Goal: Transaction & Acquisition: Purchase product/service

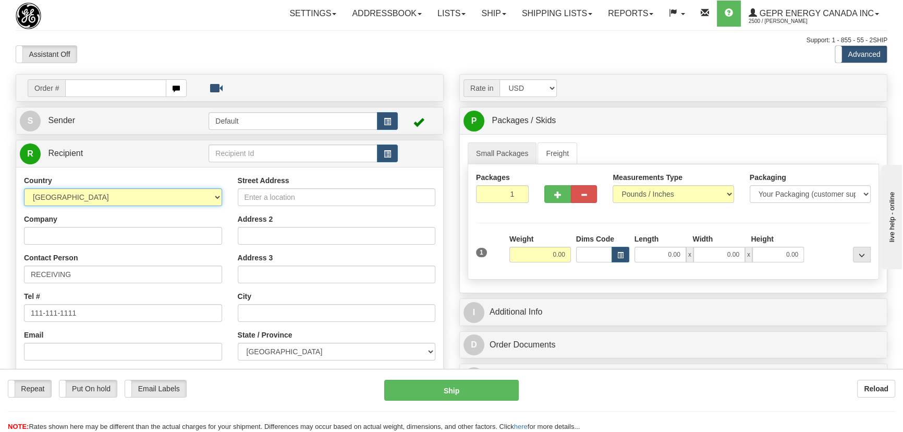
click at [143, 198] on select "[GEOGRAPHIC_DATA] [GEOGRAPHIC_DATA] [GEOGRAPHIC_DATA] [GEOGRAPHIC_DATA] [US_STA…" at bounding box center [123, 197] width 198 height 18
select select "US"
click at [24, 188] on select "[GEOGRAPHIC_DATA] [GEOGRAPHIC_DATA] [GEOGRAPHIC_DATA] [GEOGRAPHIC_DATA] [US_STA…" at bounding box center [123, 197] width 198 height 18
drag, startPoint x: 509, startPoint y: 195, endPoint x: 531, endPoint y: 209, distance: 26.0
click at [530, 206] on div "Packages 1 1" at bounding box center [502, 191] width 68 height 39
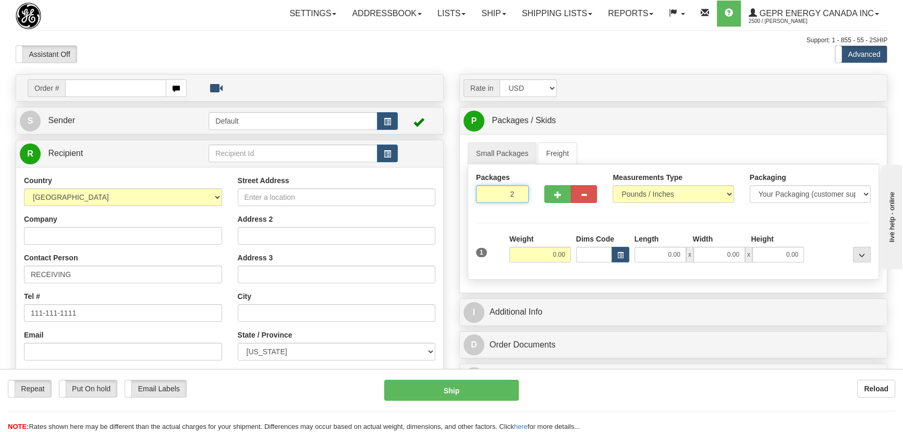
type input "2"
click at [545, 256] on div "Packages 2 1 Measurements Type" at bounding box center [672, 221] width 411 height 115
click at [547, 259] on input "0.00" at bounding box center [539, 255] width 61 height 16
type input "37.00"
click at [823, 225] on div "Packages 2 1 Measurements Type" at bounding box center [672, 221] width 411 height 115
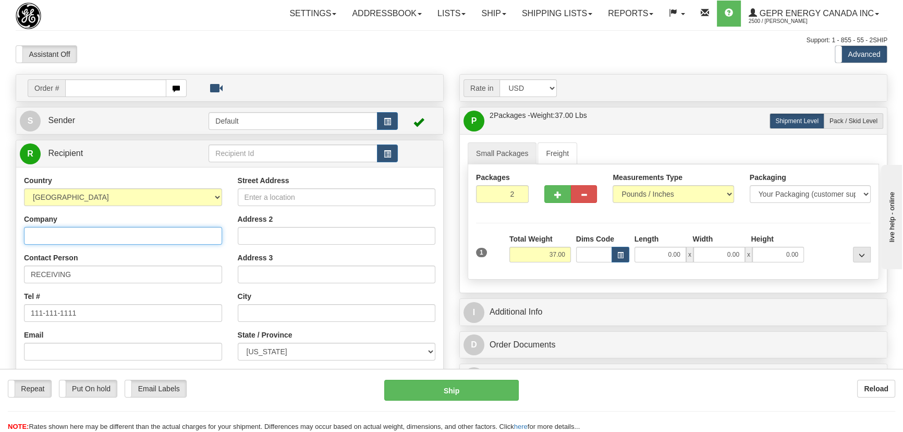
click at [104, 233] on input "Company" at bounding box center [123, 236] width 198 height 18
paste input "CPS ENERGY"
type input "CPS ENERGY"
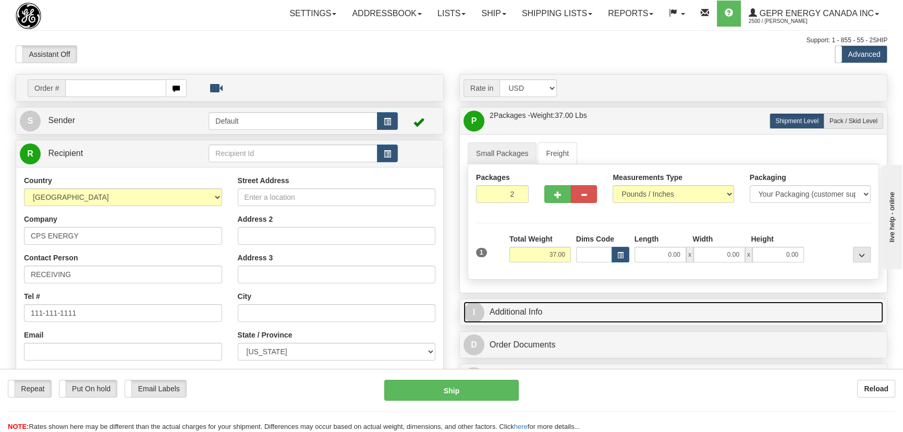
click at [663, 306] on link "I Additional Info" at bounding box center [673, 311] width 420 height 21
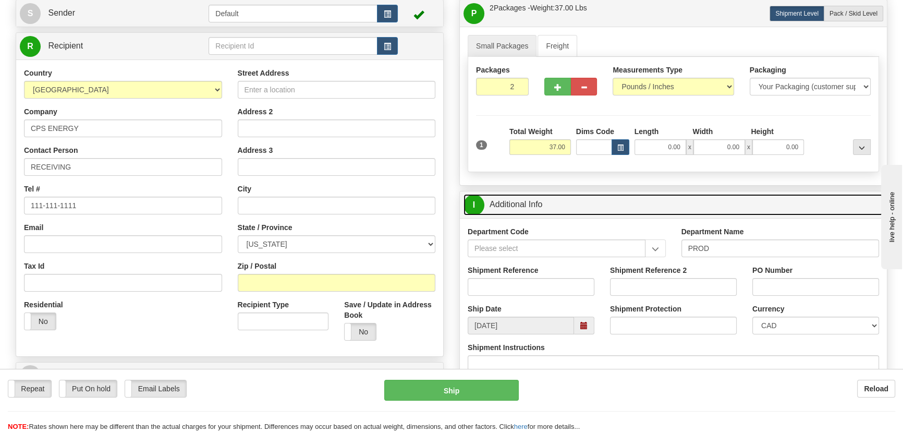
scroll to position [142, 0]
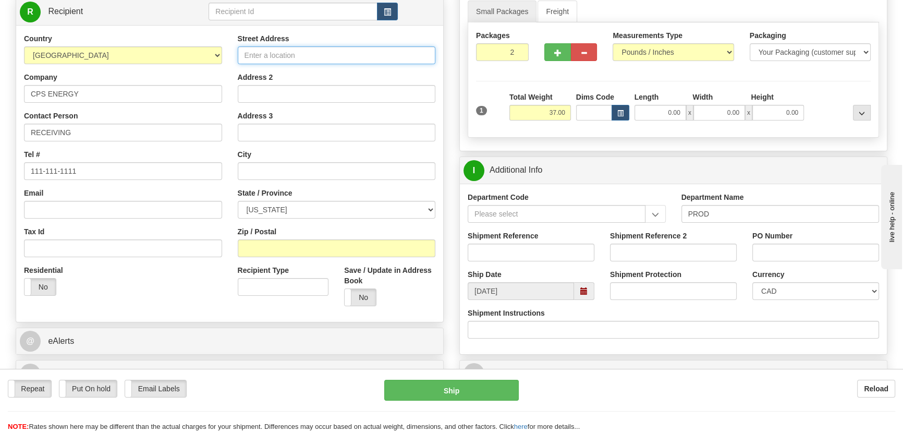
drag, startPoint x: 336, startPoint y: 56, endPoint x: 386, endPoint y: 101, distance: 67.2
click at [336, 56] on input "Street Address" at bounding box center [337, 55] width 198 height 18
paste input "17281 Green Mountain Rd"
type input "17281 Green Mountain Rd"
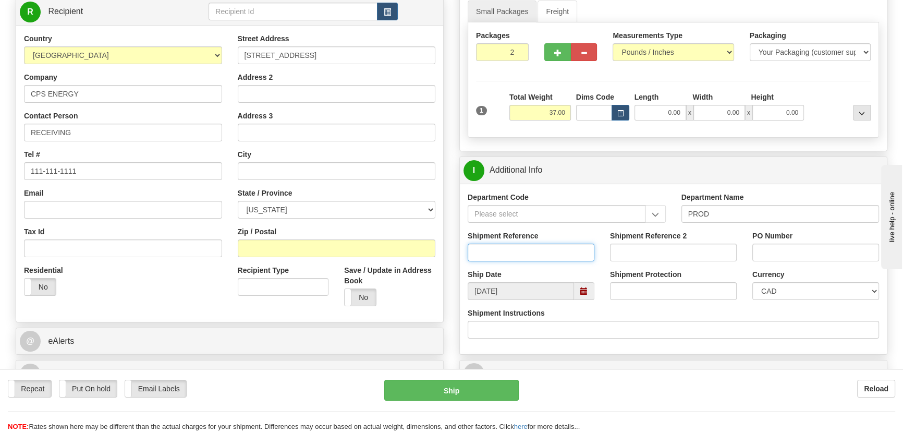
click at [568, 256] on input "Shipment Reference" at bounding box center [530, 252] width 127 height 18
type input "5399003496"
click at [785, 257] on input "PO Number" at bounding box center [815, 252] width 127 height 18
paste input "2213399"
type input "2213399"
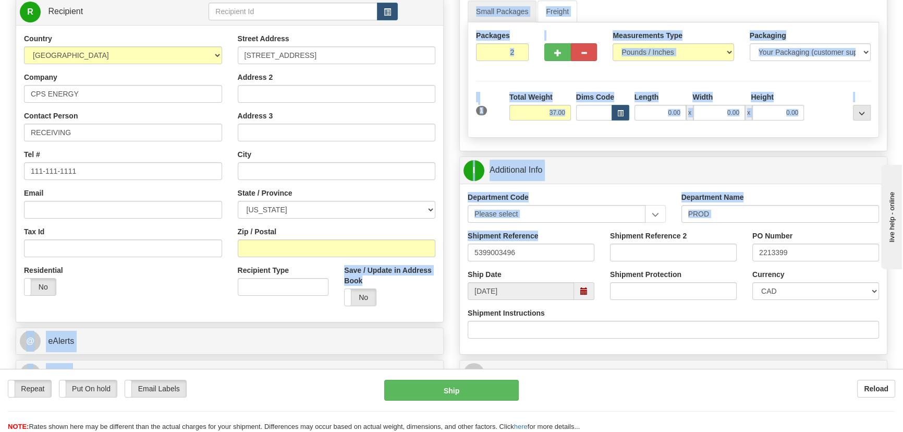
drag, startPoint x: 500, startPoint y: 265, endPoint x: 330, endPoint y: 267, distance: 169.9
copy div "Save / Update in Address Book Yes No @ eAlerts B Billing Billing types cannot b…"
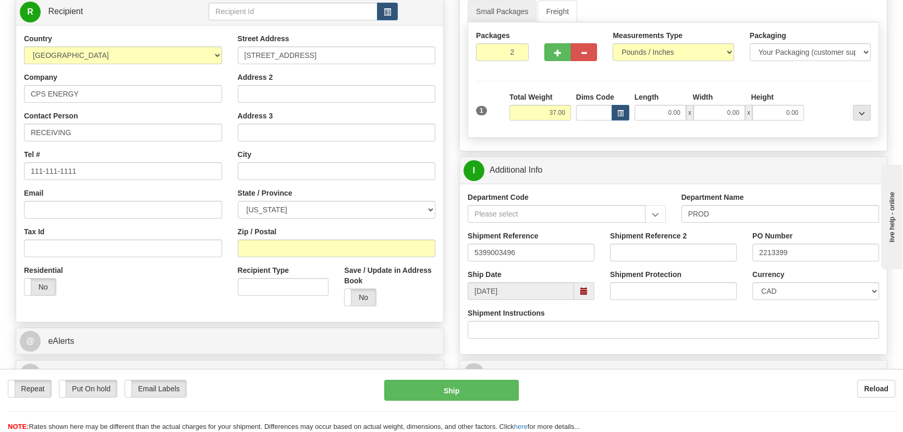
click at [568, 264] on div "Shipment Reference 5399003496" at bounding box center [531, 249] width 142 height 39
drag, startPoint x: 565, startPoint y: 255, endPoint x: 456, endPoint y: 255, distance: 109.4
click at [456, 255] on div "Rate in Account Currency ARN AWG AUD AUS BHD BBD BFR BMD BRC BRL GBP UKL BND BG…" at bounding box center [673, 227] width 444 height 590
click at [782, 293] on select "CAD USD EUR ZAR RON ANG ARN AUD AUS AWG BBD BFR BGN BHD BMD BND BRC BRL CHP CKZ…" at bounding box center [815, 291] width 127 height 18
select select "1"
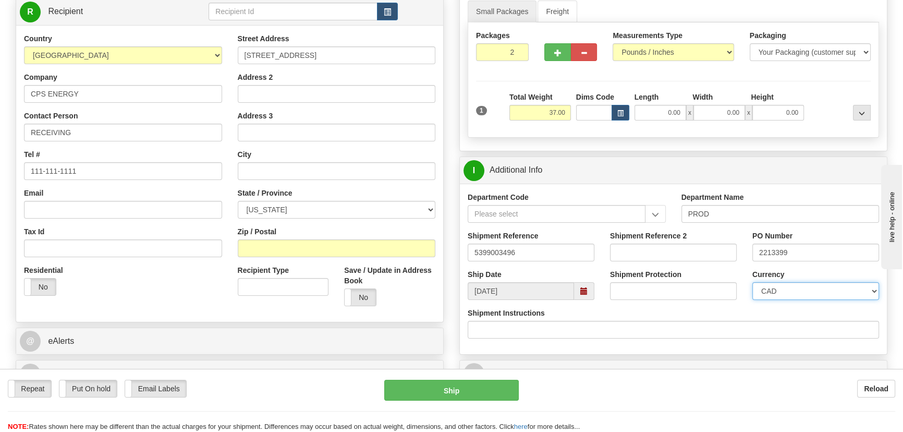
click at [752, 282] on select "CAD USD EUR ZAR RON ANG ARN AUD AUS AWG BBD BFR BGN BHD BMD BND BRC BRL CHP CKZ…" at bounding box center [815, 291] width 127 height 18
click at [349, 244] on input "Zip / Postal" at bounding box center [337, 248] width 198 height 18
paste input "78247"
type input "78247"
click at [214, 263] on div "Country AFGHANISTAN ALAND ISLANDS ALBANIA ALGERIA AMERICAN SAMOA ANDORRA ANGOLA…" at bounding box center [123, 168] width 214 height 270
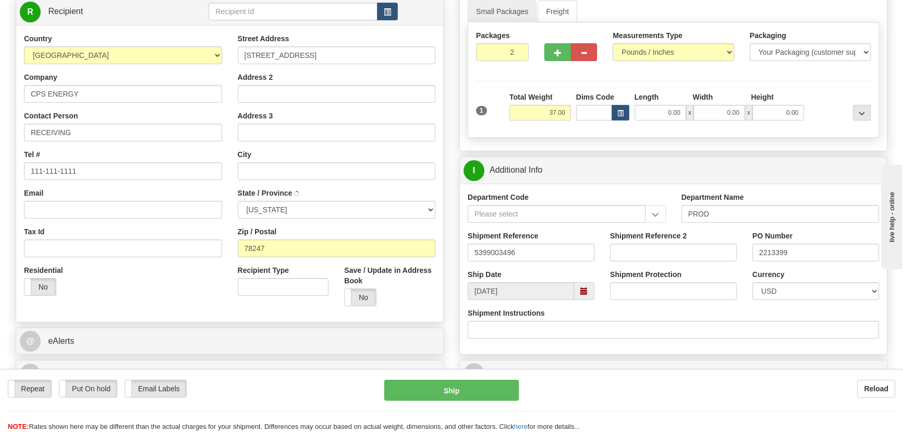
type input "SAN ANTONIO"
select select "TX"
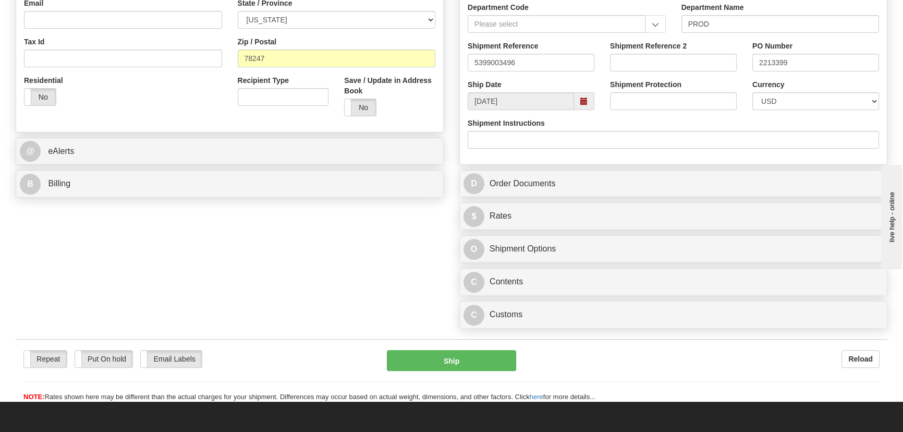
scroll to position [426, 0]
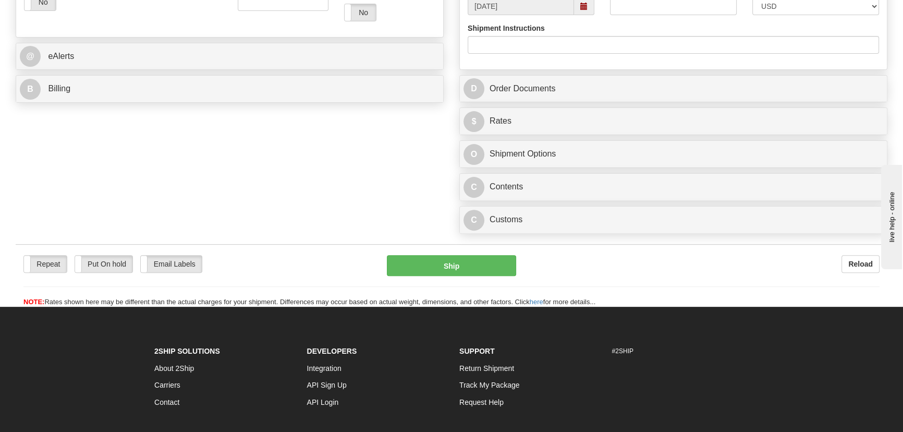
click at [706, 208] on div "C Customs Duties / Taxes" at bounding box center [673, 219] width 427 height 27
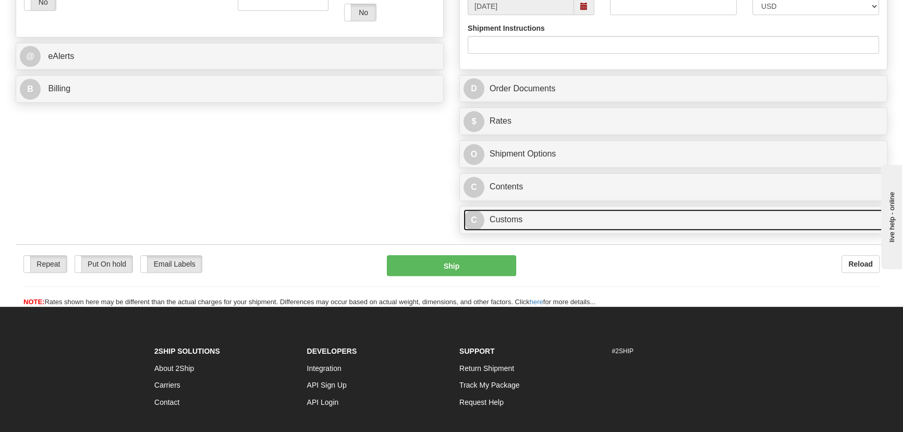
click at [706, 223] on link "C Customs" at bounding box center [673, 219] width 420 height 21
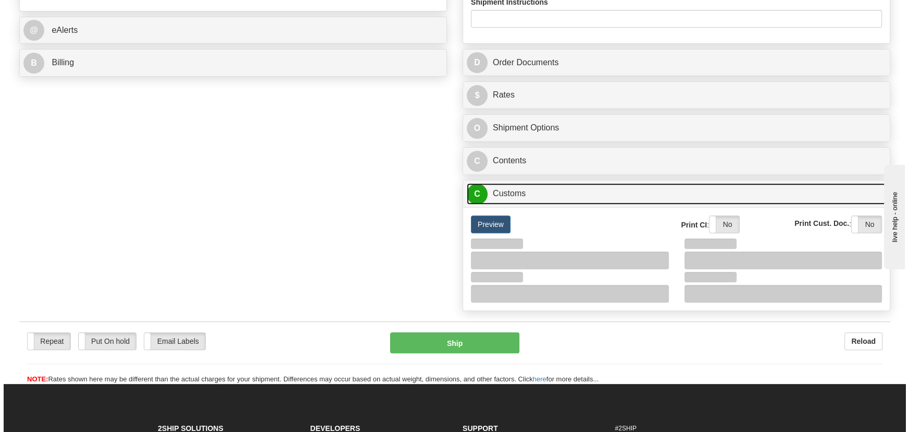
scroll to position [474, 0]
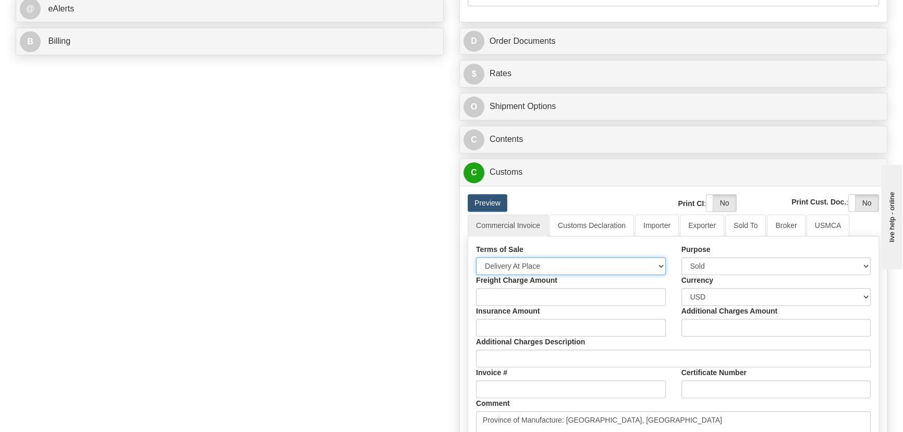
click at [536, 262] on select "Free Carrier Free On Board Ex Works Delivered Duty Unpaid Delivered Duty Paid C…" at bounding box center [571, 266] width 190 height 18
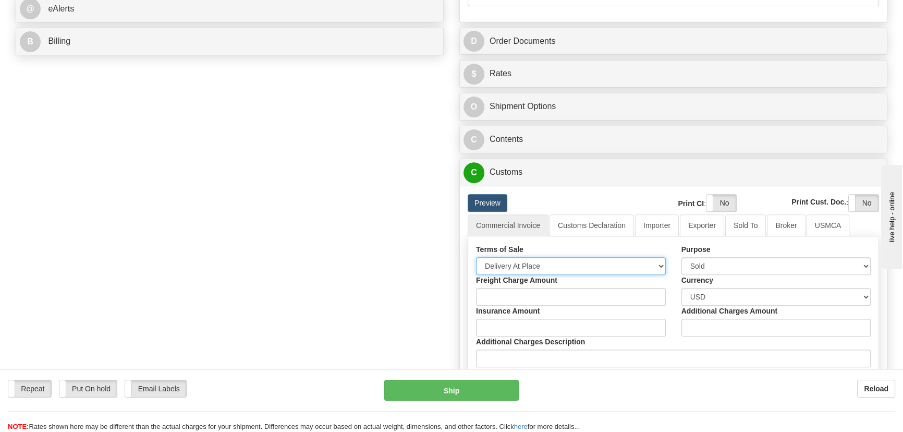
select select "7"
click at [476, 257] on select "Free Carrier Free On Board Ex Works Delivered Duty Unpaid Delivered Duty Paid C…" at bounding box center [571, 266] width 190 height 18
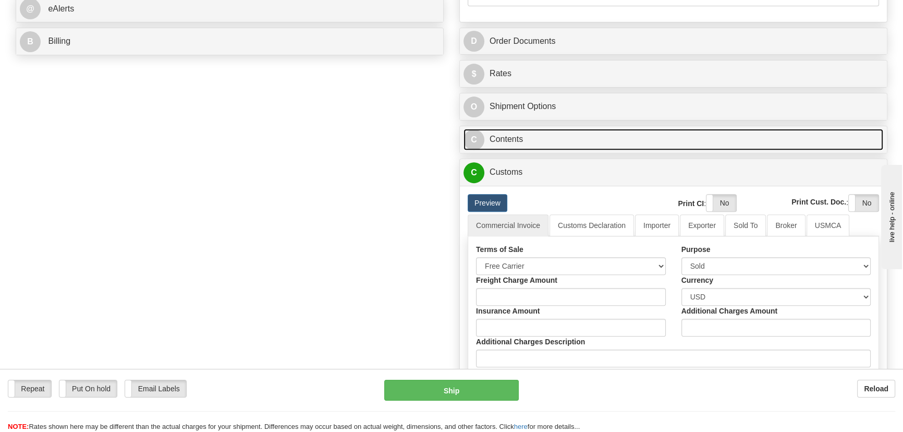
click at [703, 136] on link "C Contents" at bounding box center [673, 139] width 420 height 21
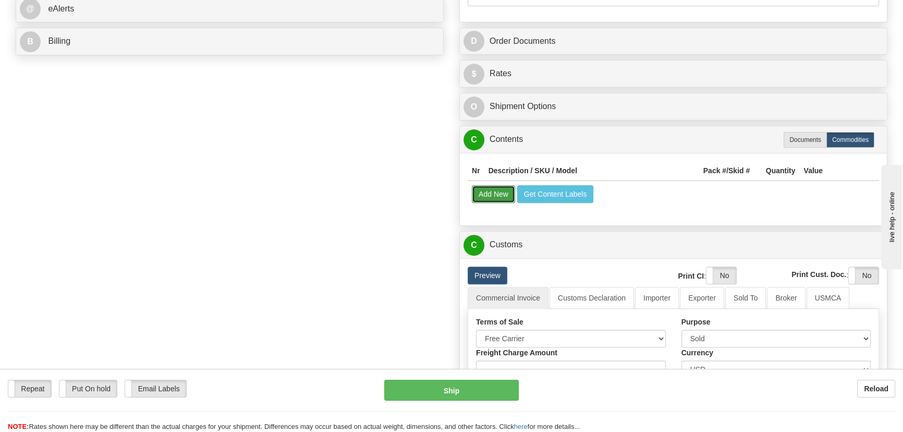
click at [502, 188] on button "Add New" at bounding box center [493, 194] width 43 height 18
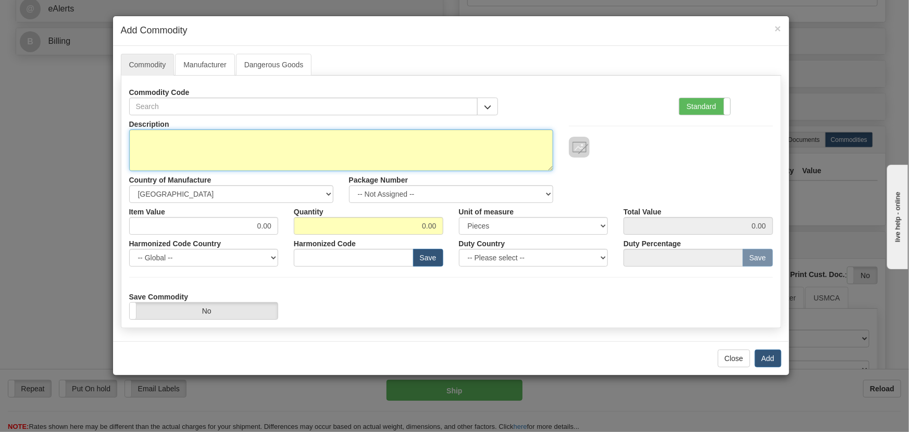
click at [344, 153] on textarea "Description" at bounding box center [341, 150] width 424 height 42
paste textarea "EB86430-01"
type textarea "EB86430-01"
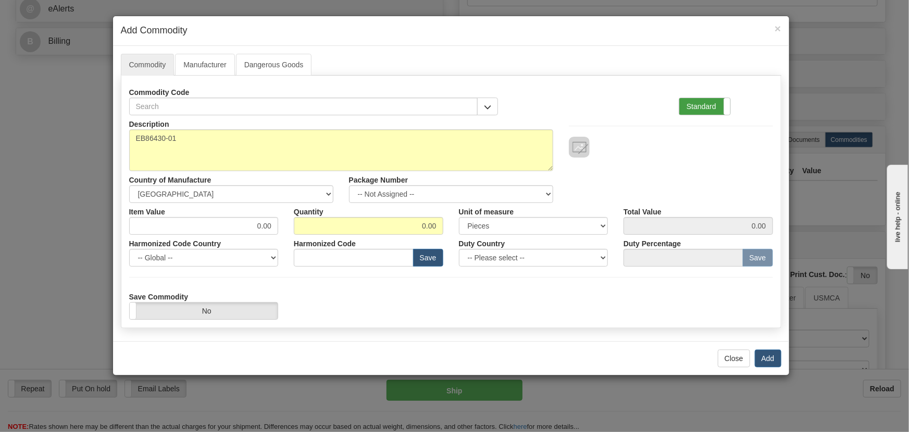
click at [715, 107] on label "Standard" at bounding box center [705, 106] width 51 height 17
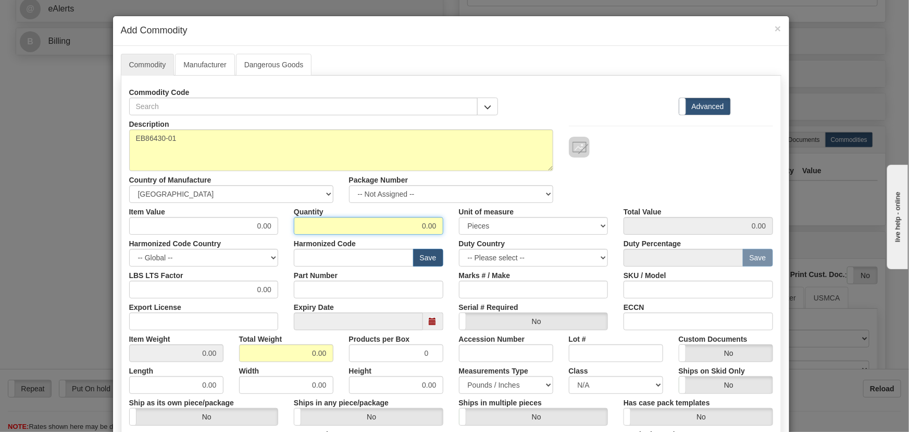
drag, startPoint x: 410, startPoint y: 227, endPoint x: 449, endPoint y: 227, distance: 39.6
click at [447, 227] on div "Quantity 0.00" at bounding box center [368, 219] width 165 height 32
type input "1"
drag, startPoint x: 336, startPoint y: 360, endPoint x: 333, endPoint y: 350, distance: 9.7
click at [338, 360] on div "Item Weight 0.00 Total Weight 0.00 Products per Box 0 Accession Number Lot # Cu…" at bounding box center [451, 346] width 660 height 32
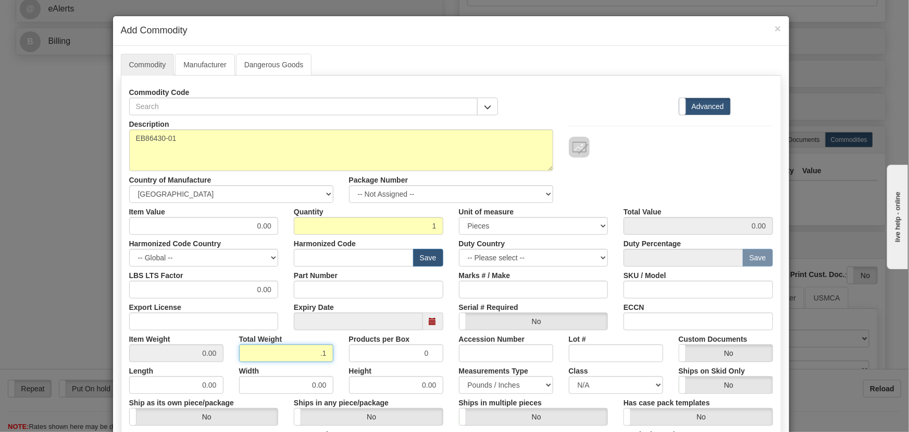
type input ".1"
type input "0.1000"
drag, startPoint x: 260, startPoint y: 226, endPoint x: 286, endPoint y: 237, distance: 27.8
click at [307, 236] on div "Description EB86430-01 Country of Manufacture -- Unknown -- AFGHANISTAN ALAND I…" at bounding box center [451, 344] width 644 height 459
paste input "1.709,67"
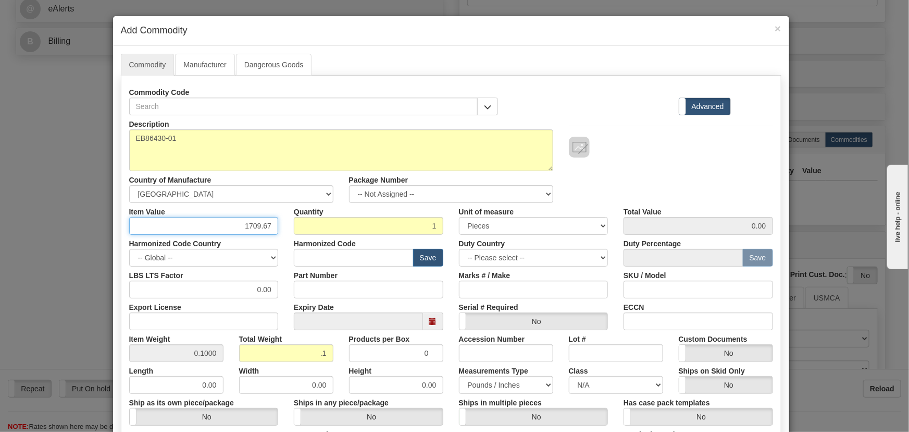
type input "1709.67"
click at [682, 168] on div "Description EB86430-01 Country of Manufacture -- Unknown -- AFGHANISTAN ALAND I…" at bounding box center [451, 159] width 660 height 88
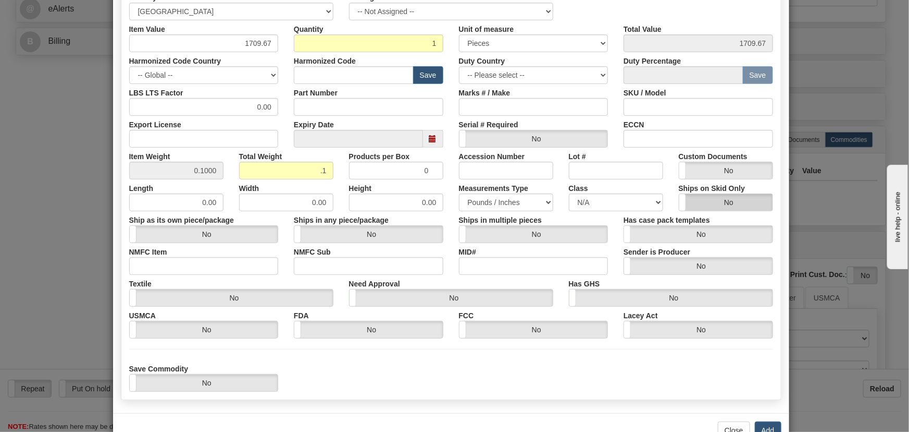
scroll to position [213, 0]
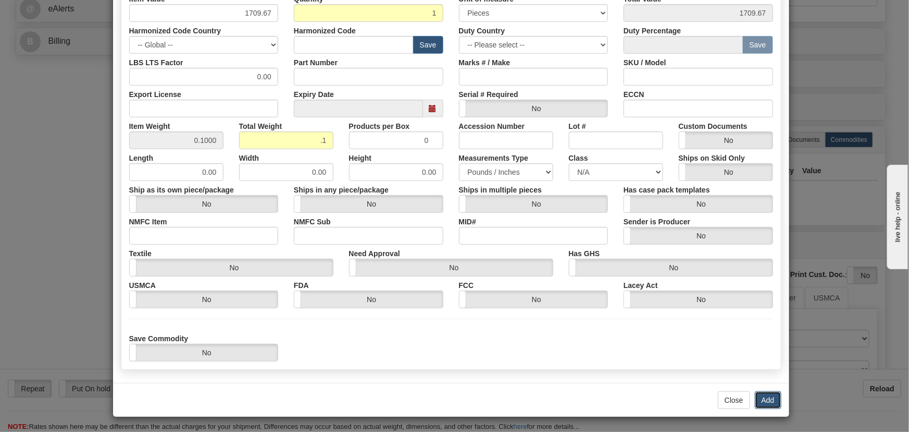
click at [768, 396] on button "Add" at bounding box center [768, 400] width 27 height 18
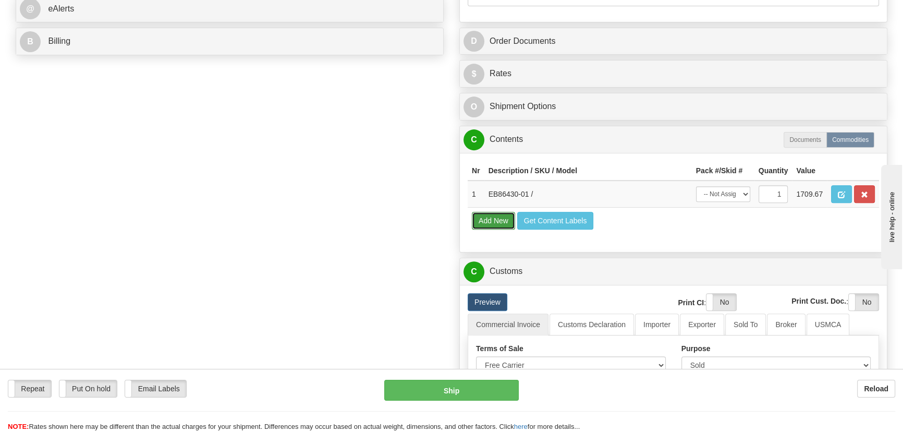
click at [494, 224] on button "Add New" at bounding box center [493, 221] width 43 height 18
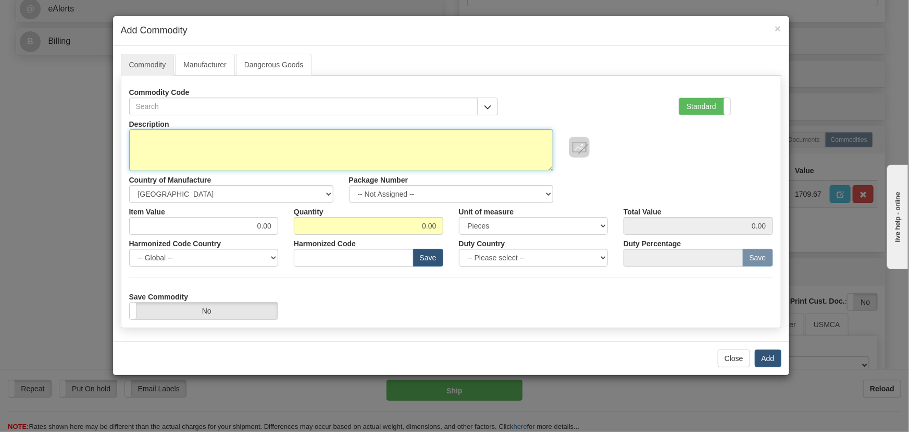
click at [377, 145] on textarea "Description" at bounding box center [341, 150] width 424 height 42
paste textarea "E86431-93"
type textarea "E86431-93"
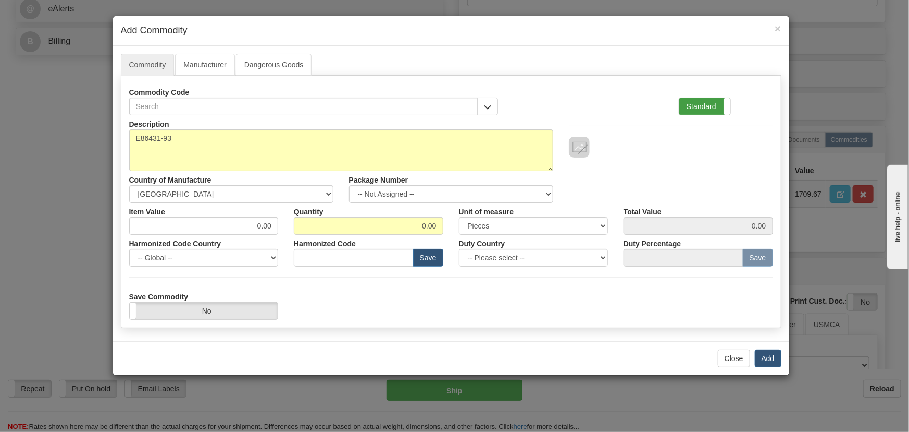
click at [723, 109] on label "Standard" at bounding box center [705, 106] width 51 height 17
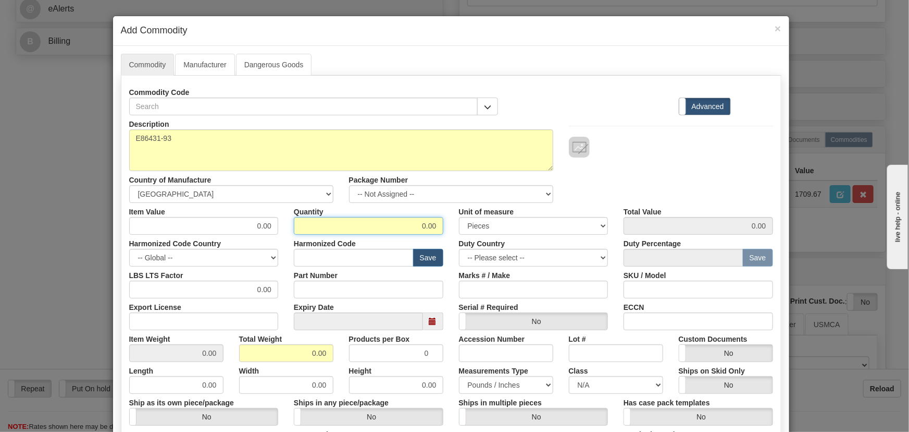
drag, startPoint x: 406, startPoint y: 232, endPoint x: 469, endPoint y: 237, distance: 62.7
click at [465, 237] on div "Description E86431-93 Country of Manufacture -- Unknown -- AFGHANISTAN ALAND IS…" at bounding box center [451, 344] width 644 height 459
type input "4"
drag, startPoint x: 300, startPoint y: 346, endPoint x: 349, endPoint y: 369, distance: 54.1
click at [349, 369] on div "Description E86431-93 Country of Manufacture -- Unknown -- AFGHANISTAN ALAND IS…" at bounding box center [451, 344] width 644 height 459
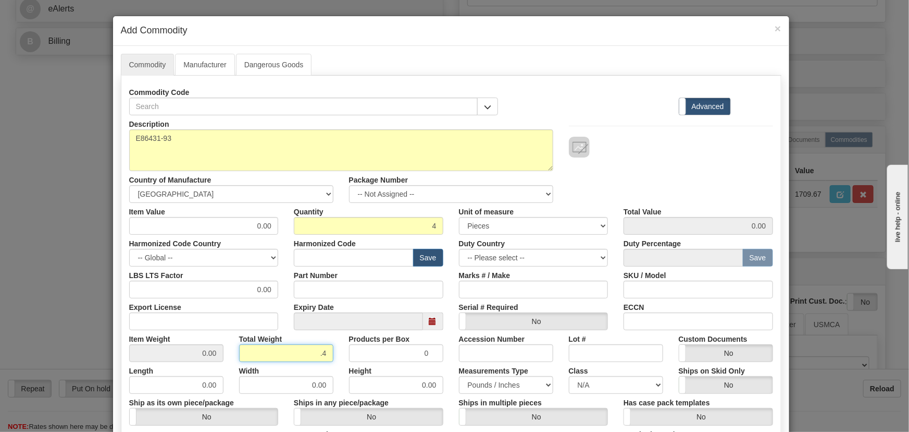
type input ".4"
type input "0.1000"
click at [739, 158] on div "Description E86431-93 Country of Manufacture -- Unknown -- AFGHANISTAN ALAND IS…" at bounding box center [451, 159] width 660 height 88
drag, startPoint x: 243, startPoint y: 227, endPoint x: 297, endPoint y: 236, distance: 54.4
click at [297, 236] on div "Description E86431-93 Country of Manufacture -- Unknown -- AFGHANISTAN ALAND IS…" at bounding box center [451, 344] width 644 height 459
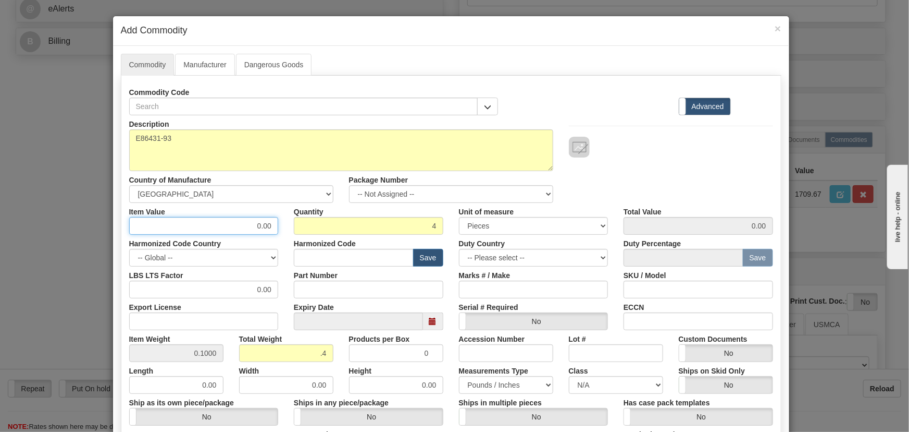
paste input "221,21"
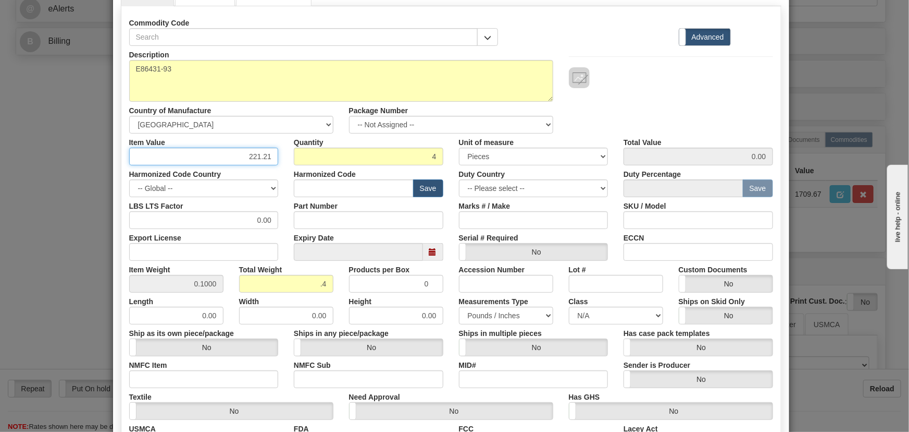
scroll to position [189, 0]
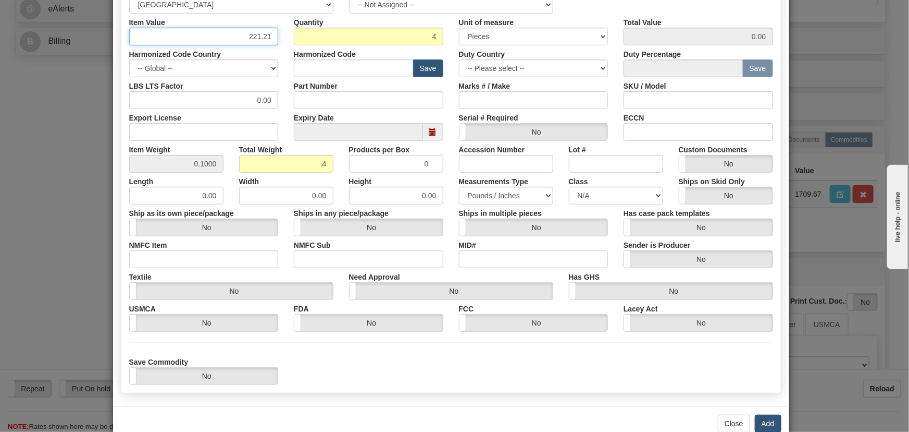
type input "221.21"
type input "884.84"
click at [769, 423] on button "Add" at bounding box center [768, 423] width 27 height 18
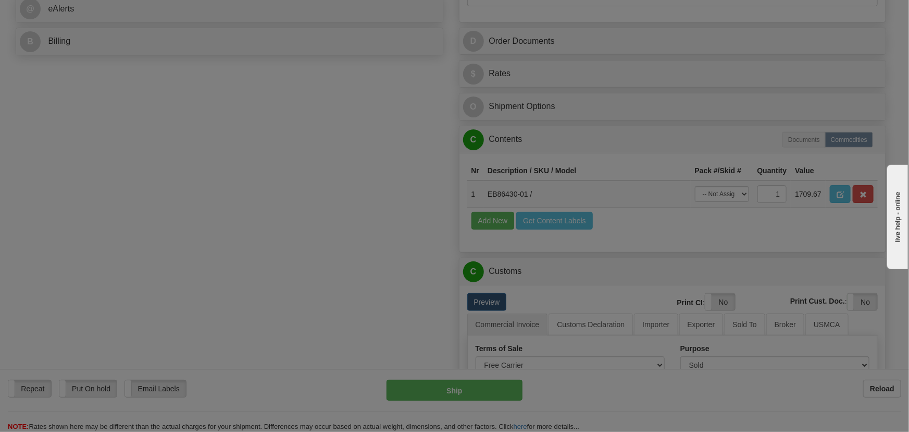
scroll to position [0, 0]
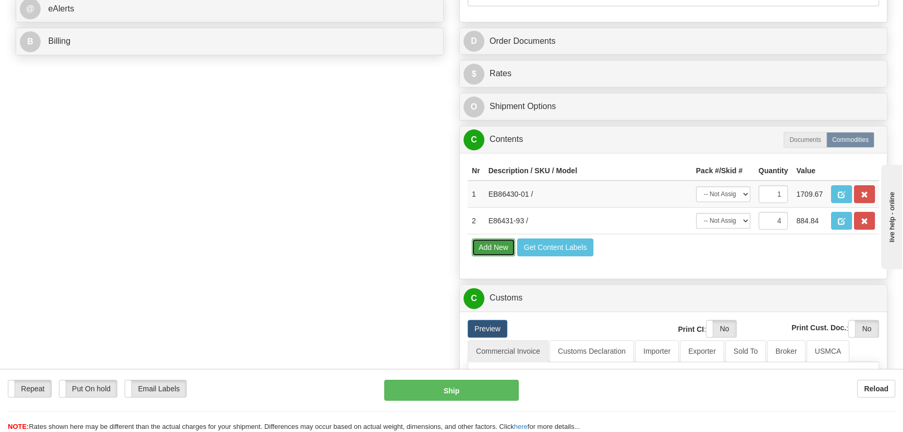
click at [490, 241] on button "Add New" at bounding box center [493, 247] width 43 height 18
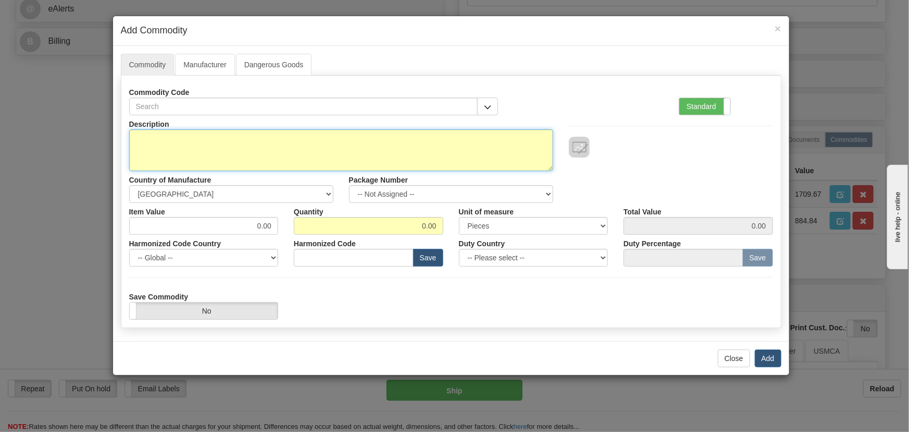
click at [313, 147] on textarea "Description" at bounding box center [341, 150] width 424 height 42
paste textarea "E86434-92"
type textarea "E86434-92"
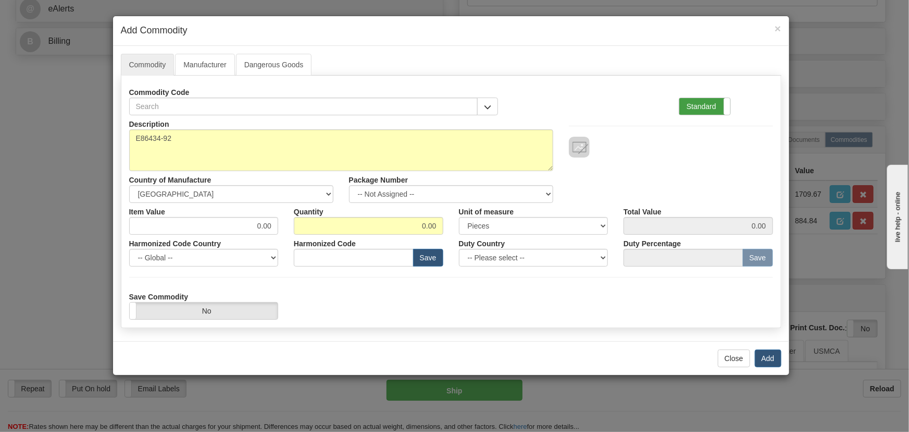
click at [707, 103] on label "Standard" at bounding box center [705, 106] width 51 height 17
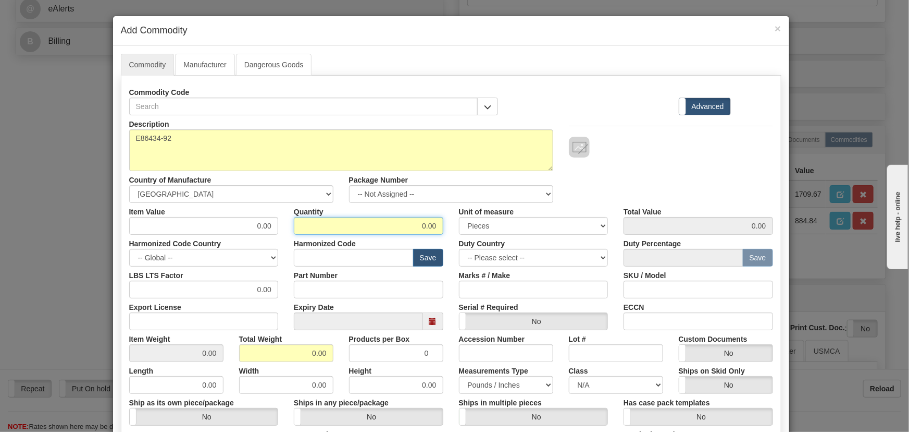
drag, startPoint x: 418, startPoint y: 224, endPoint x: 461, endPoint y: 240, distance: 45.7
click at [461, 240] on div "Description E86434-92 Country of Manufacture -- Unknown -- AFGHANISTAN ALAND IS…" at bounding box center [451, 344] width 644 height 459
type input "1"
drag, startPoint x: 314, startPoint y: 361, endPoint x: 339, endPoint y: 370, distance: 26.5
click at [340, 369] on div "Description E86434-92 Country of Manufacture -- Unknown -- AFGHANISTAN ALAND IS…" at bounding box center [451, 344] width 644 height 459
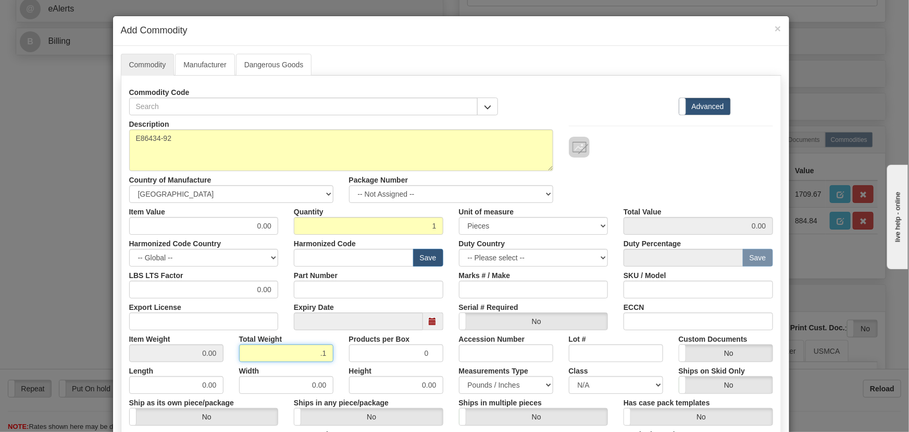
type input ".1"
type input "0.1000"
drag, startPoint x: 251, startPoint y: 221, endPoint x: 267, endPoint y: 231, distance: 19.4
click at [270, 229] on input "0.00" at bounding box center [204, 226] width 150 height 18
paste input "74,66"
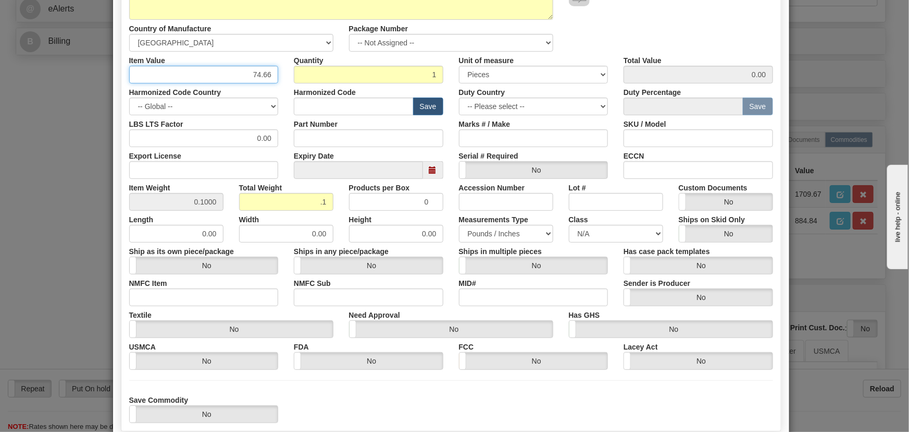
scroll to position [213, 0]
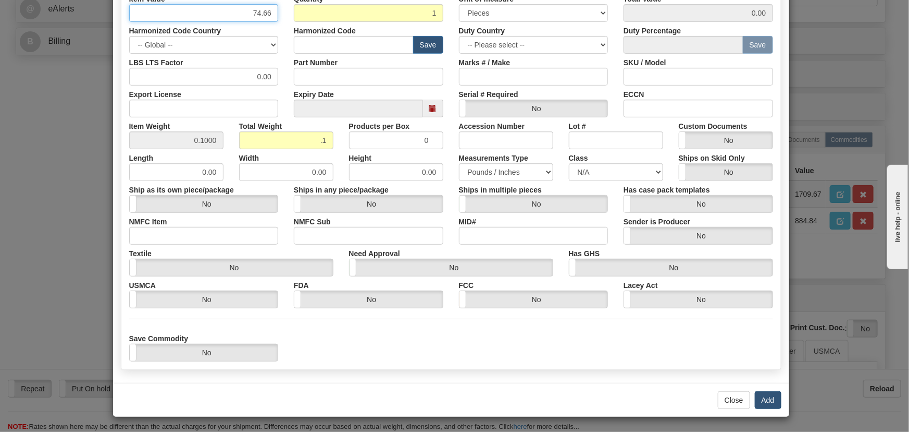
type input "74.66"
click at [764, 398] on button "Add" at bounding box center [768, 400] width 27 height 18
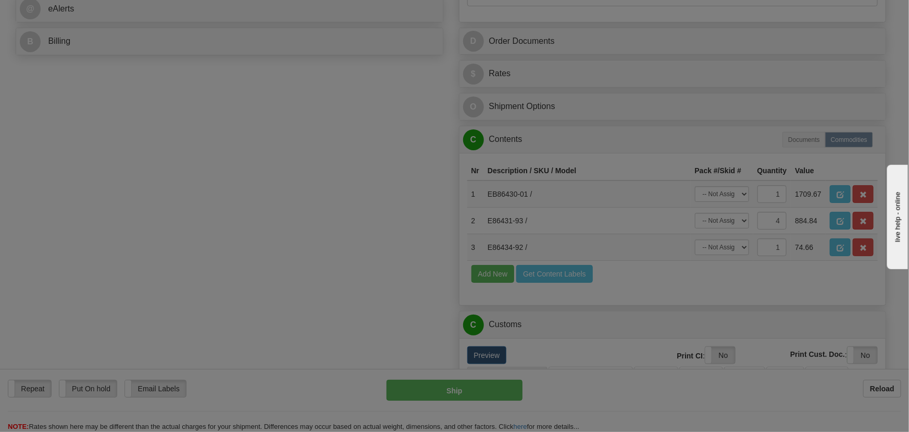
scroll to position [0, 0]
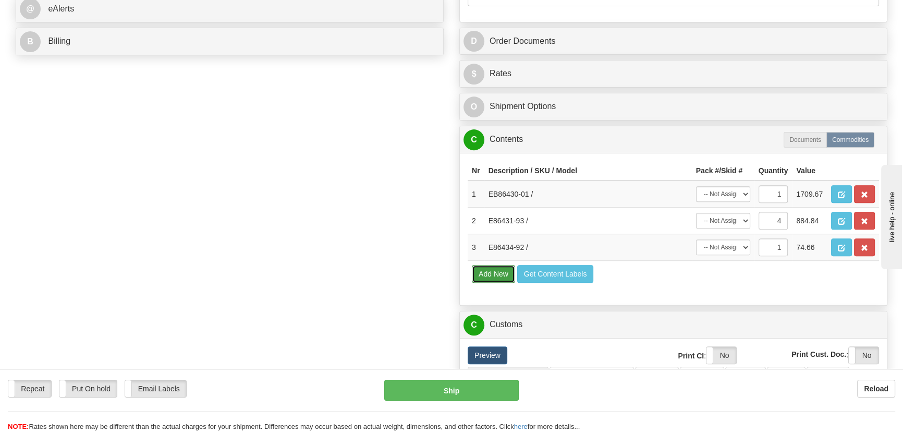
click at [488, 272] on button "Add New" at bounding box center [493, 274] width 43 height 18
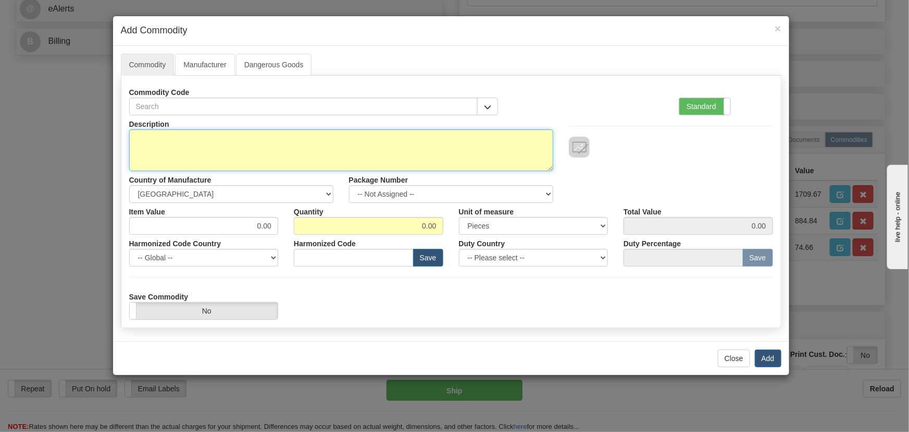
click at [296, 152] on textarea "Description" at bounding box center [341, 150] width 424 height 42
paste textarea "EB86427-01"
type textarea "EB86427-01"
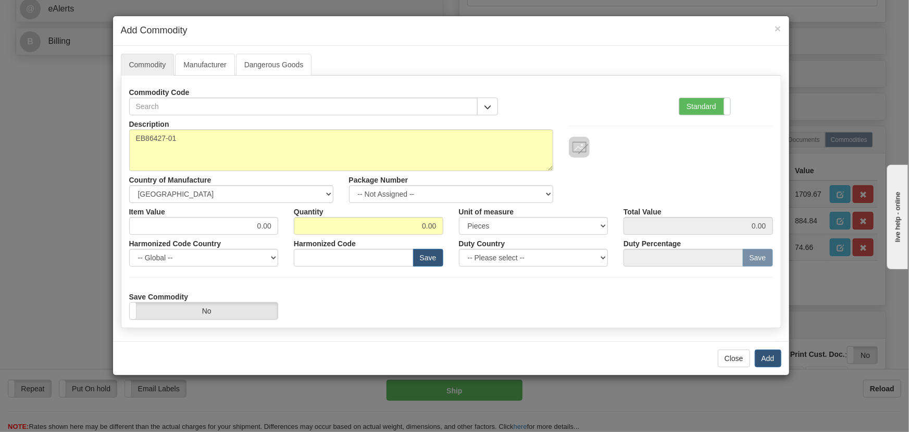
drag, startPoint x: 718, startPoint y: 102, endPoint x: 643, endPoint y: 131, distance: 81.0
click at [718, 103] on label "Standard" at bounding box center [705, 106] width 51 height 17
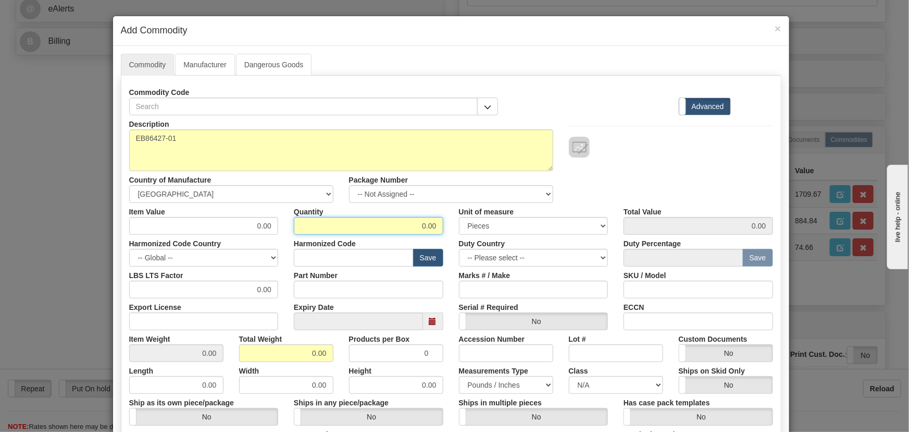
drag, startPoint x: 392, startPoint y: 226, endPoint x: 439, endPoint y: 238, distance: 48.3
click at [460, 238] on div "Description EB86427-01 Country of Manufacture -- Unknown -- AFGHANISTAN ALAND I…" at bounding box center [451, 344] width 644 height 459
type input "14"
drag, startPoint x: 298, startPoint y: 351, endPoint x: 333, endPoint y: 364, distance: 37.9
click at [333, 364] on div "Description EB86427-01 Country of Manufacture -- Unknown -- AFGHANISTAN ALAND I…" at bounding box center [451, 344] width 644 height 459
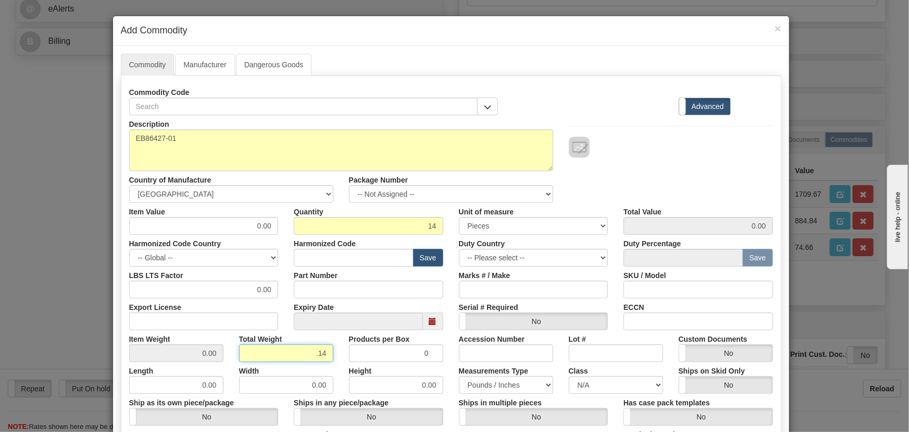
type input ".14"
type input "0.0100"
drag, startPoint x: 252, startPoint y: 227, endPoint x: 272, endPoint y: 232, distance: 20.0
click at [271, 232] on input "0.00" at bounding box center [204, 226] width 150 height 18
paste input "4,69"
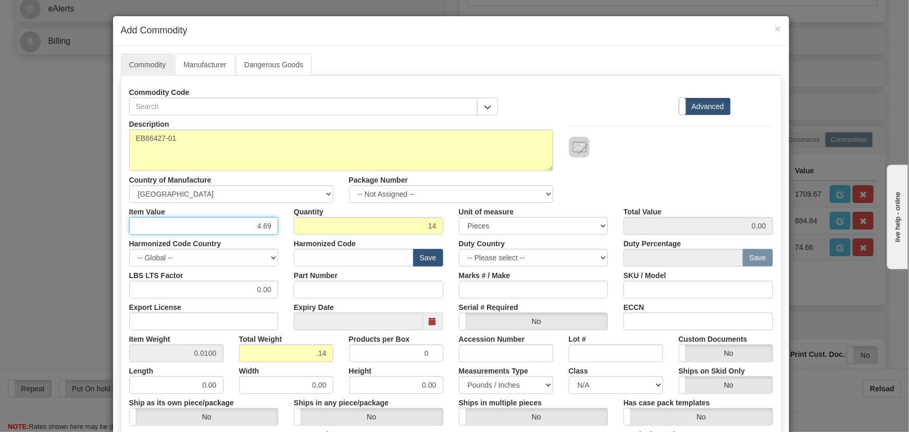
type input "4.69"
type input "65.66"
click at [667, 168] on div "Description EB86427-01 Country of Manufacture -- Unknown -- AFGHANISTAN ALAND I…" at bounding box center [451, 159] width 660 height 88
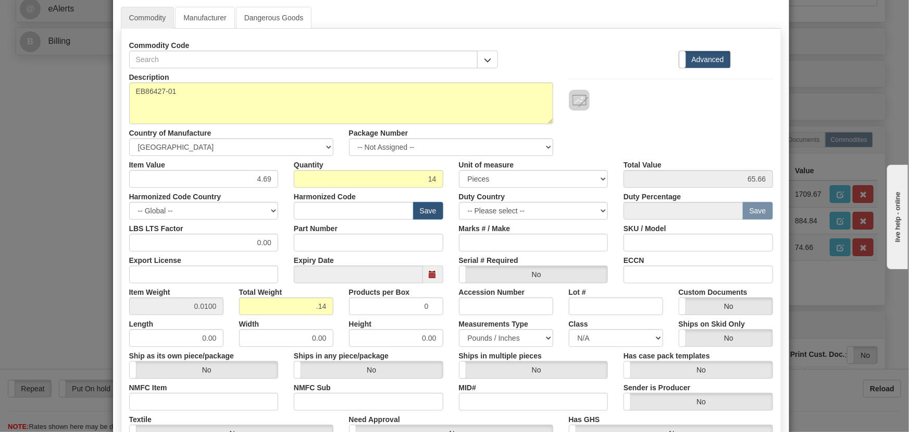
scroll to position [189, 0]
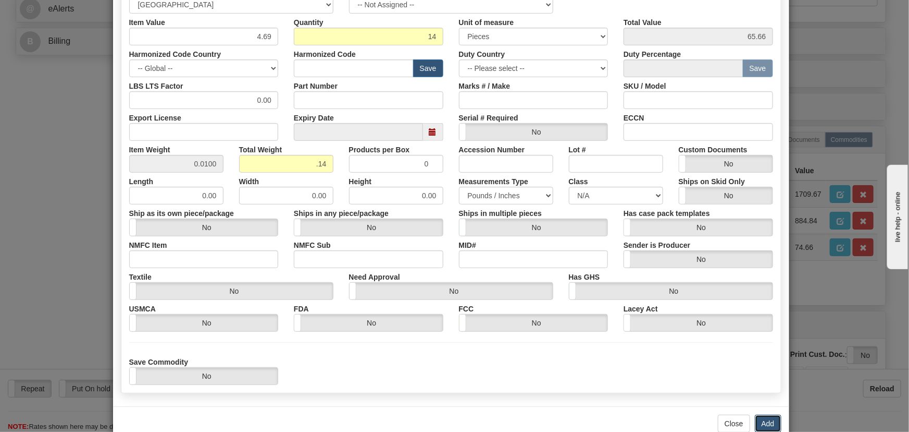
click at [770, 421] on button "Add" at bounding box center [768, 423] width 27 height 18
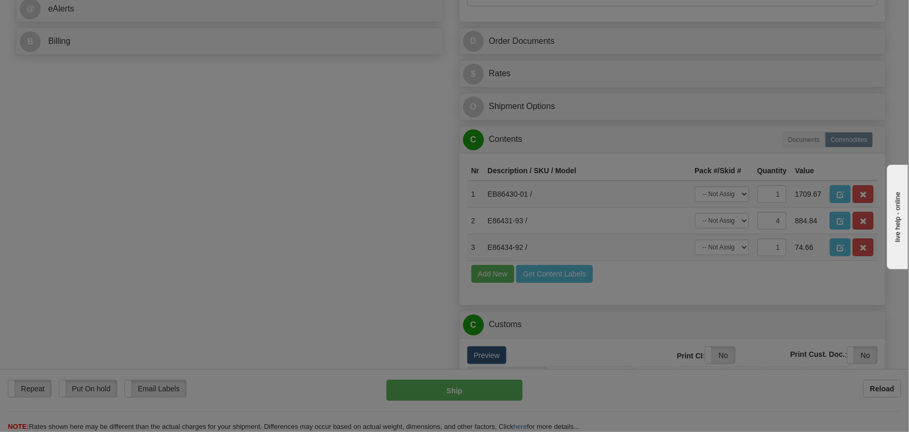
scroll to position [0, 0]
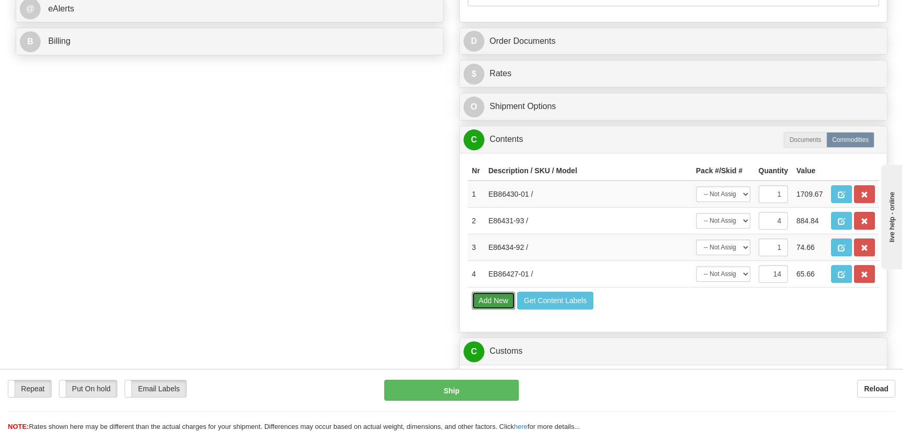
click at [504, 298] on button "Add New" at bounding box center [493, 300] width 43 height 18
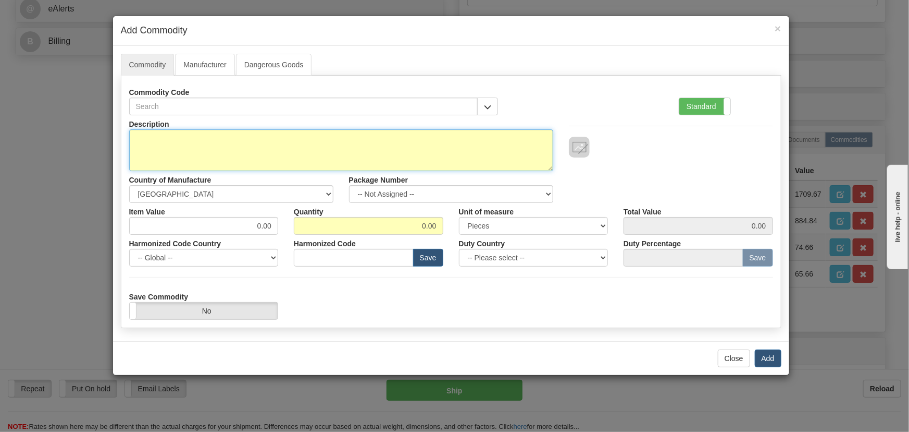
click at [380, 156] on textarea "Description" at bounding box center [341, 150] width 424 height 42
paste textarea "E135-86419-90"
type textarea "E135-86419-90"
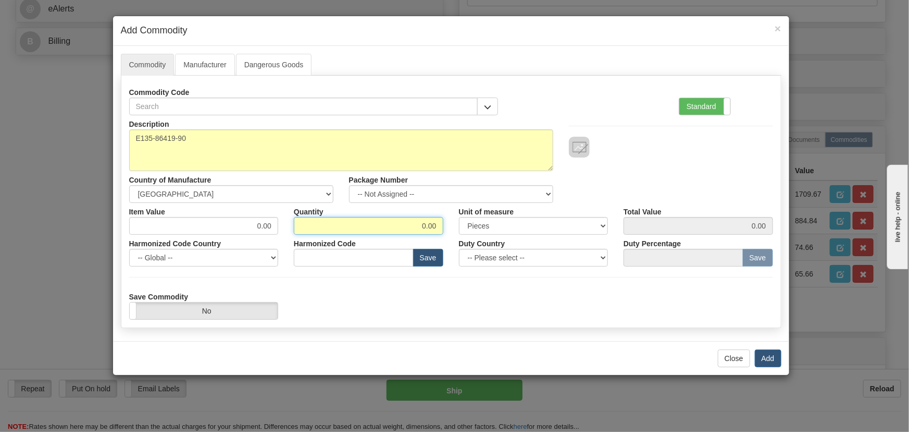
drag, startPoint x: 401, startPoint y: 222, endPoint x: 474, endPoint y: 226, distance: 72.5
click at [474, 228] on div "Item Value 0.00 Quantity 0.00 Unit of measure 3 Thousand Square Inches Adjustme…" at bounding box center [451, 219] width 660 height 32
type input "1"
click at [699, 104] on label "Standard" at bounding box center [705, 106] width 51 height 17
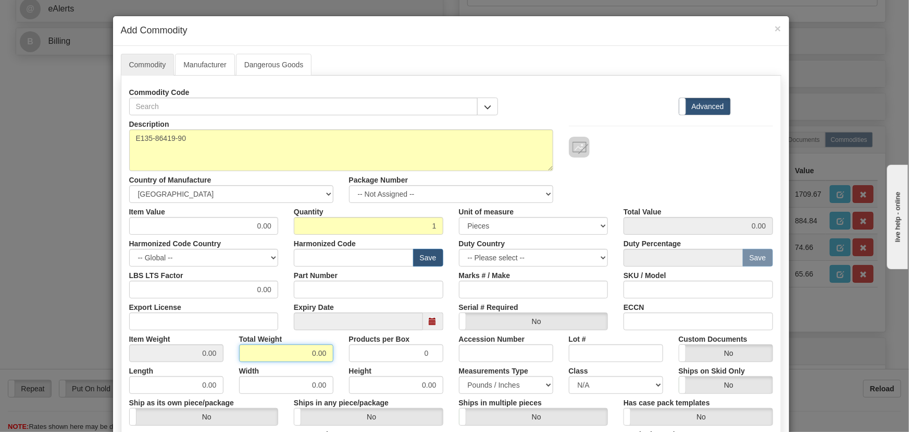
drag, startPoint x: 307, startPoint y: 349, endPoint x: 324, endPoint y: 347, distance: 16.9
click at [333, 360] on div "Total Weight 0.00" at bounding box center [286, 346] width 110 height 32
type input ".1"
type input "0.1000"
drag, startPoint x: 246, startPoint y: 226, endPoint x: 296, endPoint y: 238, distance: 51.3
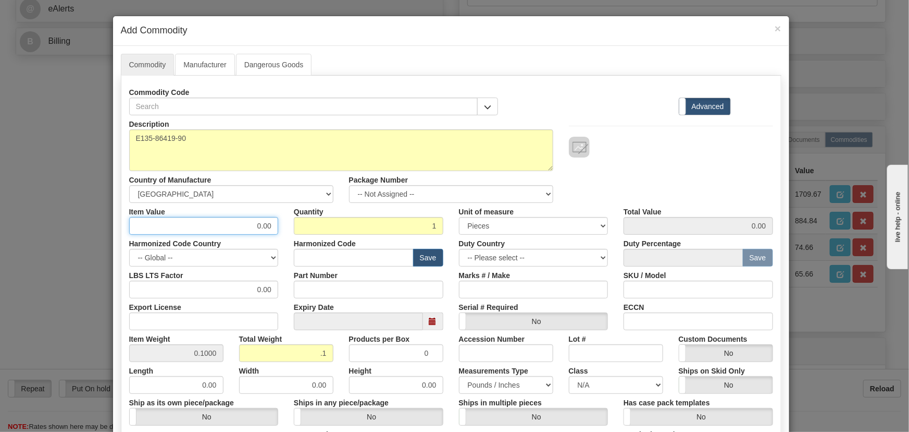
click at [296, 238] on div "Description E135-86419-90 Country of Manufacture -- Unknown -- AFGHANISTAN ALAN…" at bounding box center [451, 344] width 644 height 459
paste input "44,54"
type input "44.54"
click at [641, 172] on div "Description E135-86419-90 Country of Manufacture -- Unknown -- AFGHANISTAN ALAN…" at bounding box center [451, 159] width 660 height 88
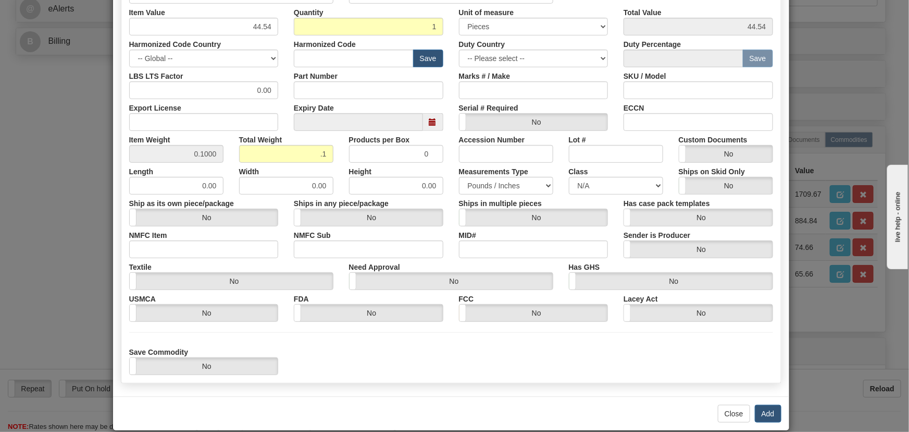
scroll to position [213, 0]
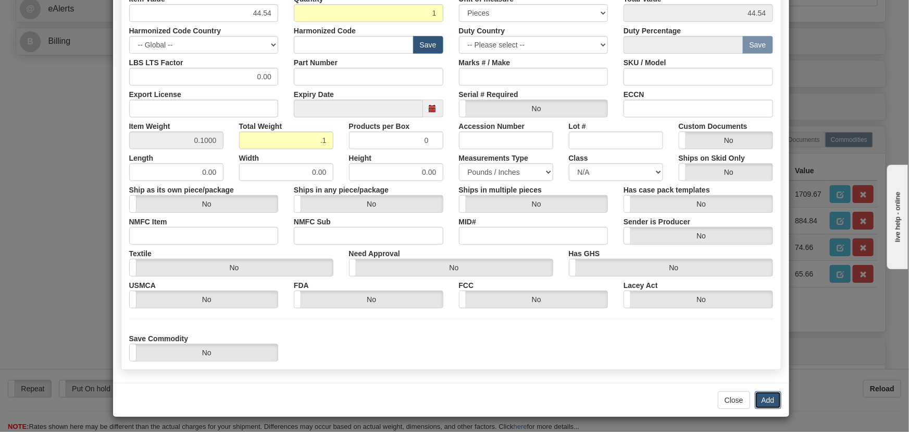
click at [770, 399] on button "Add" at bounding box center [768, 400] width 27 height 18
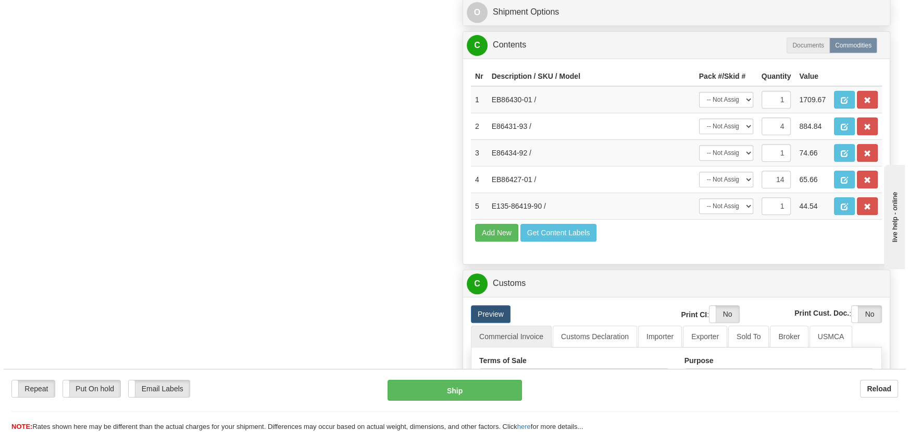
scroll to position [568, 0]
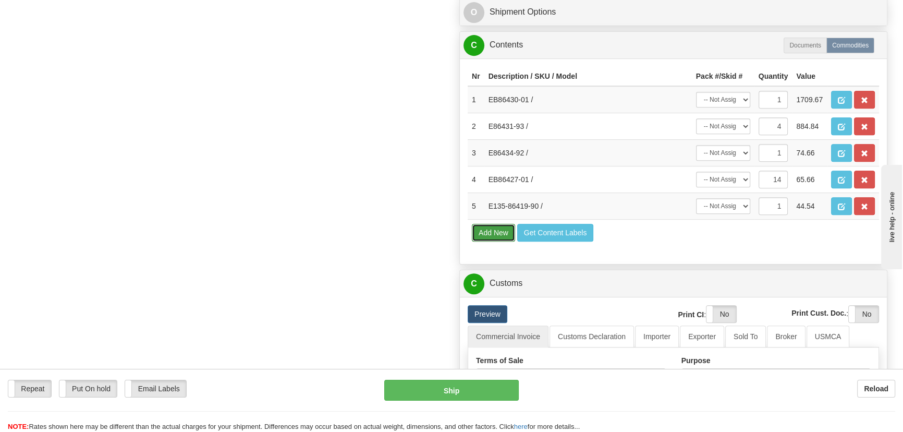
click at [505, 229] on button "Add New" at bounding box center [493, 233] width 43 height 18
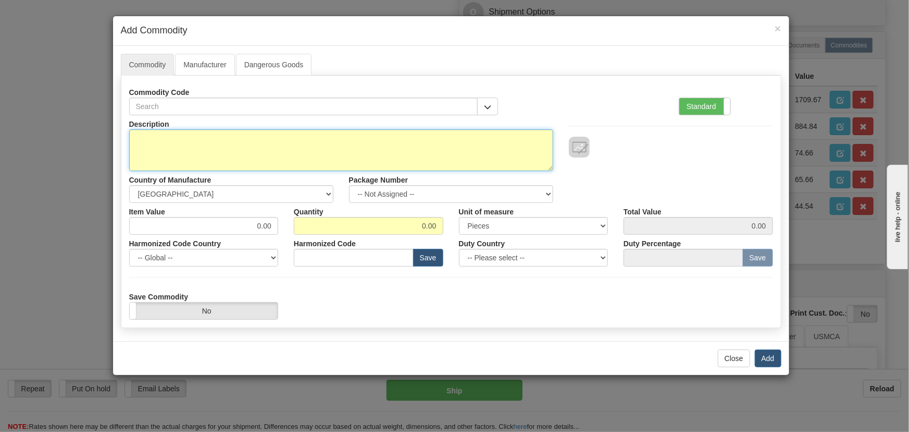
click at [274, 155] on textarea "Description" at bounding box center [341, 150] width 424 height 42
paste textarea "E35-86430-65"
type textarea "E35-86430-65"
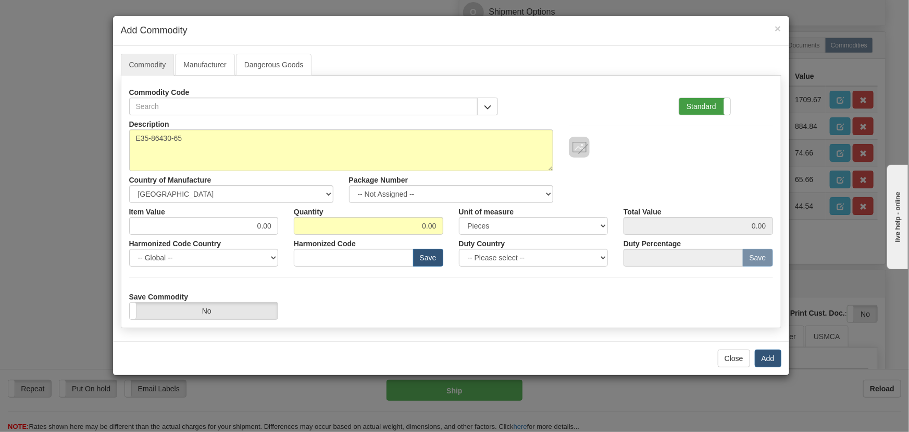
click at [704, 105] on label "Standard" at bounding box center [705, 106] width 51 height 17
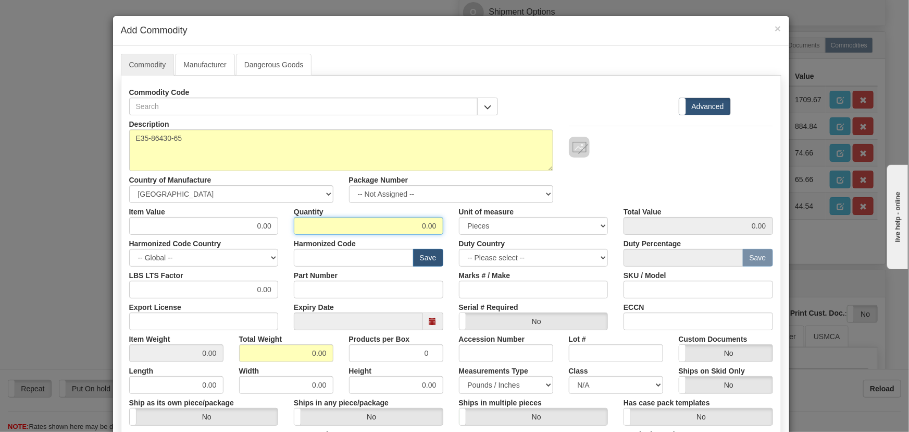
drag, startPoint x: 430, startPoint y: 227, endPoint x: 461, endPoint y: 244, distance: 35.2
click at [463, 238] on div "Description E35-86430-65 Country of Manufacture -- Unknown -- AFGHANISTAN ALAND…" at bounding box center [451, 344] width 644 height 459
type input "1"
drag, startPoint x: 325, startPoint y: 363, endPoint x: 345, endPoint y: 371, distance: 21.3
click at [345, 371] on div "Description E35-86430-65 Country of Manufacture -- Unknown -- AFGHANISTAN ALAND…" at bounding box center [451, 344] width 644 height 459
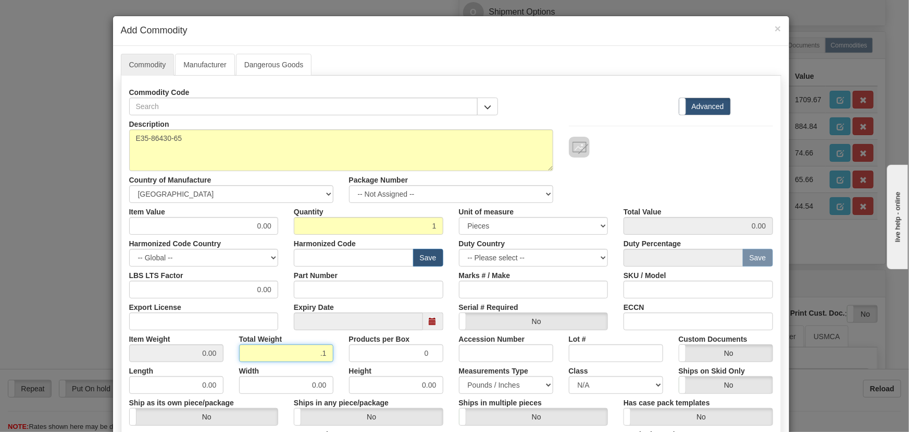
type input ".1"
type input "0.1000"
drag, startPoint x: 251, startPoint y: 226, endPoint x: 285, endPoint y: 238, distance: 35.8
click at [285, 238] on div "Description E35-86430-65 Country of Manufacture -- Unknown -- AFGHANISTAN ALAND…" at bounding box center [451, 344] width 644 height 459
paste input "232,13"
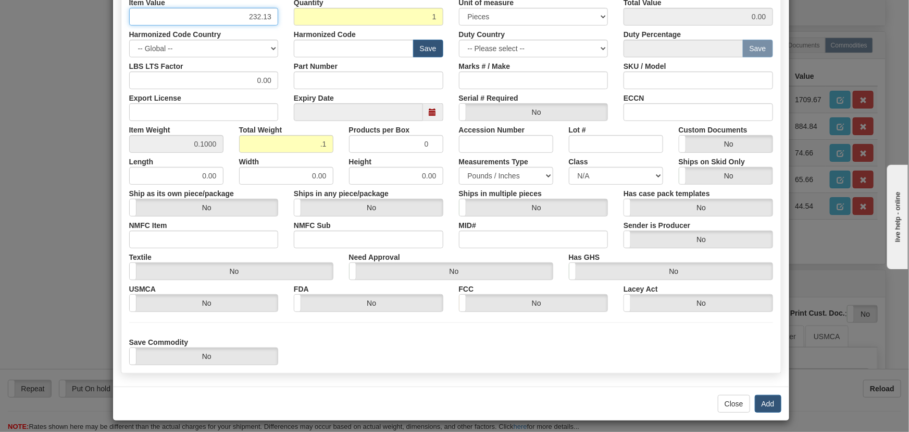
scroll to position [213, 0]
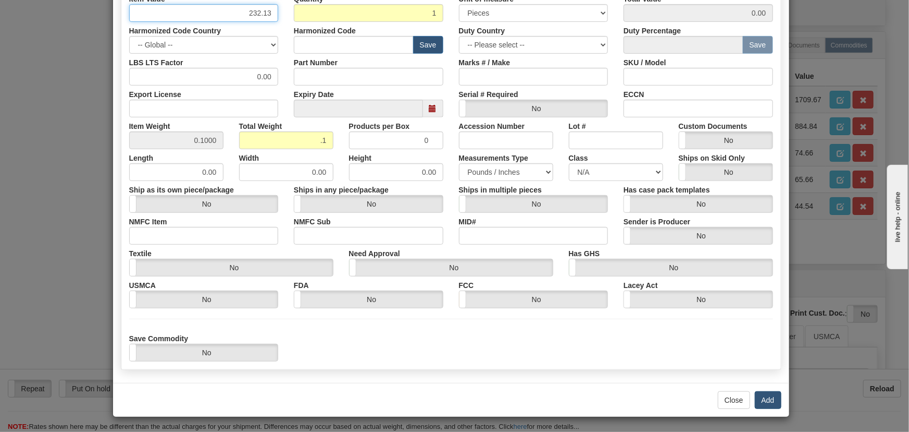
type input "232.13"
click at [763, 403] on button "Add" at bounding box center [768, 400] width 27 height 18
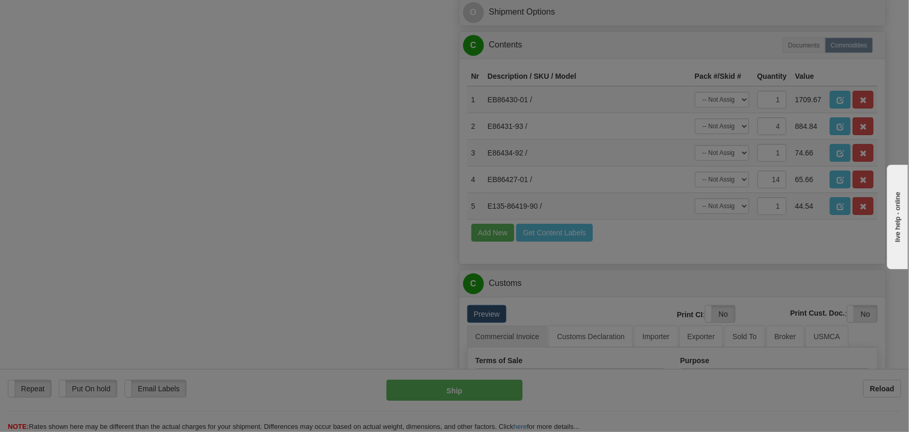
scroll to position [0, 0]
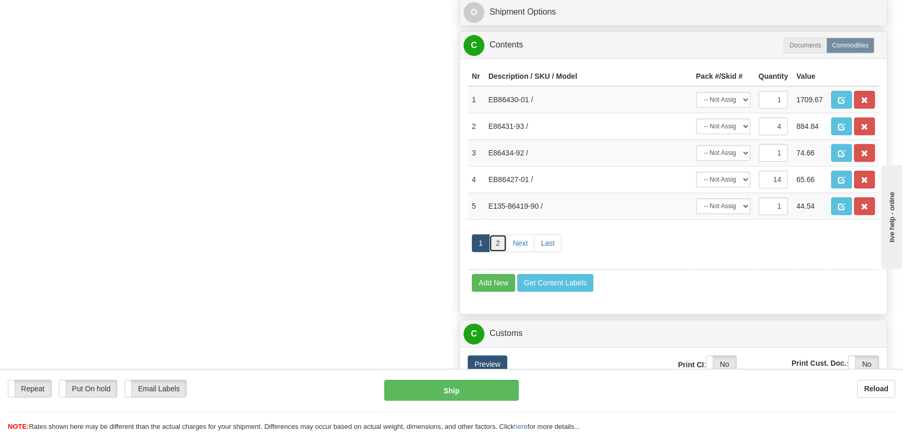
click at [497, 242] on link "2" at bounding box center [498, 243] width 18 height 18
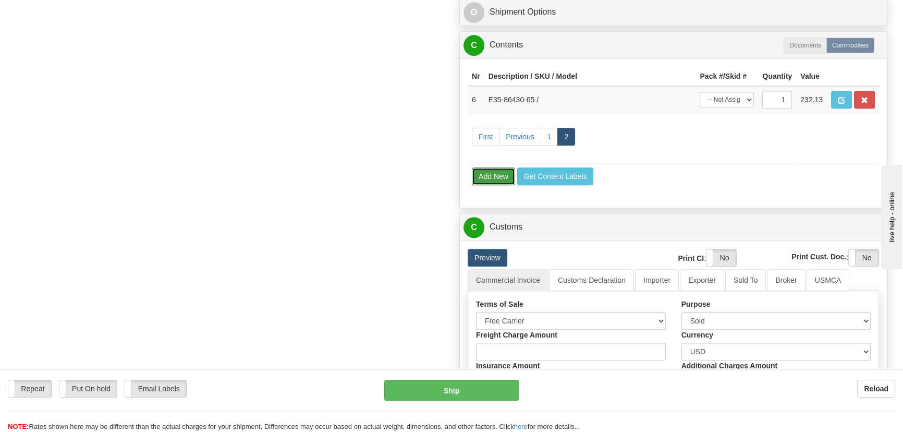
click at [489, 178] on button "Add New" at bounding box center [493, 176] width 43 height 18
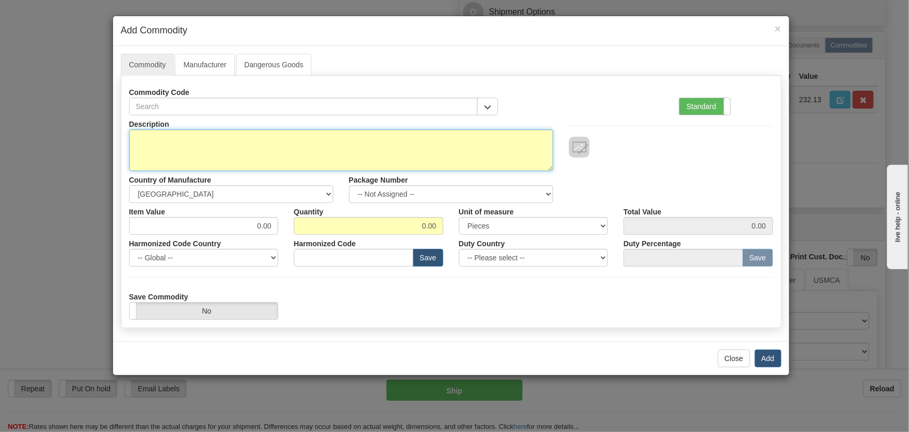
click at [356, 145] on textarea "Description" at bounding box center [341, 150] width 424 height 42
paste textarea "E35-86430-66"
type textarea "E35-86430-66"
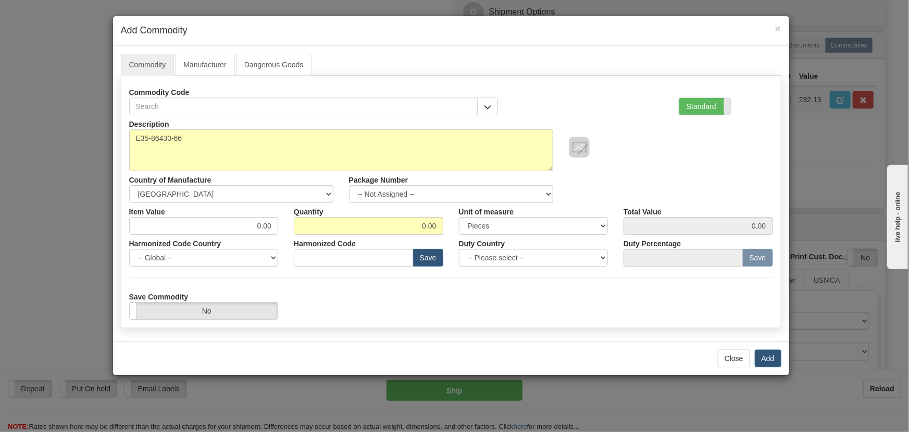
click at [705, 103] on label "Standard" at bounding box center [705, 106] width 51 height 17
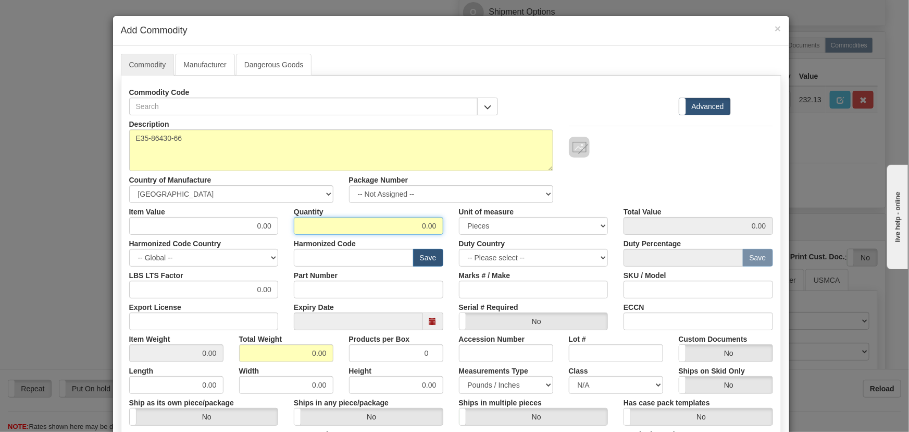
drag, startPoint x: 412, startPoint y: 225, endPoint x: 466, endPoint y: 237, distance: 55.5
click at [466, 235] on div "Description E35-86430-66 Country of Manufacture -- Unknown -- AFGHANISTAN ALAND…" at bounding box center [451, 344] width 644 height 459
type input "1"
drag, startPoint x: 300, startPoint y: 354, endPoint x: 340, endPoint y: 362, distance: 41.3
click at [339, 369] on div "Description E35-86430-66 Country of Manufacture -- Unknown -- AFGHANISTAN ALAND…" at bounding box center [451, 344] width 644 height 459
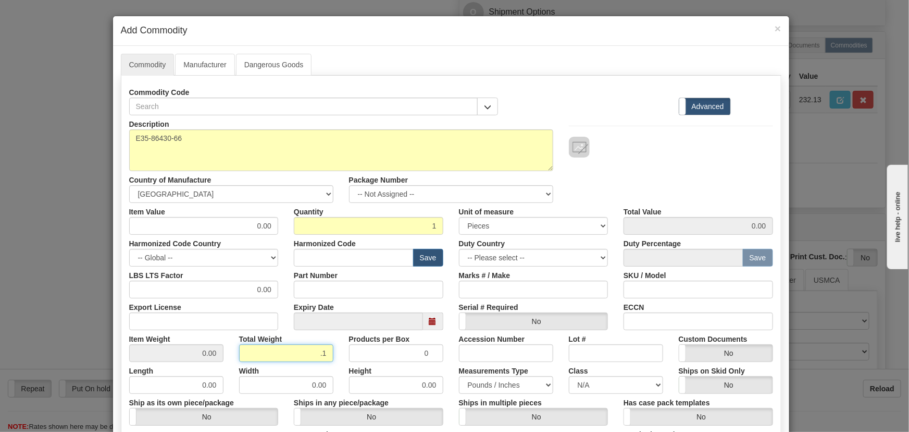
type input ".1"
type input "0.1000"
drag, startPoint x: 268, startPoint y: 231, endPoint x: 274, endPoint y: 235, distance: 7.1
click at [272, 234] on div "Description E35-86430-66 Country of Manufacture -- Unknown -- AFGHANISTAN ALAND…" at bounding box center [451, 344] width 644 height 459
paste input "304,61"
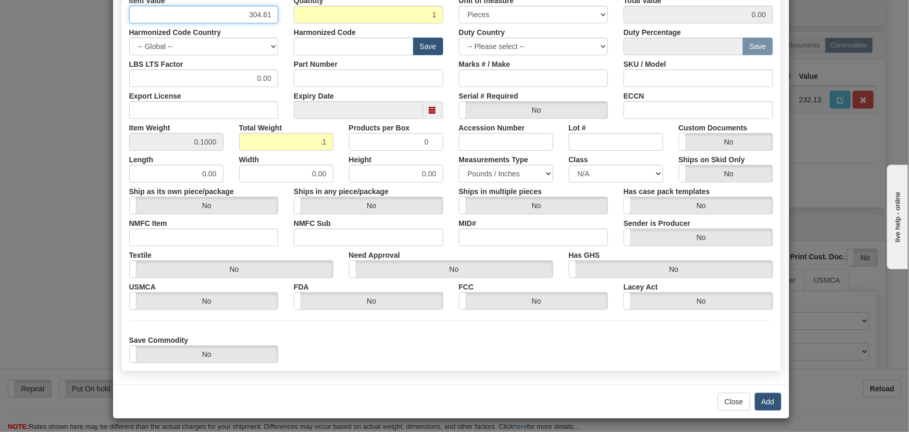
scroll to position [213, 0]
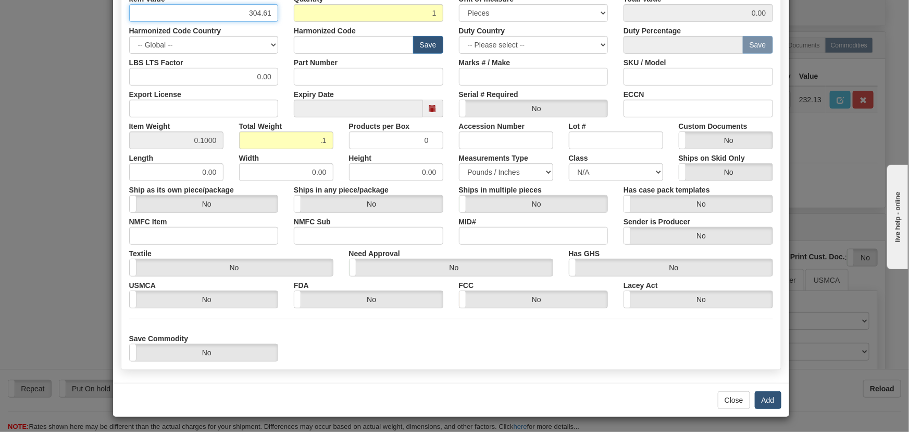
type input "304.61"
click at [763, 398] on button "Add" at bounding box center [768, 400] width 27 height 18
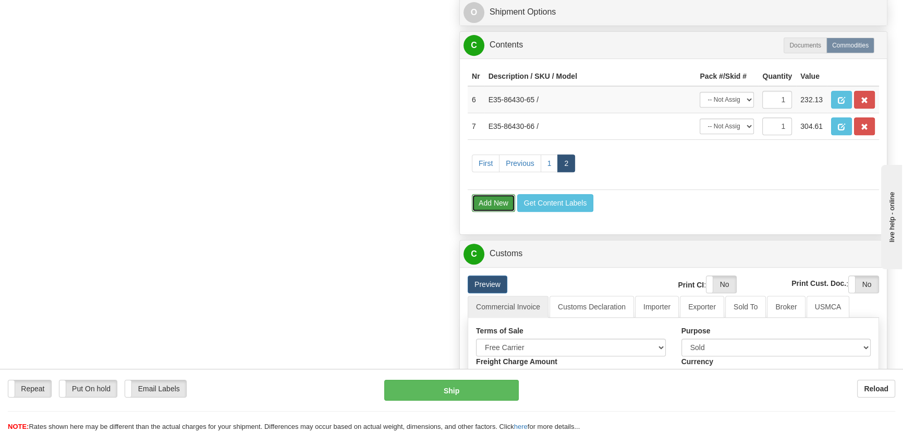
click at [501, 204] on button "Add New" at bounding box center [493, 203] width 43 height 18
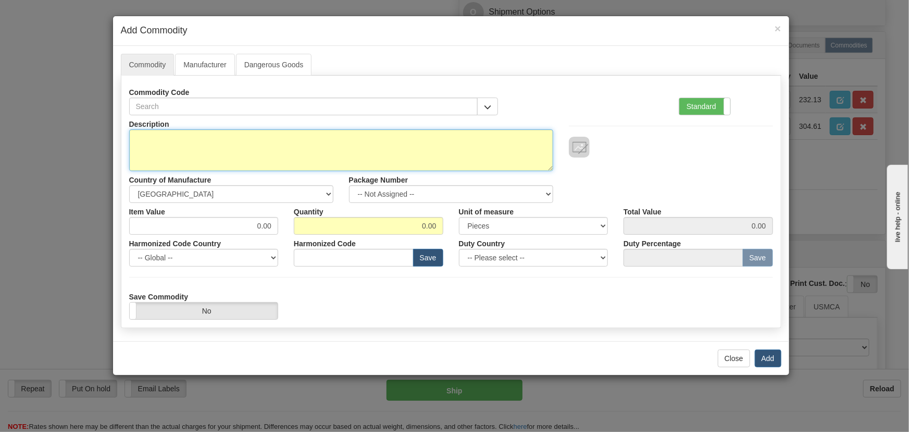
drag, startPoint x: 315, startPoint y: 147, endPoint x: 586, endPoint y: 105, distance: 274.7
click at [315, 147] on textarea "Description" at bounding box center [341, 150] width 424 height 42
paste textarea "E86485-90"
type textarea "E86485-90"
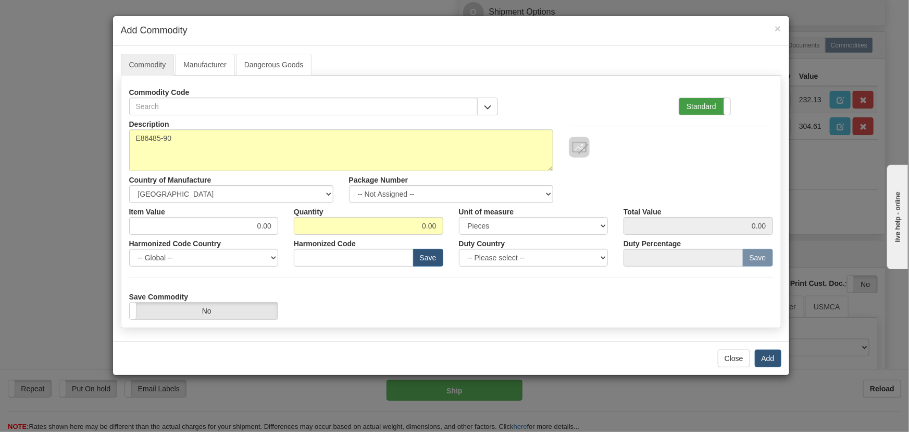
click at [704, 102] on label "Standard" at bounding box center [705, 106] width 51 height 17
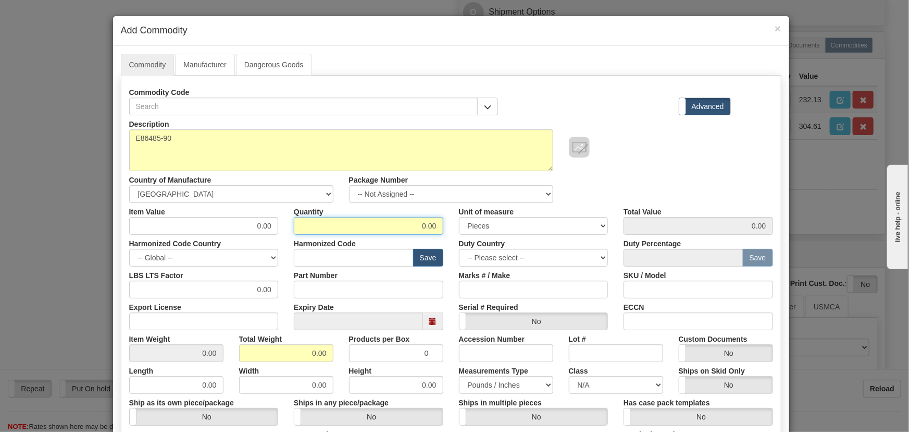
drag, startPoint x: 408, startPoint y: 225, endPoint x: 451, endPoint y: 256, distance: 53.4
click at [462, 241] on div "Description E86485-90 Country of Manufacture -- Unknown -- AFGHANISTAN ALAND IS…" at bounding box center [451, 344] width 644 height 459
type input "1"
drag, startPoint x: 313, startPoint y: 354, endPoint x: 331, endPoint y: 359, distance: 19.3
click at [331, 359] on div "Total Weight 0.00" at bounding box center [286, 346] width 110 height 32
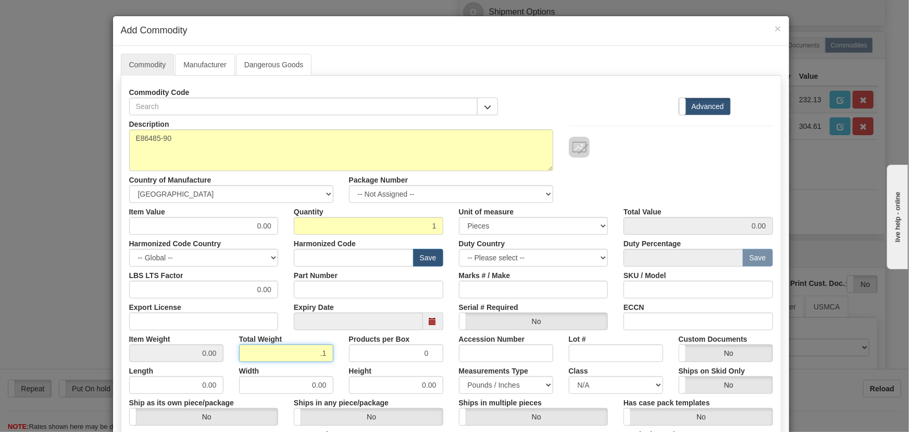
type input ".1"
type input "0.1000"
paste input "52,64"
drag, startPoint x: 290, startPoint y: 237, endPoint x: 300, endPoint y: 239, distance: 9.7
click at [302, 239] on div "Description E86485-90 Country of Manufacture -- Unknown -- AFGHANISTAN ALAND IS…" at bounding box center [451, 344] width 644 height 459
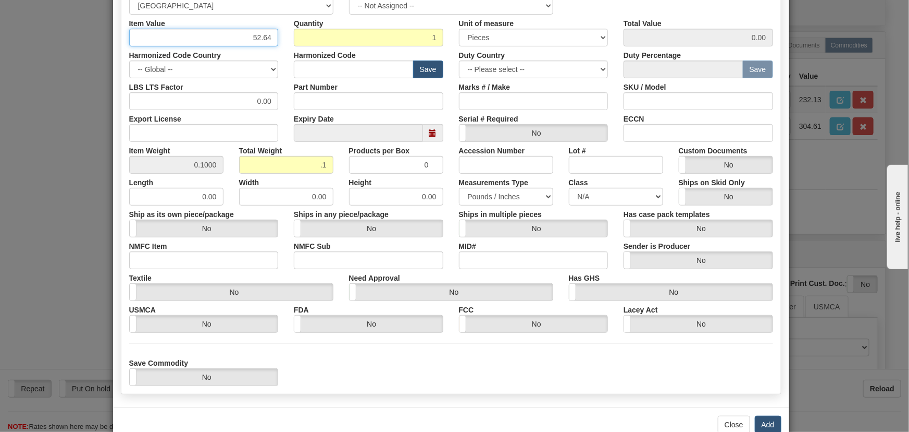
scroll to position [189, 0]
type input "52.64"
click at [768, 423] on button "Add" at bounding box center [768, 423] width 27 height 18
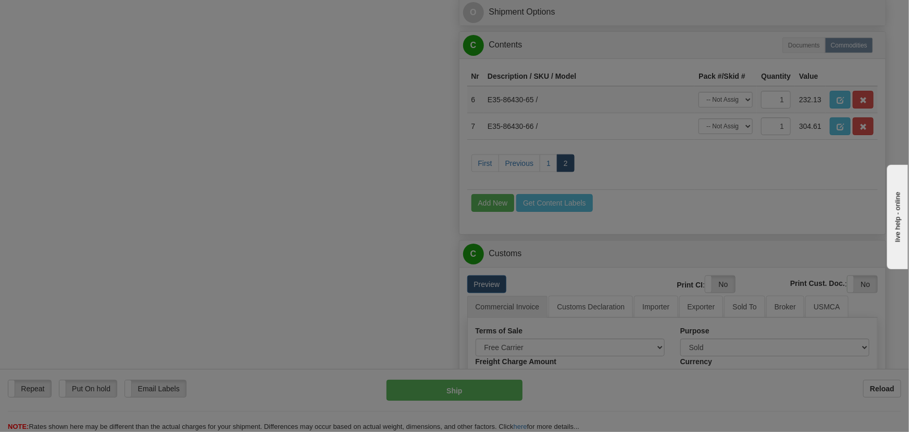
scroll to position [0, 0]
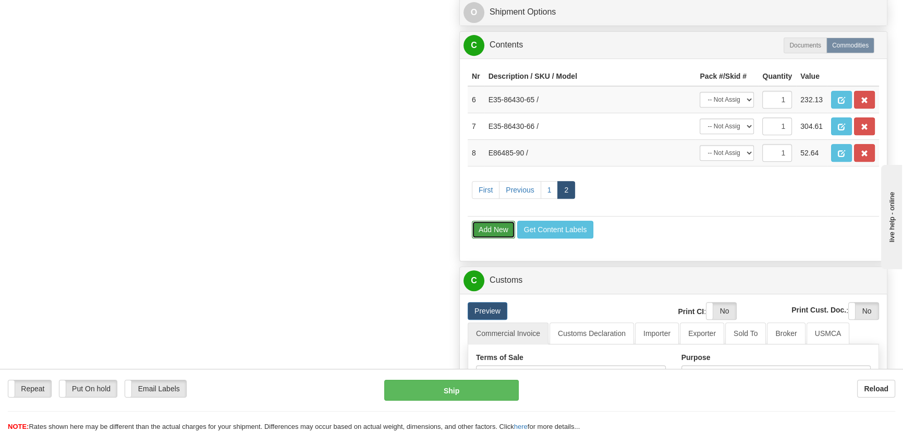
click at [491, 228] on button "Add New" at bounding box center [493, 229] width 43 height 18
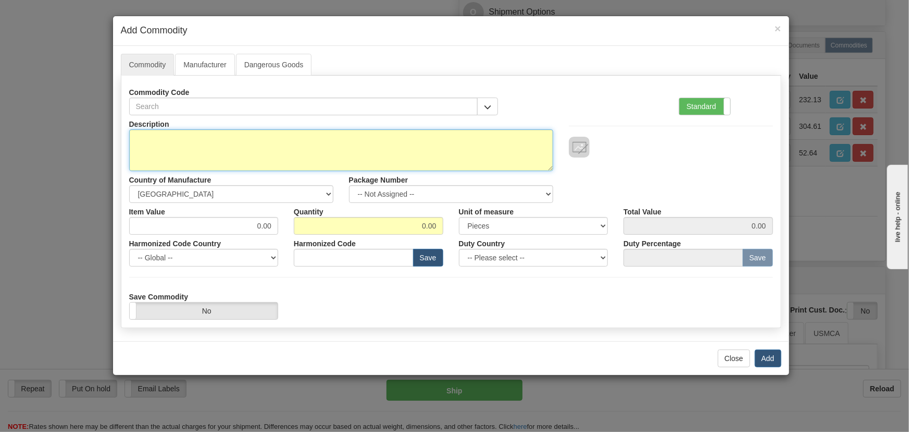
drag, startPoint x: 432, startPoint y: 140, endPoint x: 752, endPoint y: 106, distance: 322.3
click at [432, 140] on textarea "Description" at bounding box center [341, 150] width 424 height 42
paste textarea "EB86498-02"
type textarea "EB86498-02"
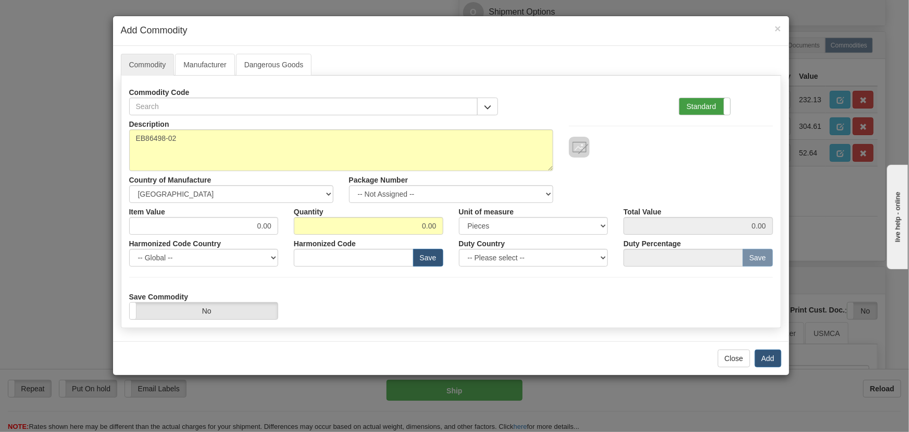
click at [719, 105] on label "Standard" at bounding box center [705, 106] width 51 height 17
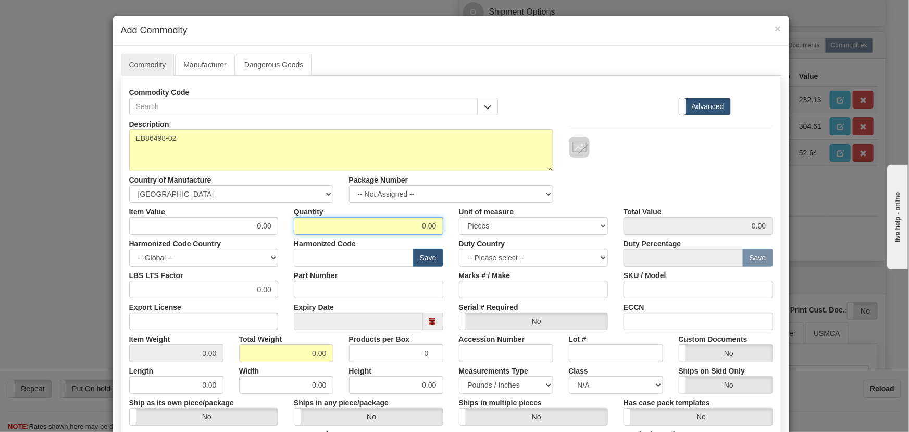
drag, startPoint x: 458, startPoint y: 238, endPoint x: 451, endPoint y: 237, distance: 6.8
click at [457, 238] on div "Description EB86498-02 Country of Manufacture -- Unknown -- AFGHANISTAN ALAND I…" at bounding box center [451, 344] width 644 height 459
type input "1"
drag, startPoint x: 304, startPoint y: 352, endPoint x: 334, endPoint y: 363, distance: 31.5
click at [334, 363] on div "Description EB86498-02 Country of Manufacture -- Unknown -- AFGHANISTAN ALAND I…" at bounding box center [451, 344] width 644 height 459
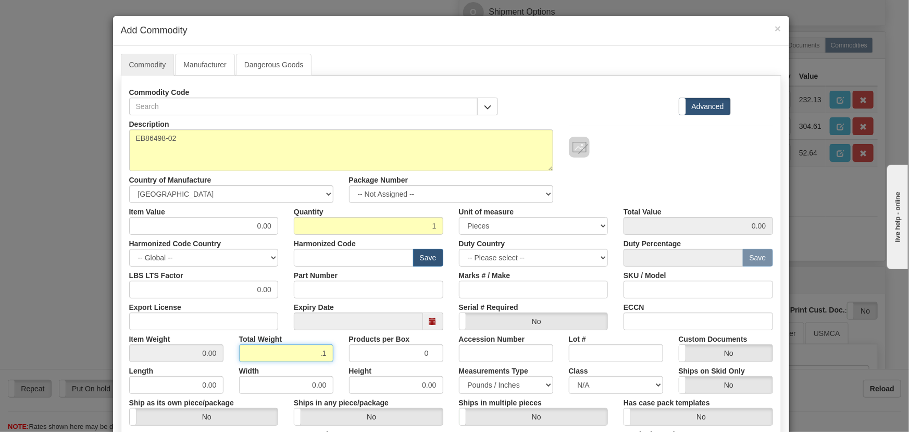
type input ".1"
type input "0.1000"
drag, startPoint x: 245, startPoint y: 228, endPoint x: 287, endPoint y: 244, distance: 44.7
click at [288, 241] on div "Description EB86498-02 Country of Manufacture -- Unknown -- AFGHANISTAN ALAND I…" at bounding box center [451, 344] width 644 height 459
paste input "1.569,27"
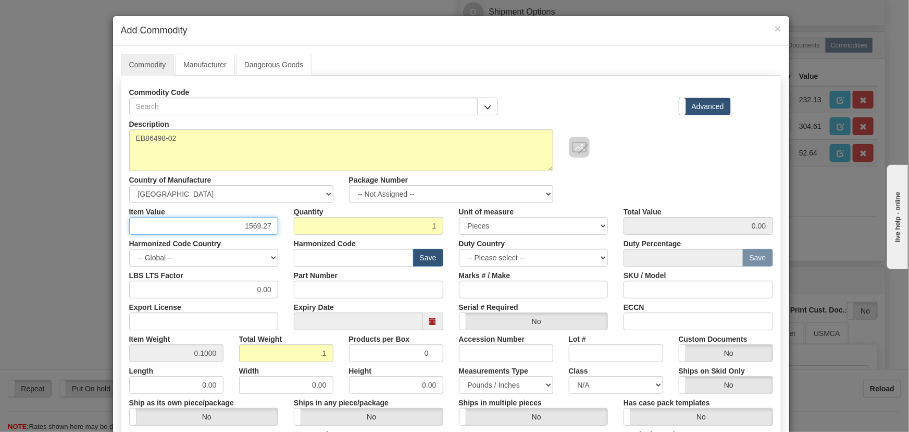
type input "1569.27"
click at [659, 159] on div "Description EB86498-02 Country of Manufacture -- Unknown -- AFGHANISTAN ALAND I…" at bounding box center [451, 159] width 660 height 88
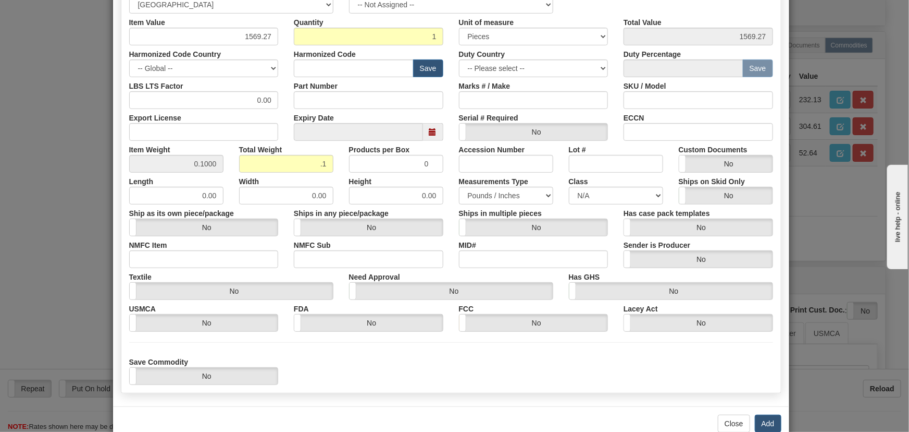
scroll to position [213, 0]
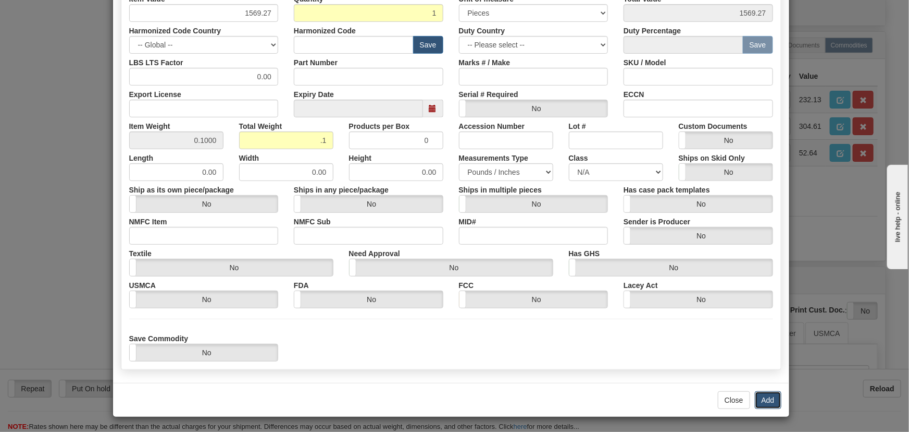
click at [761, 400] on button "Add" at bounding box center [768, 400] width 27 height 18
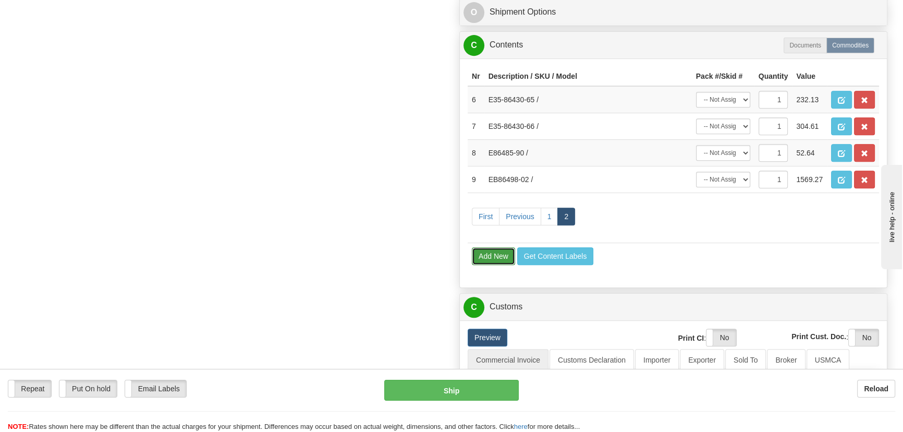
click at [479, 255] on button "Add New" at bounding box center [493, 256] width 43 height 18
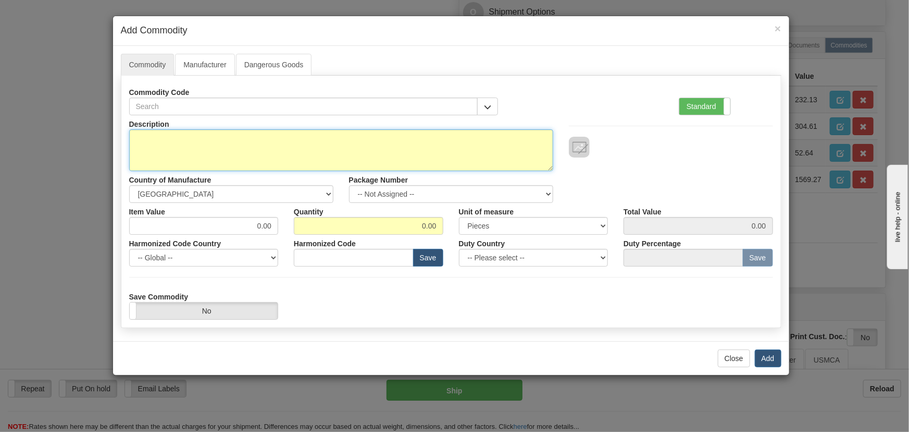
click at [387, 137] on textarea "Description" at bounding box center [341, 150] width 424 height 42
paste textarea "E86498-95"
type textarea "E86498-95"
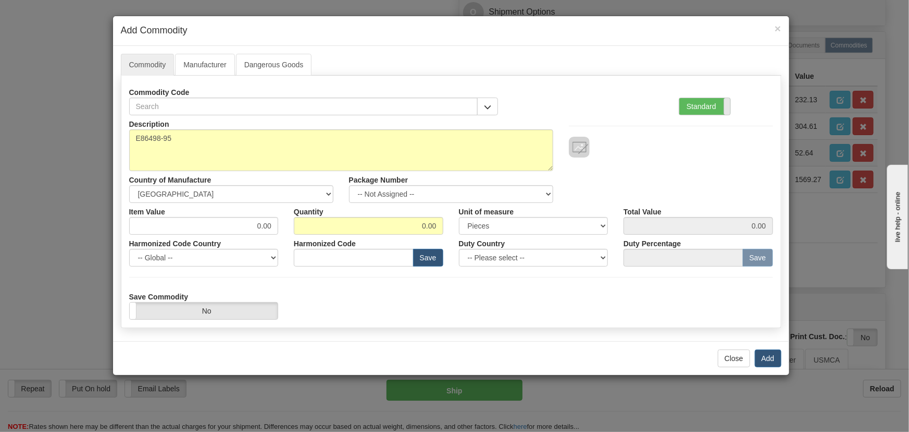
click at [728, 104] on span at bounding box center [731, 106] width 14 height 17
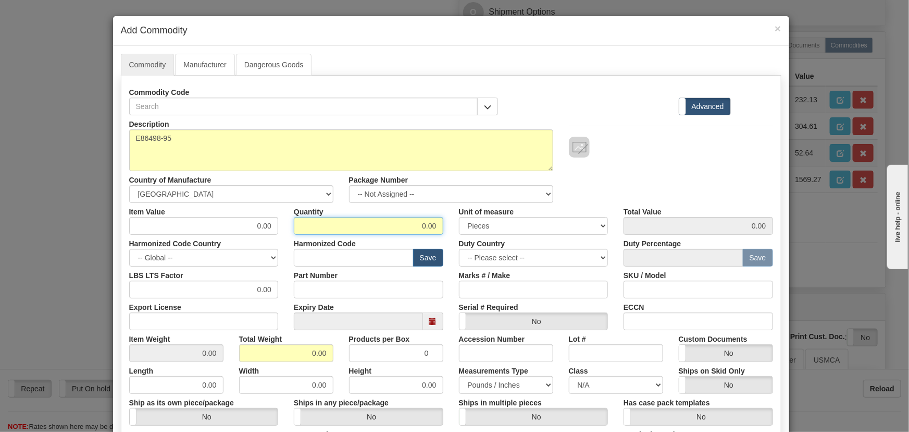
drag, startPoint x: 422, startPoint y: 224, endPoint x: 446, endPoint y: 226, distance: 24.6
click at [445, 226] on div "Quantity 0.00" at bounding box center [368, 219] width 165 height 32
click at [413, 224] on input "0.00" at bounding box center [369, 226] width 150 height 18
drag, startPoint x: 407, startPoint y: 227, endPoint x: 452, endPoint y: 233, distance: 45.3
click at [456, 231] on div "Item Value 0.00 Quantity 0.00 Unit of measure 3 Thousand Square Inches Adjustme…" at bounding box center [451, 219] width 660 height 32
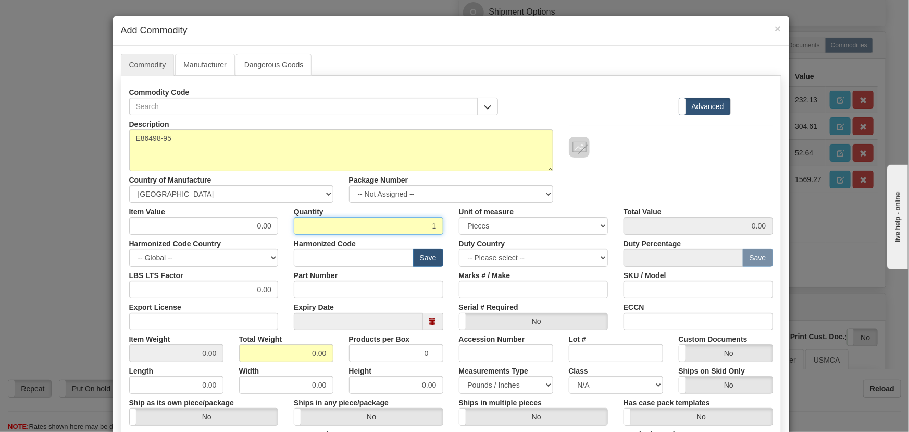
type input "1"
drag, startPoint x: 297, startPoint y: 353, endPoint x: 390, endPoint y: 362, distance: 93.7
click at [383, 362] on div "Description E86498-95 Country of Manufacture -- Unknown -- AFGHANISTAN ALAND IS…" at bounding box center [451, 344] width 644 height 459
type input "1"
type input "1.0000"
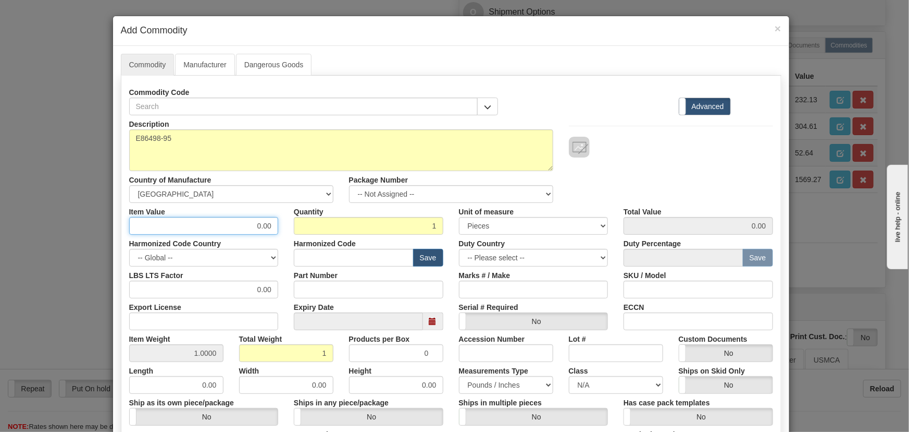
drag, startPoint x: 244, startPoint y: 224, endPoint x: 302, endPoint y: 246, distance: 62.0
click at [302, 246] on div "Description E86498-95 Country of Manufacture -- Unknown -- AFGHANISTAN ALAND IS…" at bounding box center [451, 344] width 644 height 459
paste input "839,54"
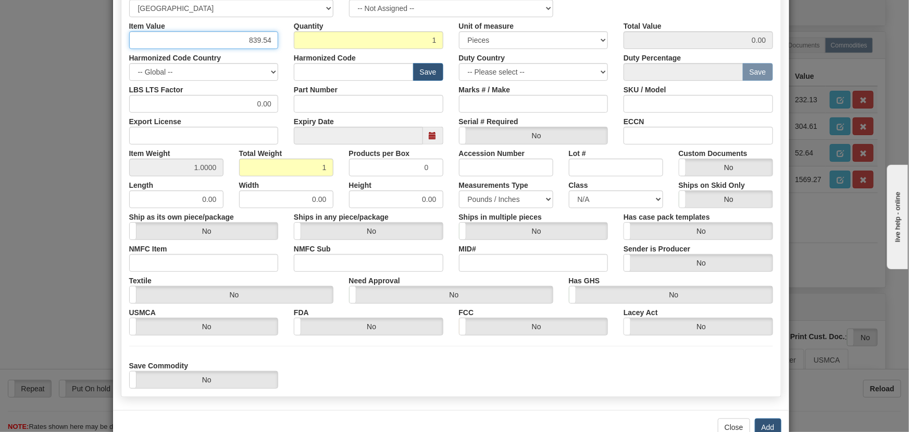
scroll to position [213, 0]
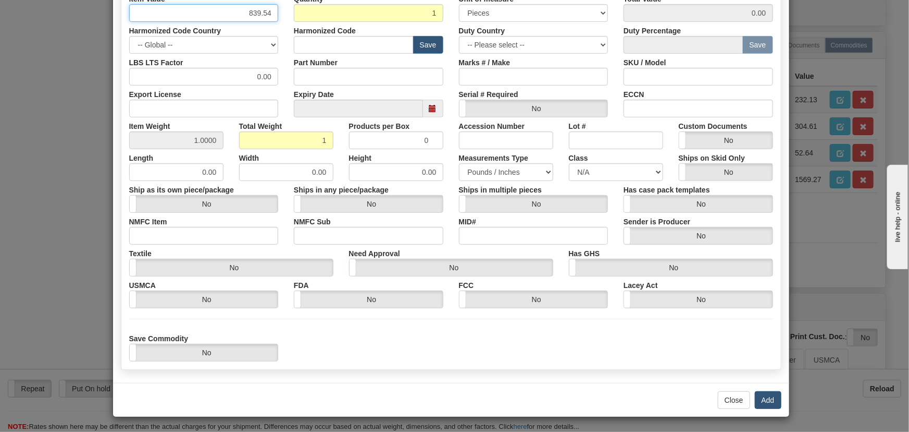
type input "839.54"
click at [762, 396] on button "Add" at bounding box center [768, 400] width 27 height 18
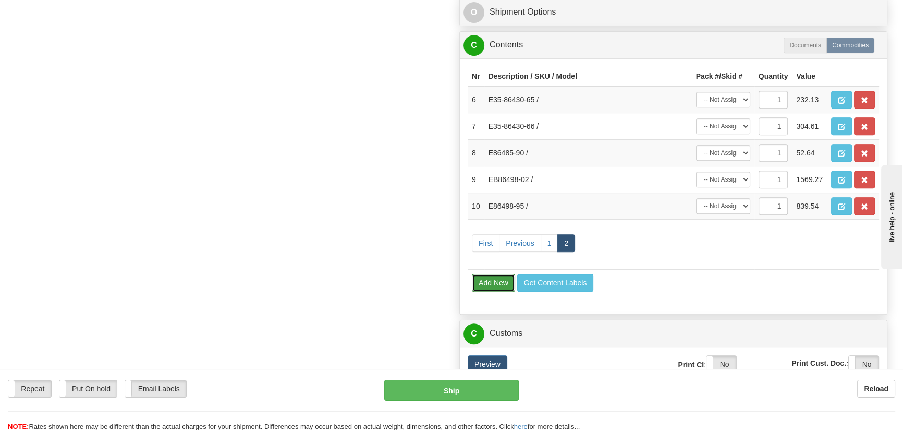
click at [495, 281] on button "Add New" at bounding box center [493, 283] width 43 height 18
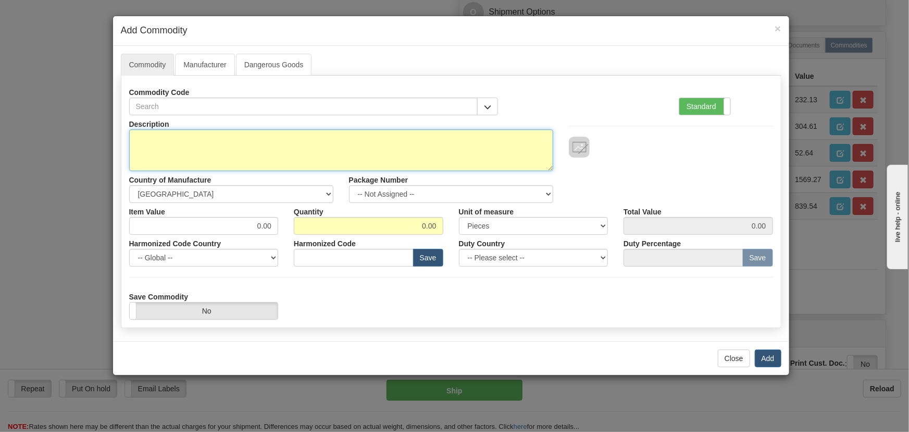
click at [479, 141] on textarea "Description" at bounding box center [341, 150] width 424 height 42
paste textarea "E86418-64"
type textarea "E86418-64"
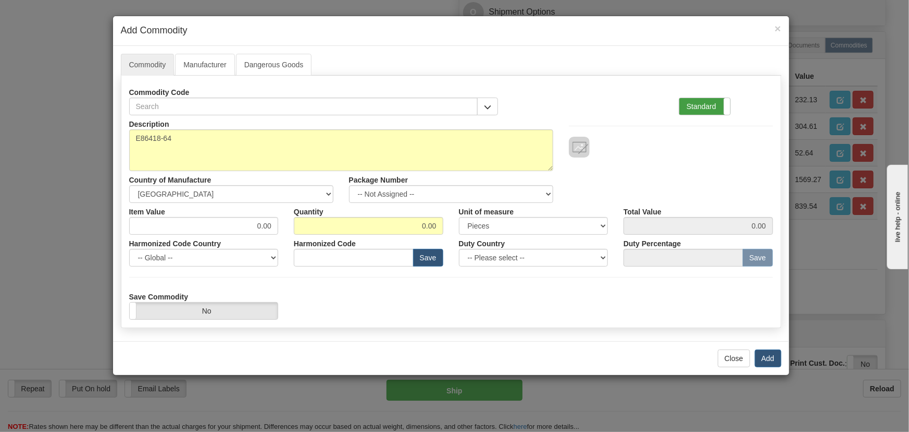
click at [712, 105] on label "Standard" at bounding box center [705, 106] width 51 height 17
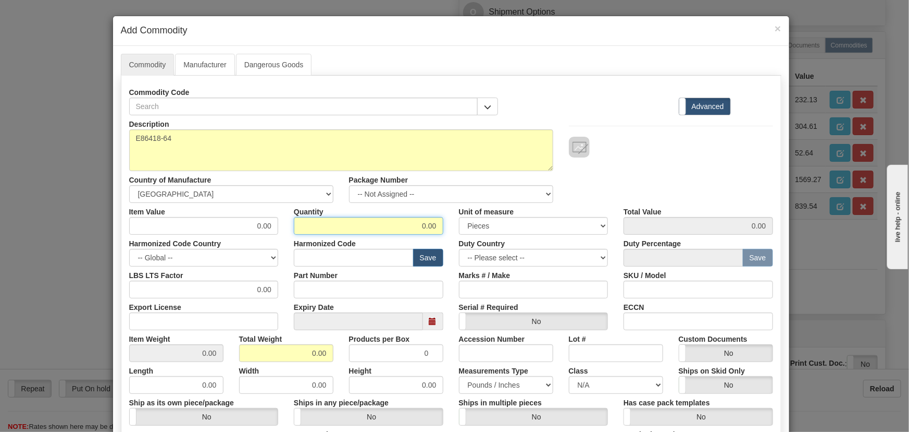
drag, startPoint x: 415, startPoint y: 224, endPoint x: 456, endPoint y: 248, distance: 47.0
click at [476, 237] on div "Description E86418-64 Country of Manufacture -- Unknown -- AFGHANISTAN ALAND IS…" at bounding box center [451, 344] width 644 height 459
type input "1"
drag, startPoint x: 316, startPoint y: 359, endPoint x: 339, endPoint y: 365, distance: 23.8
click at [338, 365] on div "Description E86418-64 Country of Manufacture -- Unknown -- AFGHANISTAN ALAND IS…" at bounding box center [451, 344] width 644 height 459
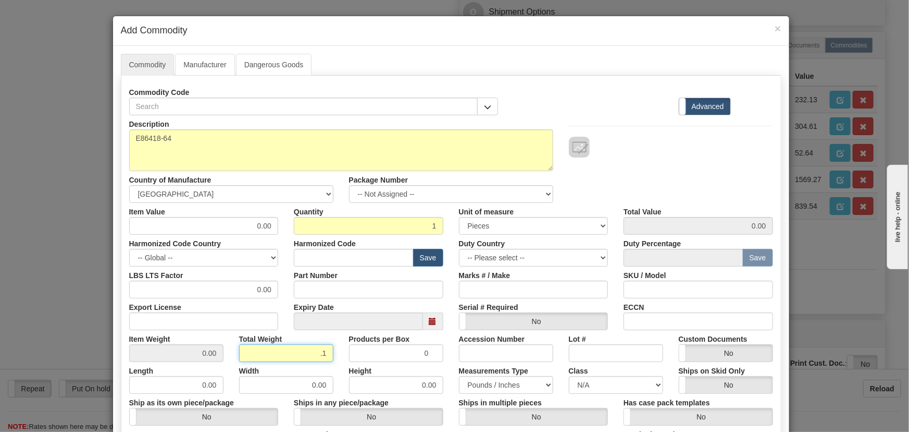
type input ".1"
type input "0.1000"
drag, startPoint x: 249, startPoint y: 227, endPoint x: 281, endPoint y: 229, distance: 32.9
click at [281, 229] on div "Item Value 0.00" at bounding box center [203, 219] width 165 height 32
paste input "254,52"
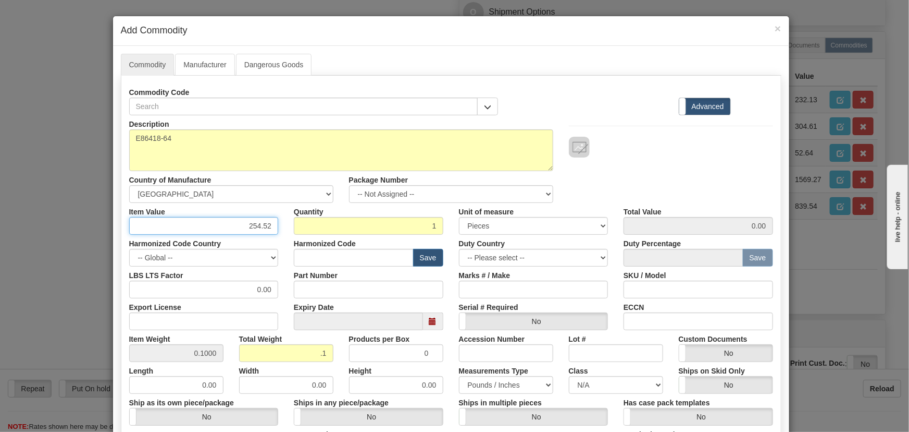
type input "254.52"
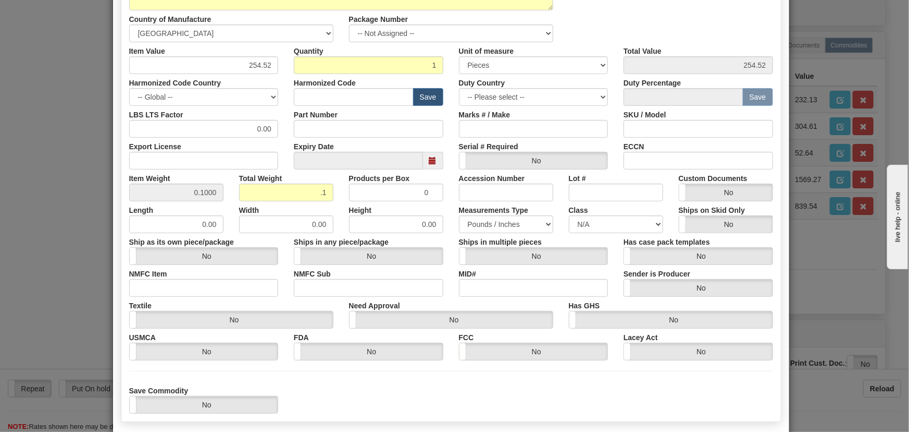
scroll to position [189, 0]
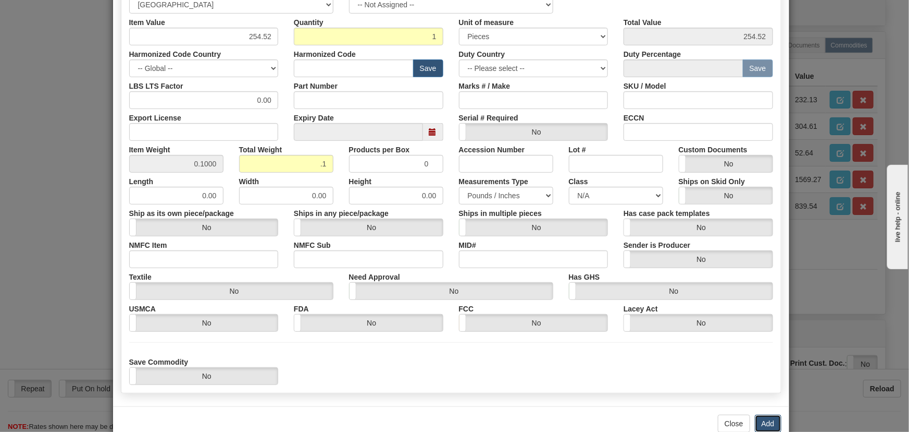
click at [764, 418] on button "Add" at bounding box center [768, 423] width 27 height 18
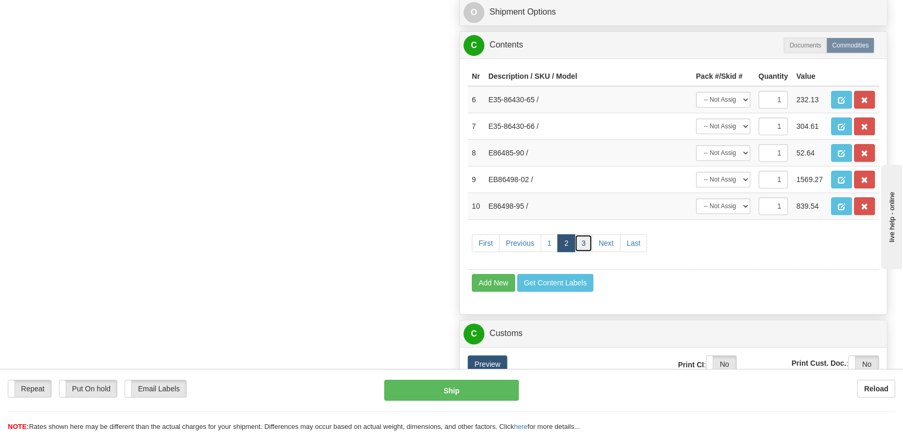
click at [583, 244] on link "3" at bounding box center [583, 243] width 18 height 18
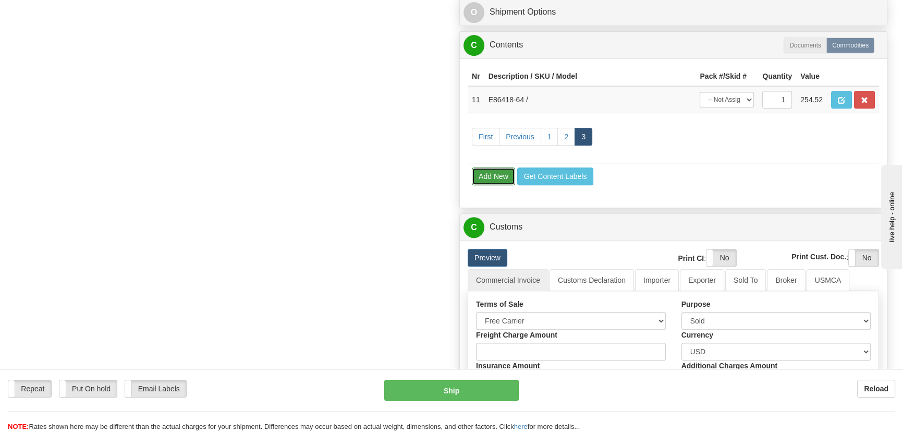
click at [488, 172] on button "Add New" at bounding box center [493, 176] width 43 height 18
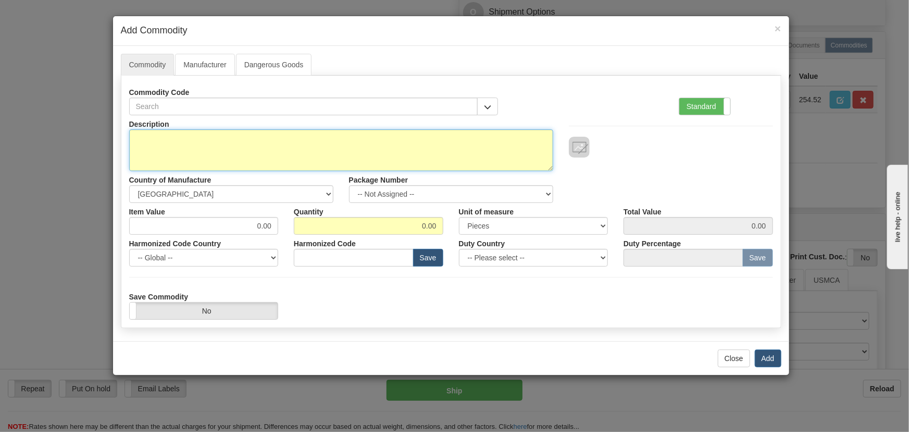
click at [405, 160] on textarea "Description" at bounding box center [341, 150] width 424 height 42
paste textarea "E86418/DD"
type textarea "E86418/DD"
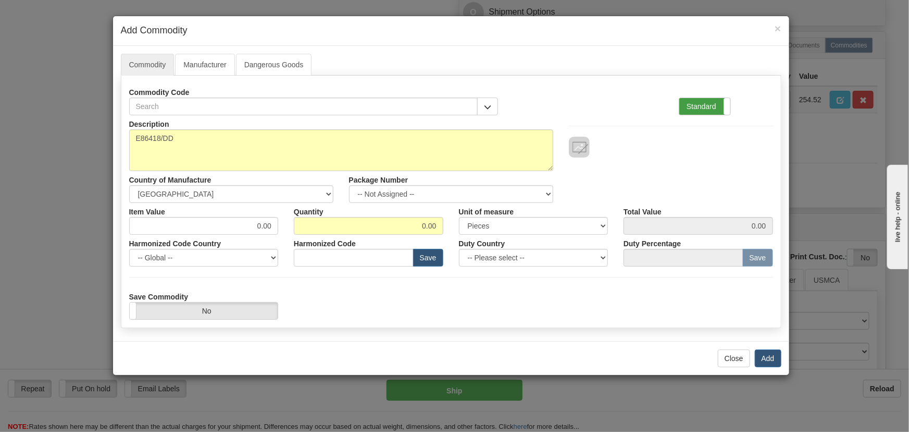
click at [712, 105] on label "Standard" at bounding box center [705, 106] width 51 height 17
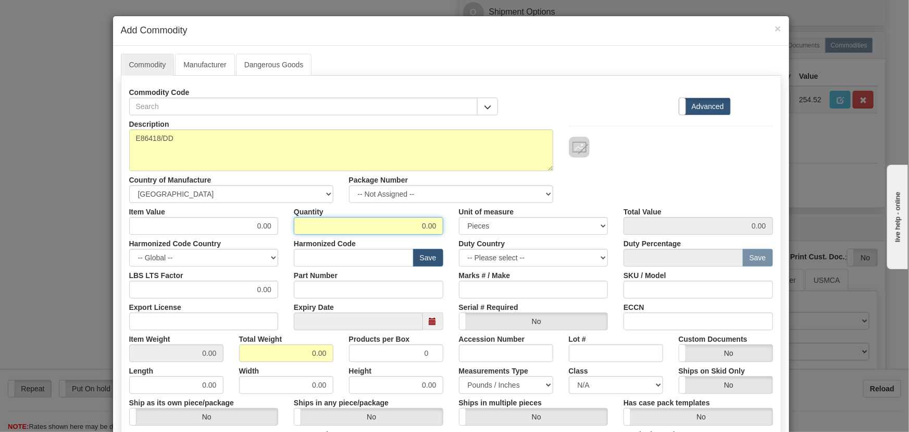
drag, startPoint x: 410, startPoint y: 224, endPoint x: 471, endPoint y: 235, distance: 62.6
click at [471, 235] on div "Description E86418/DD Country of Manufacture -- Unknown -- AFGHANISTAN ALAND IS…" at bounding box center [451, 344] width 644 height 459
type input "1"
drag, startPoint x: 302, startPoint y: 353, endPoint x: 339, endPoint y: 363, distance: 37.9
click at [338, 363] on div "Description E86418/DD Country of Manufacture -- Unknown -- AFGHANISTAN ALAND IS…" at bounding box center [451, 344] width 644 height 459
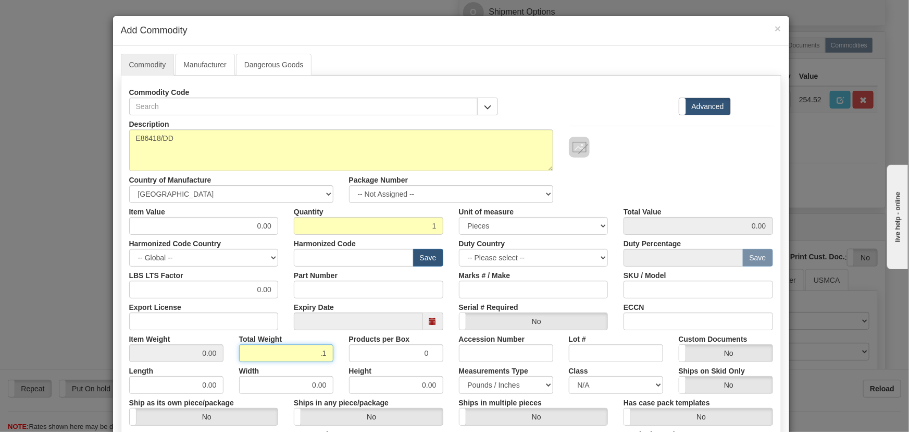
type input ".1"
type input "0.1000"
drag, startPoint x: 253, startPoint y: 219, endPoint x: 293, endPoint y: 231, distance: 42.2
click at [290, 231] on div "Item Value 0.00 Quantity 1 Unit of measure 3 Thousand Square Inches Adjustments…" at bounding box center [451, 219] width 660 height 32
paste input "436,38"
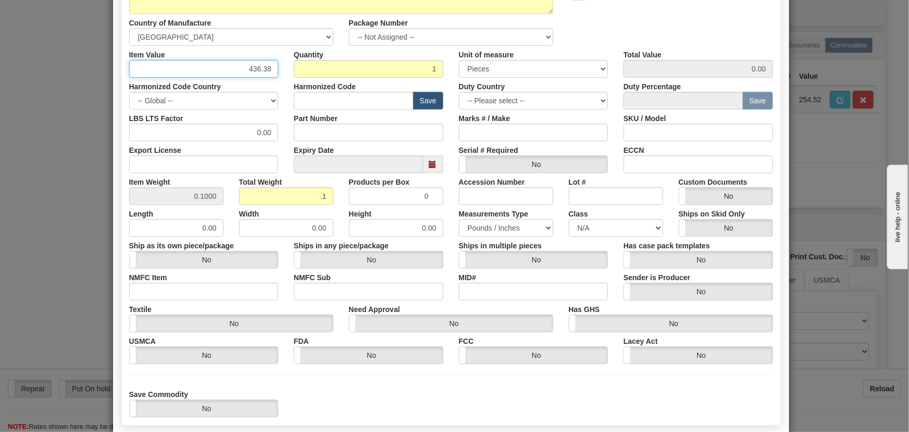
scroll to position [189, 0]
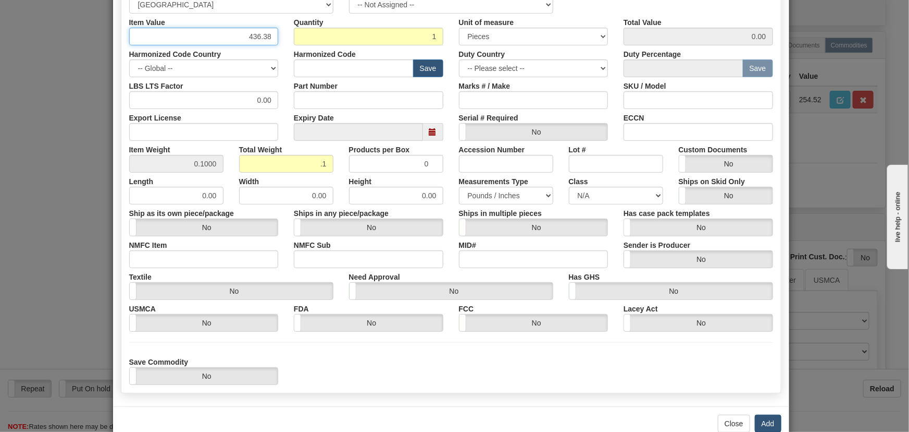
type input "436.38"
click at [765, 422] on button "Add" at bounding box center [768, 423] width 27 height 18
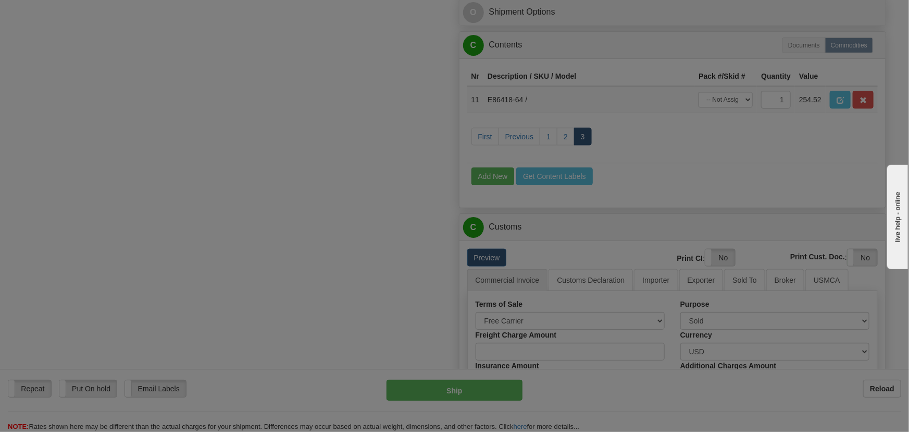
scroll to position [0, 0]
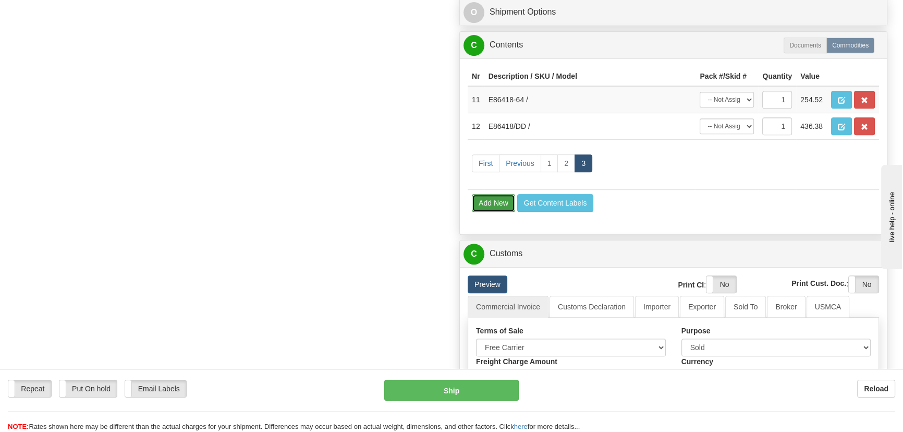
click at [496, 202] on button "Add New" at bounding box center [493, 203] width 43 height 18
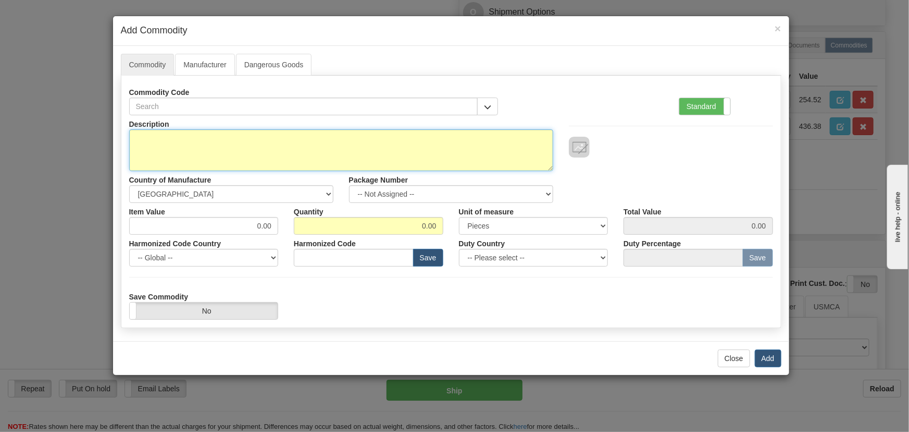
click at [431, 142] on textarea "Description" at bounding box center [341, 150] width 424 height 42
paste textarea "E35-86430-70"
type textarea "E35-86430-70"
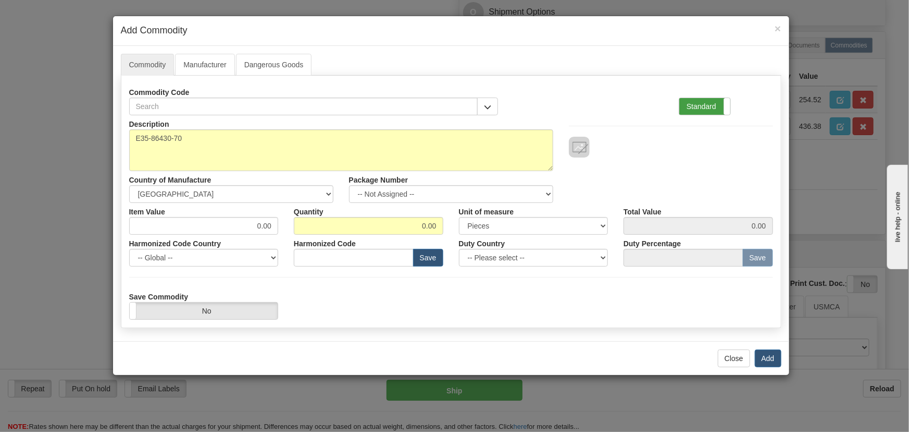
click at [719, 101] on label "Standard" at bounding box center [705, 106] width 51 height 17
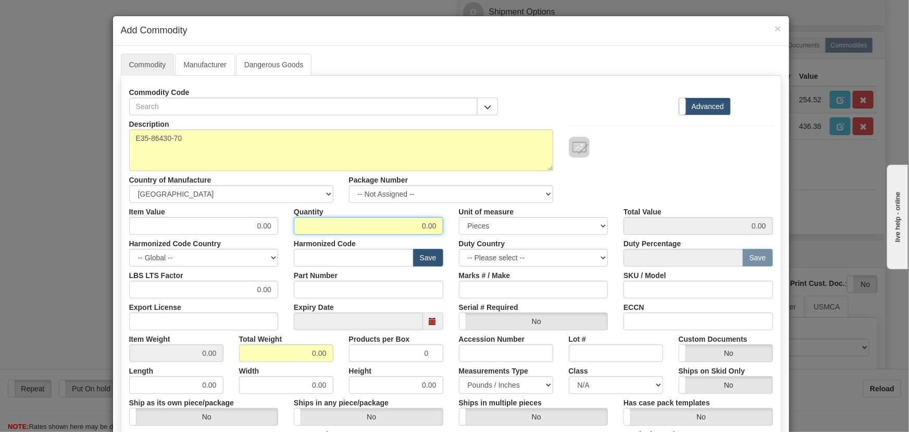
drag, startPoint x: 414, startPoint y: 220, endPoint x: 450, endPoint y: 238, distance: 40.1
click at [447, 230] on div "Item Value 0.00 Quantity 0.00 Unit of measure 3 Thousand Square Inches Adjustme…" at bounding box center [451, 219] width 660 height 32
type input "2"
drag, startPoint x: 304, startPoint y: 352, endPoint x: 339, endPoint y: 362, distance: 35.7
click at [339, 362] on div "Description E35-86430-70 Country of Manufacture -- Unknown -- AFGHANISTAN ALAND…" at bounding box center [451, 344] width 644 height 459
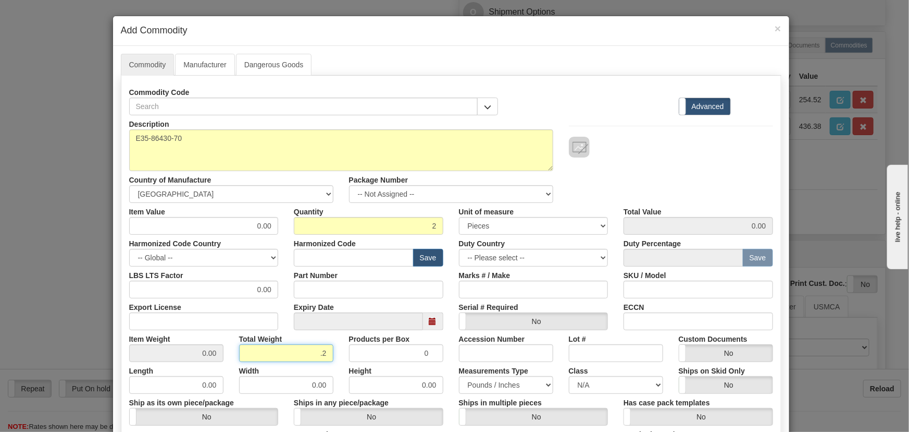
type input ".2"
type input "0.1000"
drag, startPoint x: 292, startPoint y: 242, endPoint x: 290, endPoint y: 251, distance: 9.5
click at [293, 244] on div "Description E35-86430-70 Country of Manufacture -- Unknown -- AFGHANISTAN ALAND…" at bounding box center [451, 344] width 644 height 459
paste input "276,68"
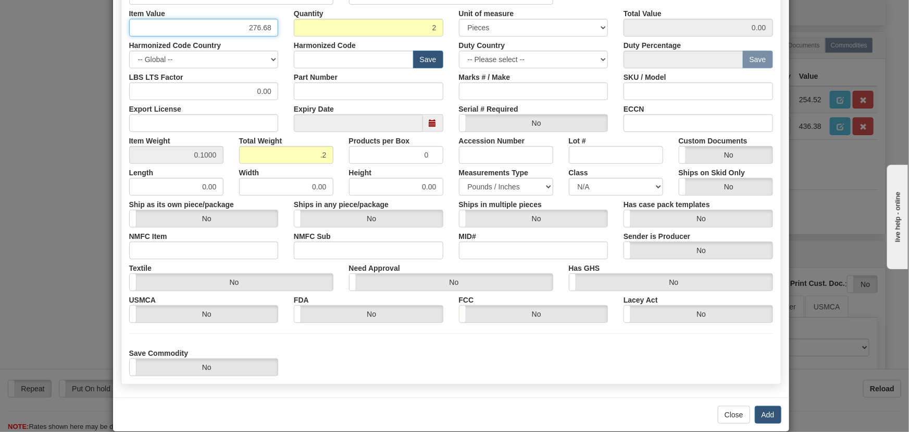
scroll to position [213, 0]
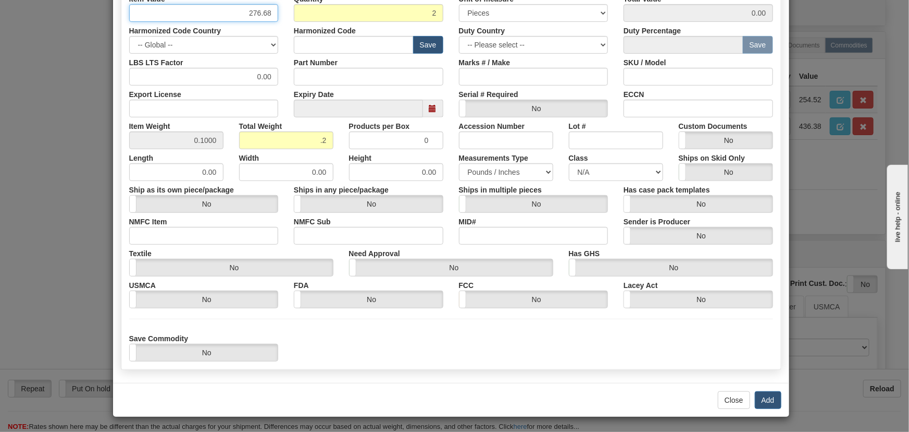
type input "276.68"
type input "553.36"
click at [682, 345] on div "Save Commodity Yes No" at bounding box center [451, 345] width 660 height 32
click at [758, 400] on button "Add" at bounding box center [768, 400] width 27 height 18
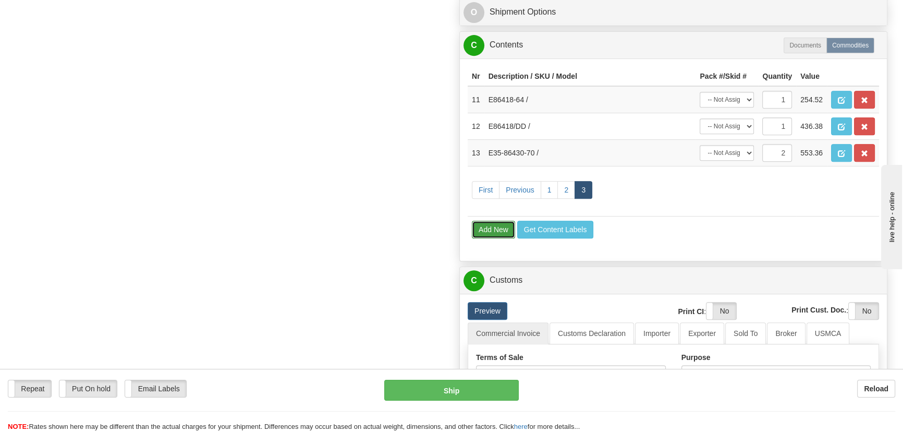
click at [495, 226] on button "Add New" at bounding box center [493, 229] width 43 height 18
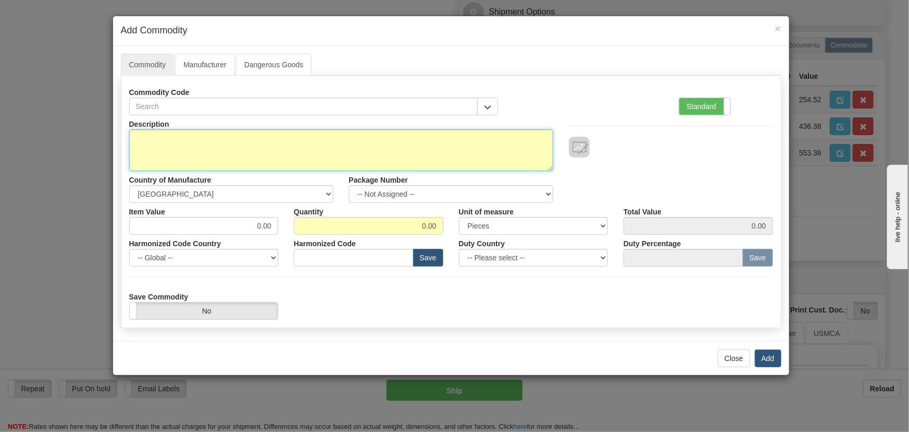
click at [489, 141] on textarea "Description" at bounding box center [341, 150] width 424 height 42
paste textarea "EB86445-32"
type textarea "EB86445-32"
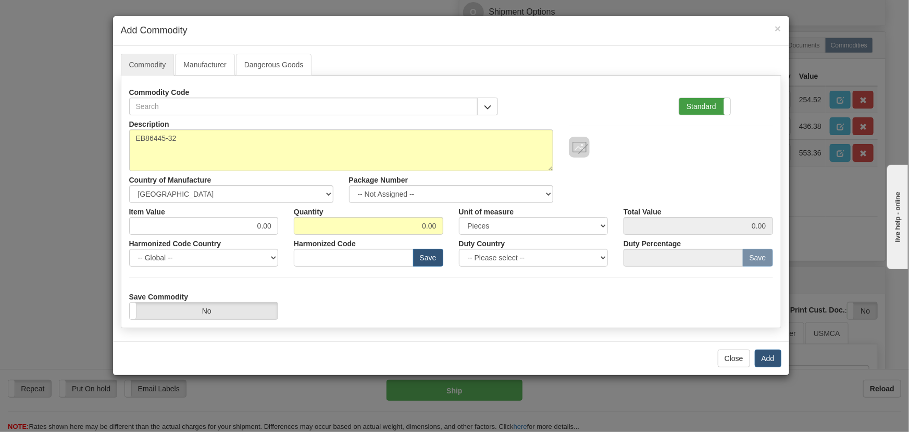
click at [721, 103] on label "Standard" at bounding box center [705, 106] width 51 height 17
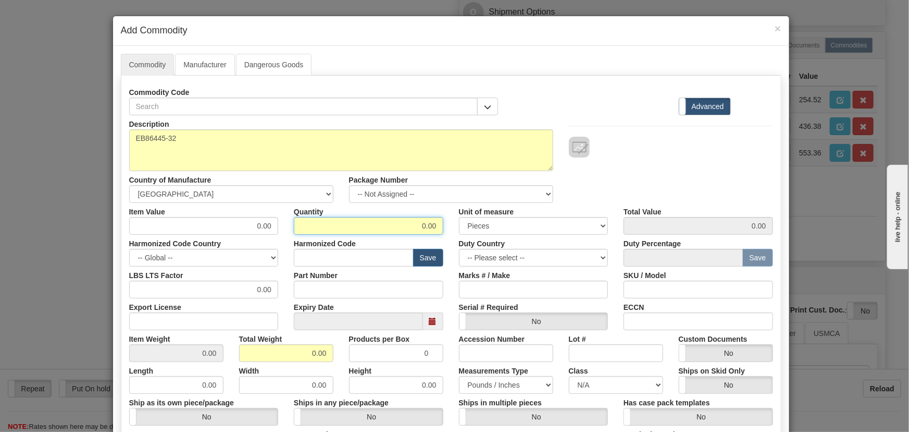
drag, startPoint x: 419, startPoint y: 230, endPoint x: 476, endPoint y: 230, distance: 57.3
click at [476, 230] on div "Item Value 0.00 Quantity 0.00 Unit of measure 3 Thousand Square Inches Adjustme…" at bounding box center [451, 219] width 660 height 32
type input "2"
drag, startPoint x: 299, startPoint y: 354, endPoint x: 344, endPoint y: 362, distance: 45.4
click at [348, 367] on div "Description EB86445-32 Country of Manufacture -- Unknown -- AFGHANISTAN ALAND I…" at bounding box center [451, 344] width 644 height 459
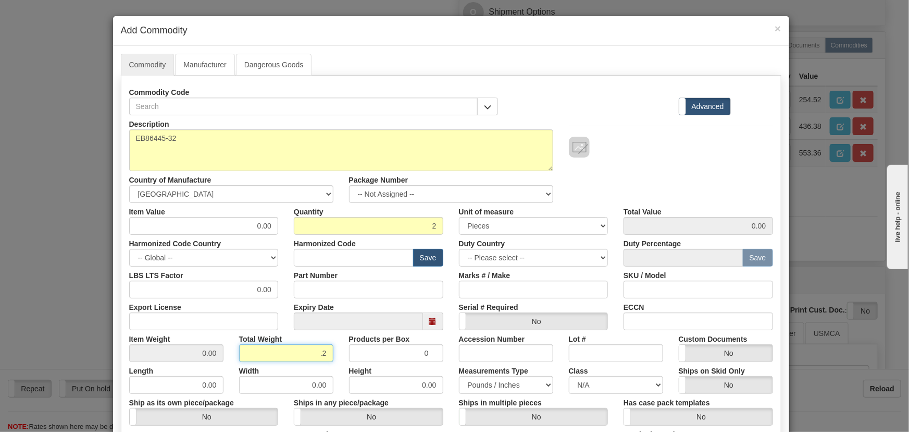
type input ".2"
type input "0.1000"
drag, startPoint x: 245, startPoint y: 224, endPoint x: 303, endPoint y: 236, distance: 59.2
click at [303, 236] on div "Description EB86445-32 Country of Manufacture -- Unknown -- AFGHANISTAN ALAND I…" at bounding box center [451, 344] width 644 height 459
paste input "970,72"
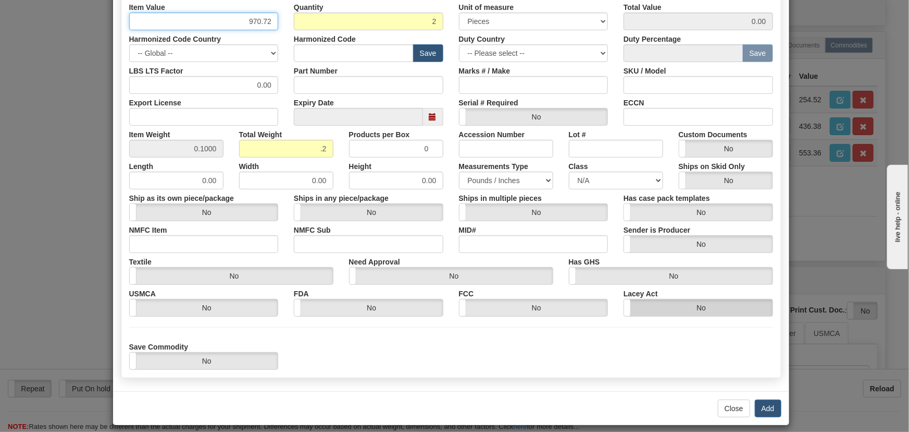
scroll to position [213, 0]
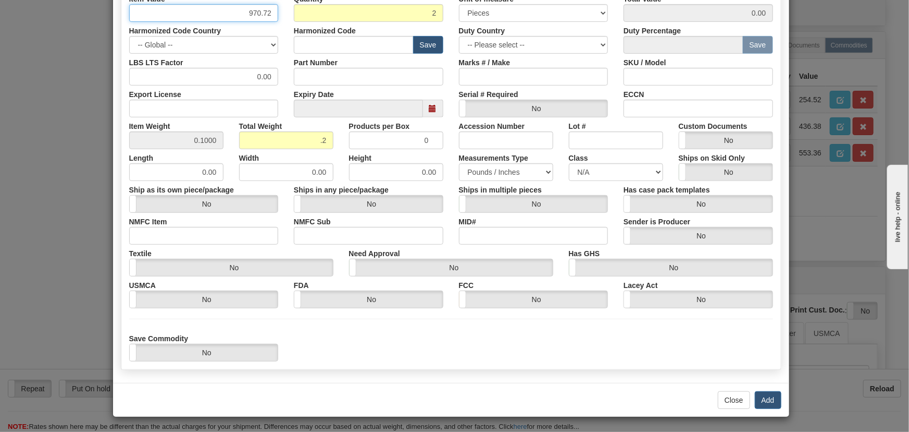
type input "970.72"
type input "1941.44"
click at [689, 343] on div "Save Commodity Yes No" at bounding box center [451, 345] width 660 height 32
click at [766, 397] on button "Add" at bounding box center [768, 400] width 27 height 18
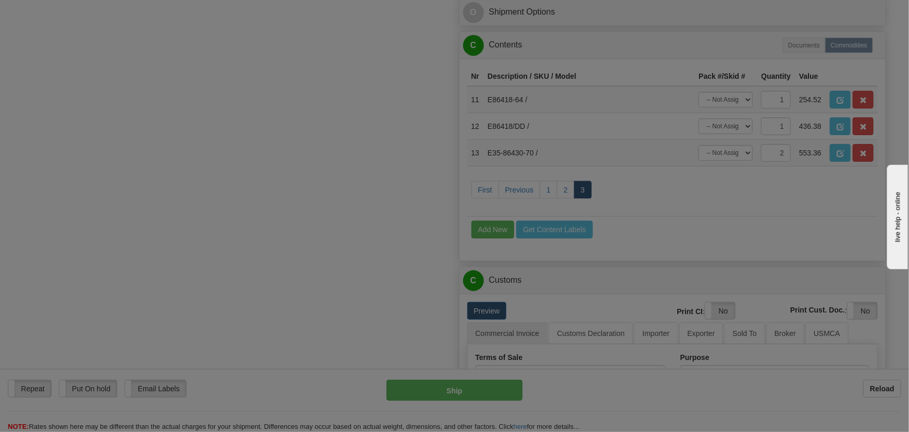
scroll to position [0, 0]
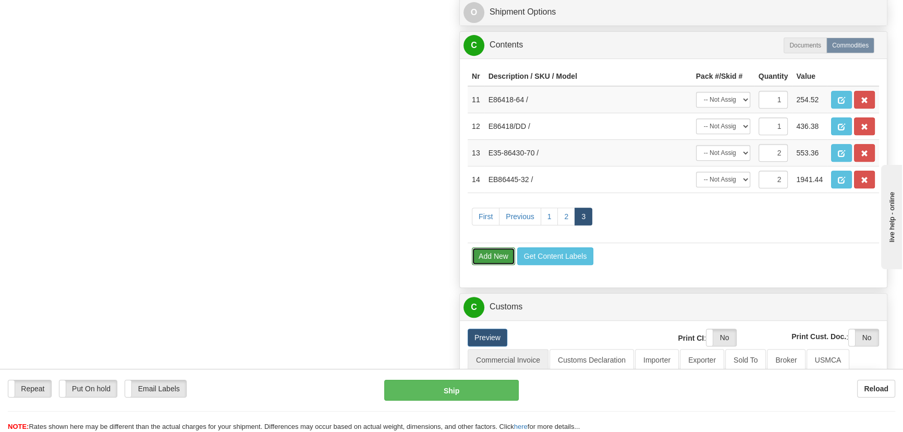
click at [502, 250] on button "Add New" at bounding box center [493, 256] width 43 height 18
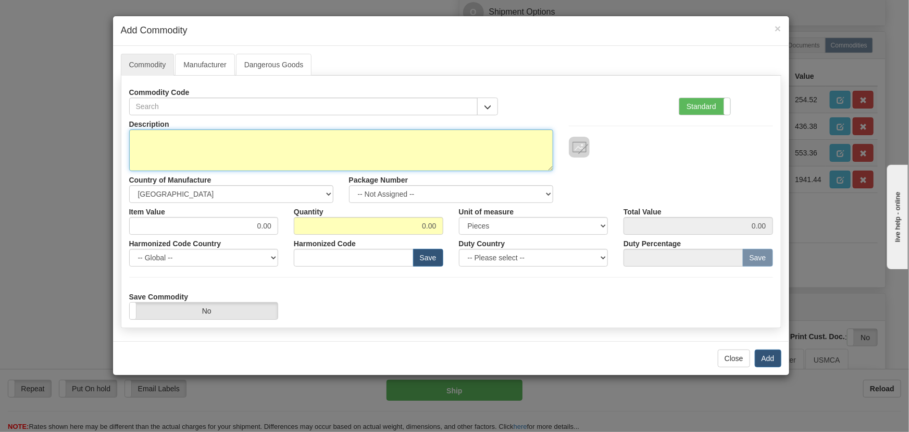
click at [350, 146] on textarea "Description" at bounding box center [341, 150] width 424 height 42
paste textarea "E86445-94"
type textarea "E86445-94"
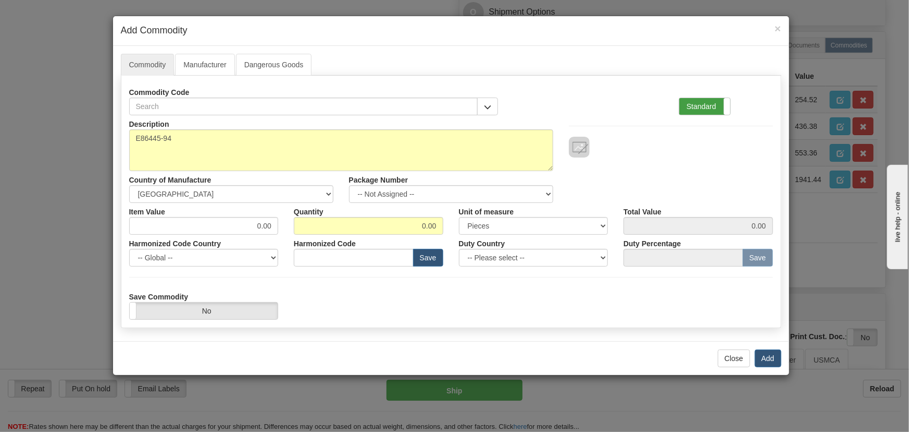
click at [700, 108] on label "Standard" at bounding box center [705, 106] width 51 height 17
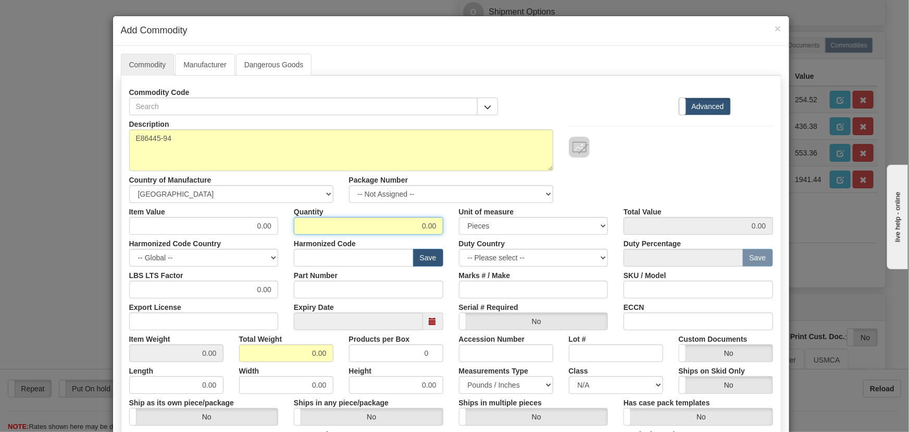
drag, startPoint x: 406, startPoint y: 231, endPoint x: 447, endPoint y: 254, distance: 47.1
click at [440, 234] on div "Description E86445-94 Country of Manufacture -- Unknown -- AFGHANISTAN ALAND IS…" at bounding box center [451, 344] width 644 height 459
type input "2"
drag, startPoint x: 296, startPoint y: 352, endPoint x: 333, endPoint y: 364, distance: 38.9
click at [335, 368] on div "Description E86445-94 Country of Manufacture -- Unknown -- AFGHANISTAN ALAND IS…" at bounding box center [451, 344] width 644 height 459
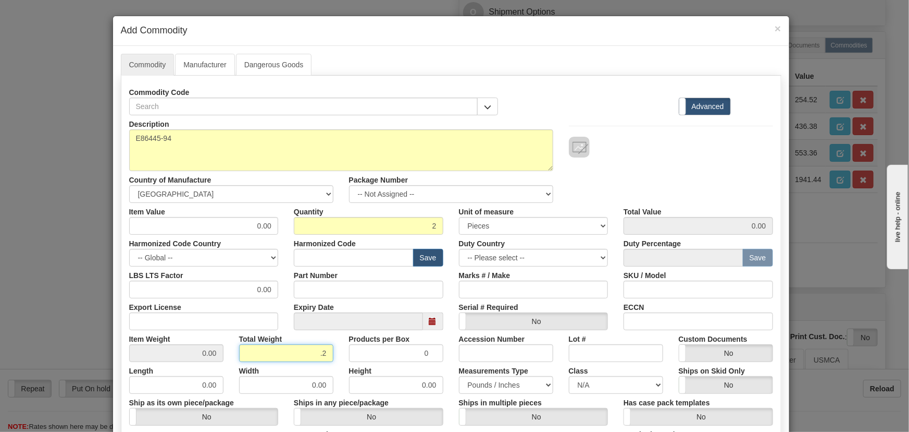
type input ".2"
type input "0.1000"
paste input "33,71"
drag, startPoint x: 254, startPoint y: 229, endPoint x: 283, endPoint y: 242, distance: 32.0
click at [274, 237] on div "Description E86445-94 Country of Manufacture -- Unknown -- AFGHANISTAN ALAND IS…" at bounding box center [451, 344] width 644 height 459
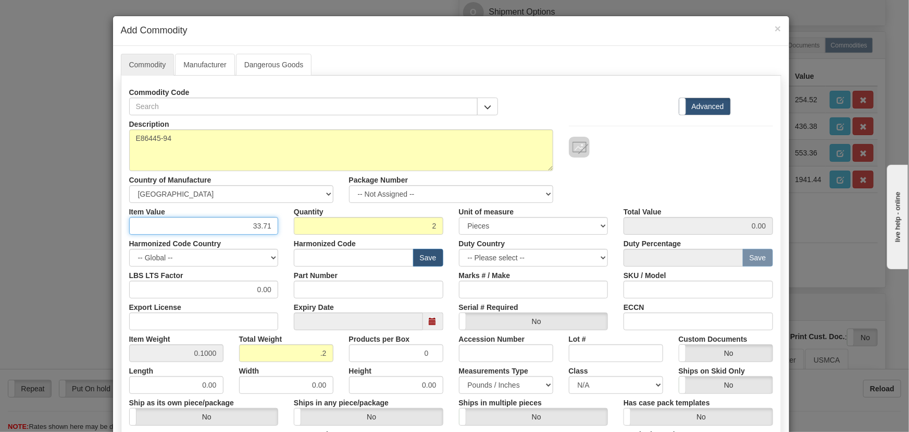
type input "33.71"
type input "67.42"
click at [612, 173] on div "Description E86445-94 Country of Manufacture -- Unknown -- AFGHANISTAN ALAND IS…" at bounding box center [451, 159] width 660 height 88
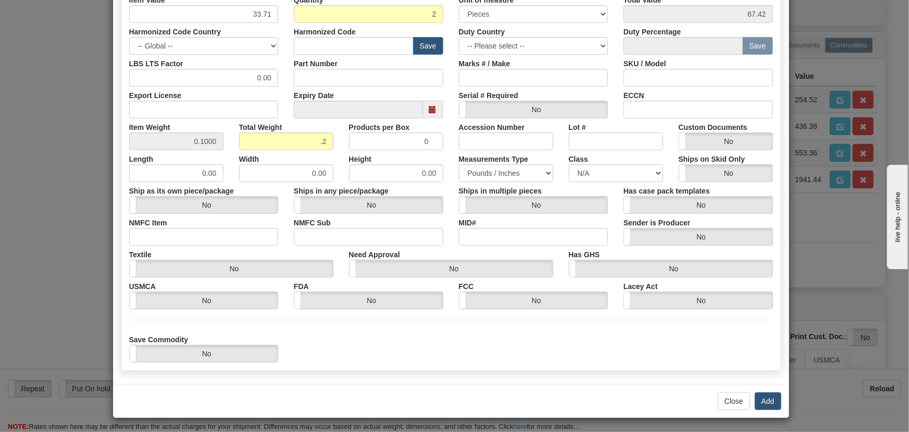
scroll to position [213, 0]
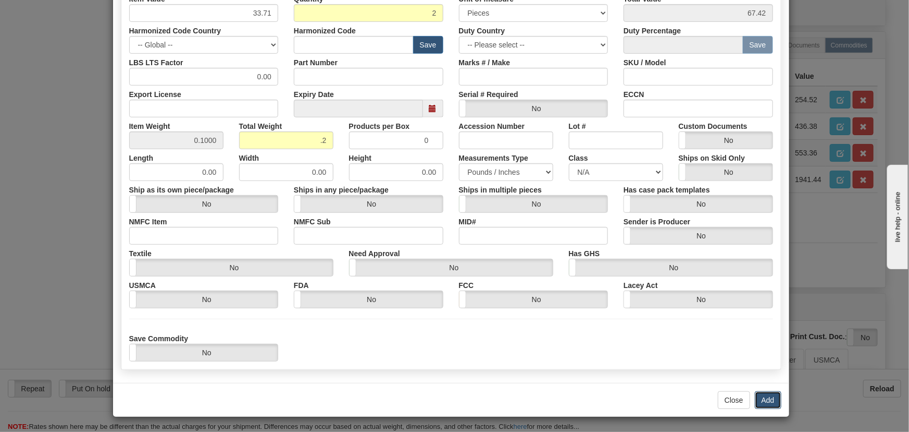
click at [767, 396] on button "Add" at bounding box center [768, 400] width 27 height 18
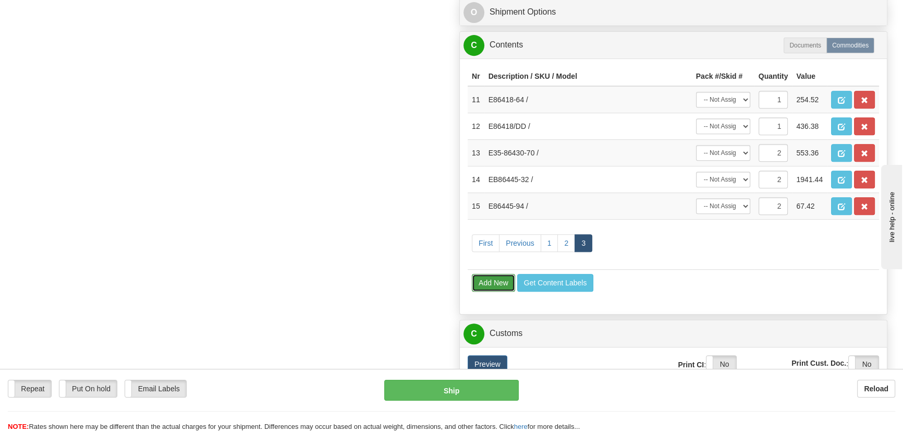
click at [487, 279] on button "Add New" at bounding box center [493, 283] width 43 height 18
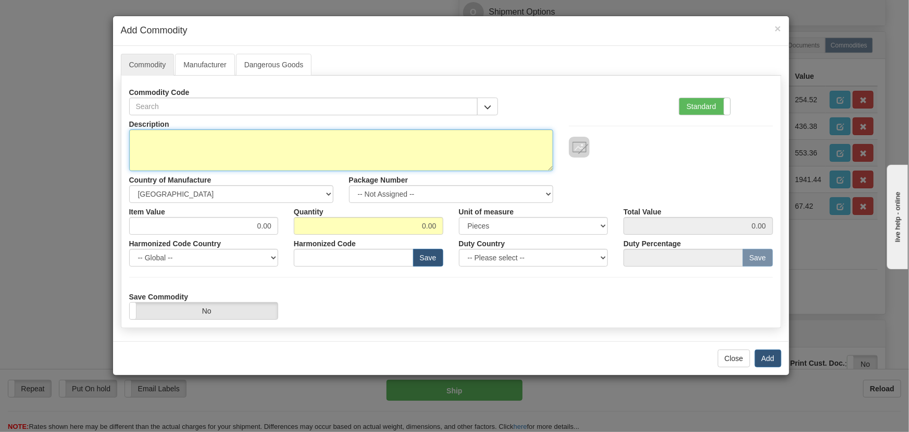
click at [321, 147] on textarea "Description" at bounding box center [341, 150] width 424 height 42
paste textarea "EB86448-03"
type textarea "EB86448-03"
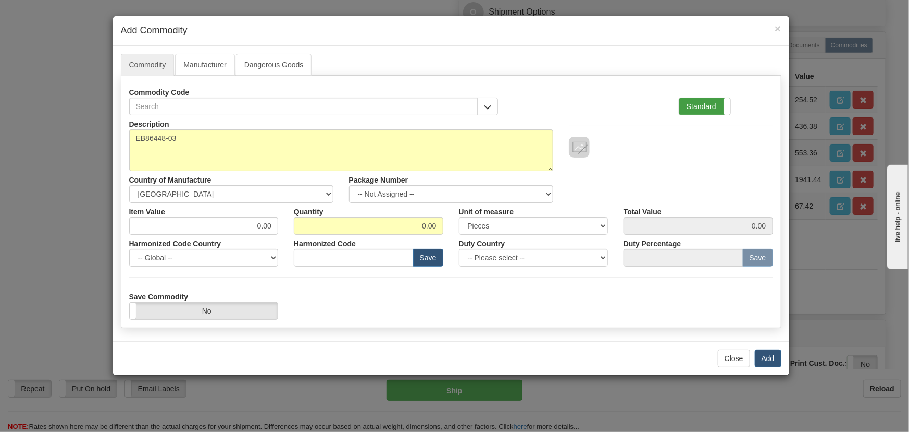
click at [709, 109] on label "Standard" at bounding box center [705, 106] width 51 height 17
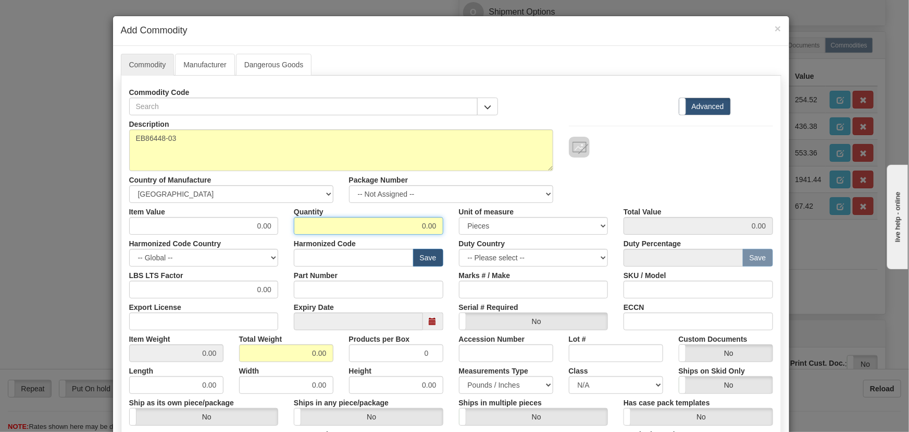
drag, startPoint x: 413, startPoint y: 226, endPoint x: 475, endPoint y: 243, distance: 64.2
click at [479, 244] on div "Description EB86448-03 Country of Manufacture -- Unknown -- AFGHANISTAN ALAND I…" at bounding box center [451, 344] width 644 height 459
type input "4"
drag, startPoint x: 321, startPoint y: 354, endPoint x: 327, endPoint y: 355, distance: 6.4
click at [327, 355] on input "0.00" at bounding box center [286, 353] width 94 height 18
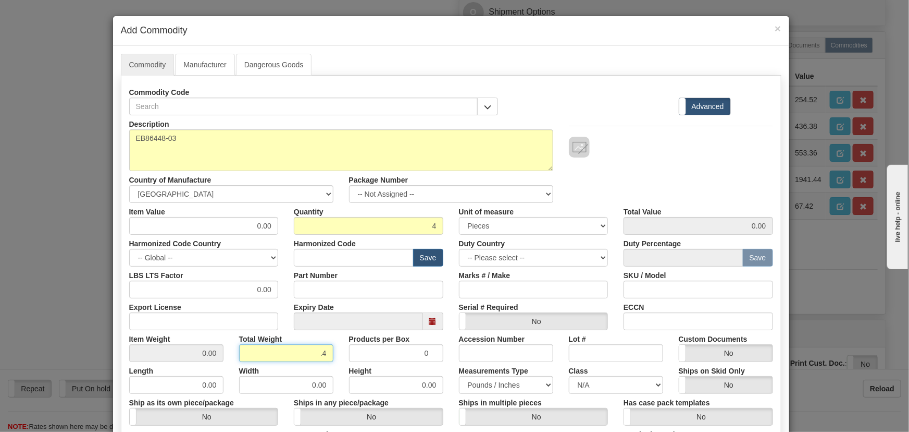
type input ".4"
type input "0.1000"
click at [688, 162] on div "Description EB86448-03 Country of Manufacture -- Unknown -- AFGHANISTAN ALAND I…" at bounding box center [451, 159] width 660 height 88
paste input "606,05"
drag, startPoint x: 251, startPoint y: 223, endPoint x: 284, endPoint y: 232, distance: 33.5
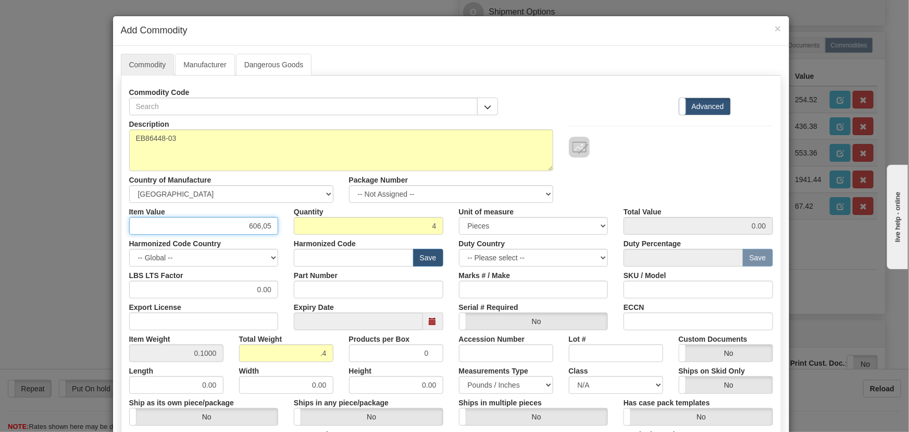
click at [279, 232] on div "Item Value 606,05" at bounding box center [203, 219] width 165 height 32
type input "606.05"
type input "2424.20"
drag, startPoint x: 619, startPoint y: 167, endPoint x: 629, endPoint y: 171, distance: 10.5
click at [622, 167] on div "Description EB86448-03 Country of Manufacture -- Unknown -- AFGHANISTAN ALAND I…" at bounding box center [451, 159] width 660 height 88
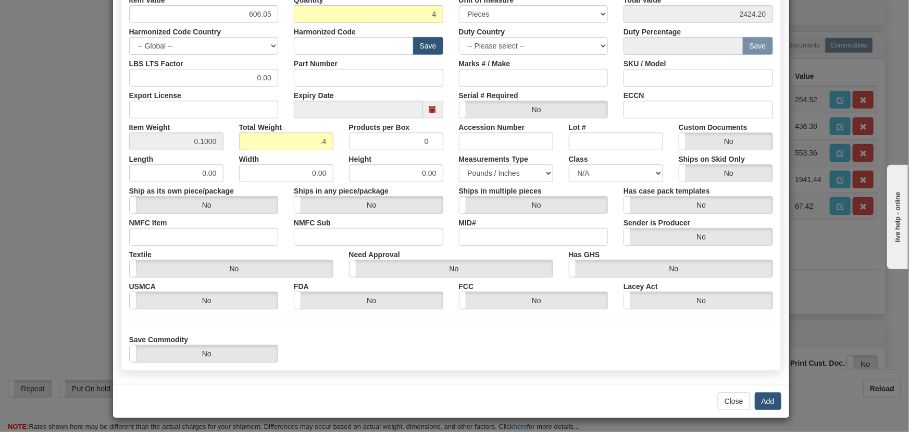
scroll to position [213, 0]
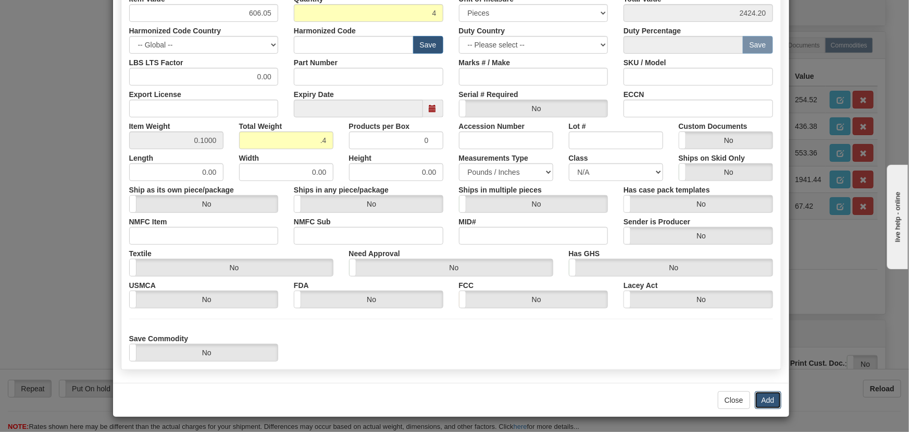
click at [758, 401] on button "Add" at bounding box center [768, 400] width 27 height 18
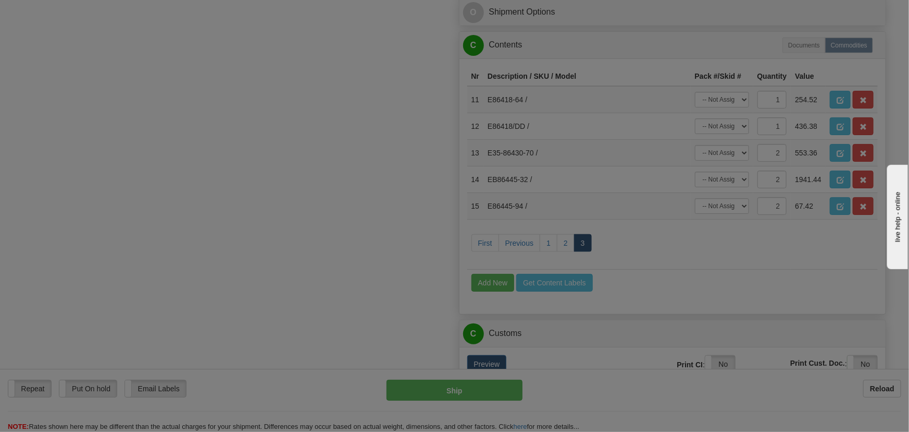
scroll to position [0, 0]
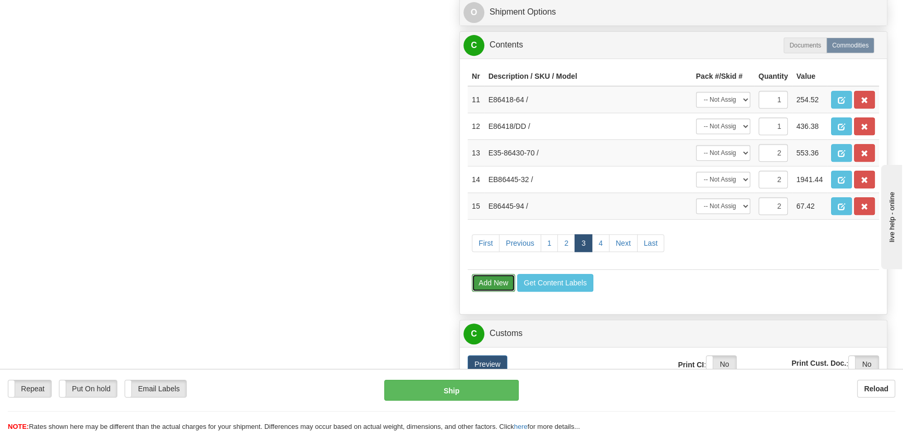
click at [500, 280] on button "Add New" at bounding box center [493, 283] width 43 height 18
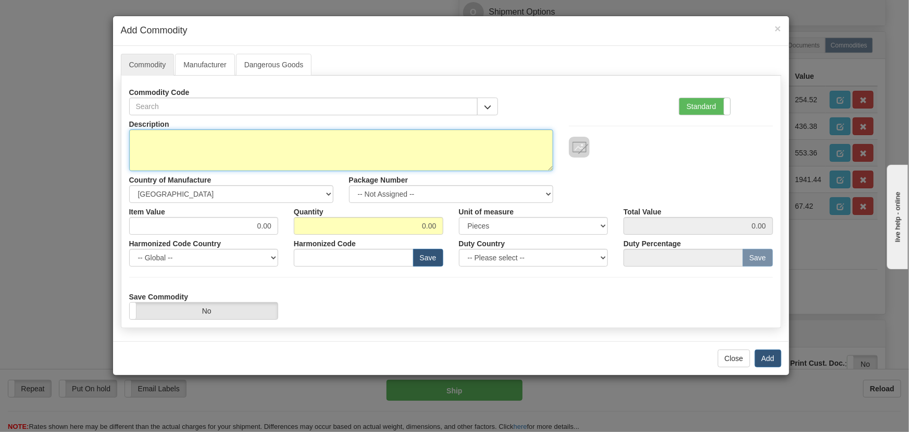
click at [491, 148] on textarea "Description" at bounding box center [341, 150] width 424 height 42
paste textarea "E86447-90"
type textarea "E86447-90"
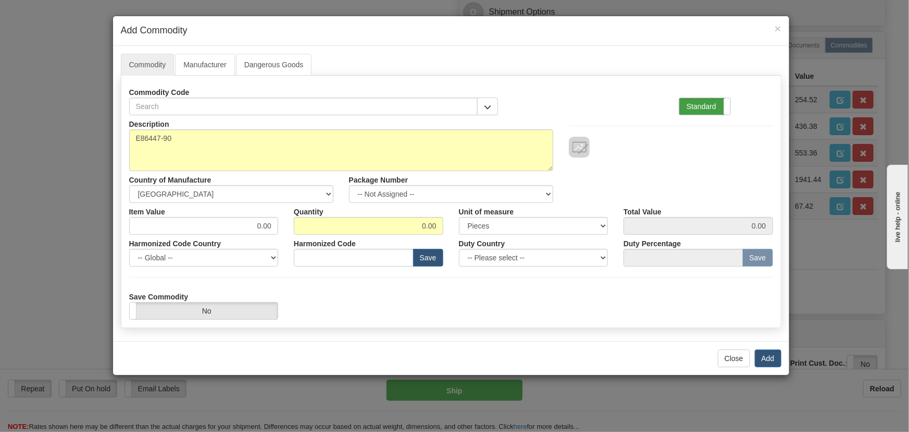
click at [708, 106] on label "Standard" at bounding box center [705, 106] width 51 height 17
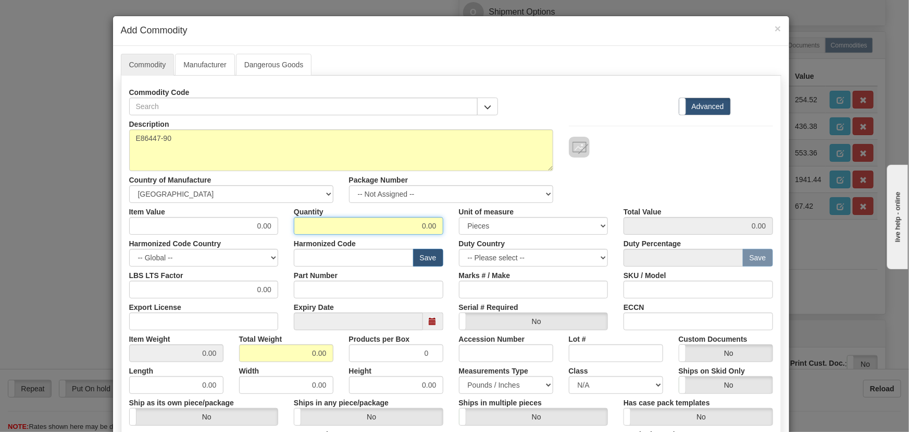
drag, startPoint x: 418, startPoint y: 219, endPoint x: 447, endPoint y: 229, distance: 29.7
click at [447, 229] on div "Quantity 0.00" at bounding box center [368, 219] width 165 height 32
type input "4"
drag, startPoint x: 309, startPoint y: 354, endPoint x: 334, endPoint y: 358, distance: 25.2
click at [335, 358] on div "Total Weight 0.00" at bounding box center [286, 346] width 110 height 32
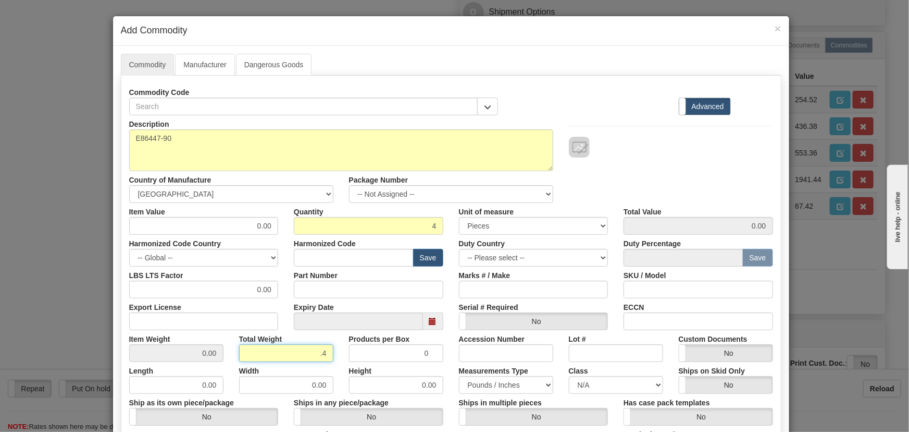
type input ".4"
type input "0.1000"
drag, startPoint x: 268, startPoint y: 229, endPoint x: 288, endPoint y: 238, distance: 22.4
click at [288, 238] on div "Description E86447-90 Country of Manufacture -- Unknown -- AFGHANISTAN ALAND IS…" at bounding box center [451, 344] width 644 height 459
paste input "33,89"
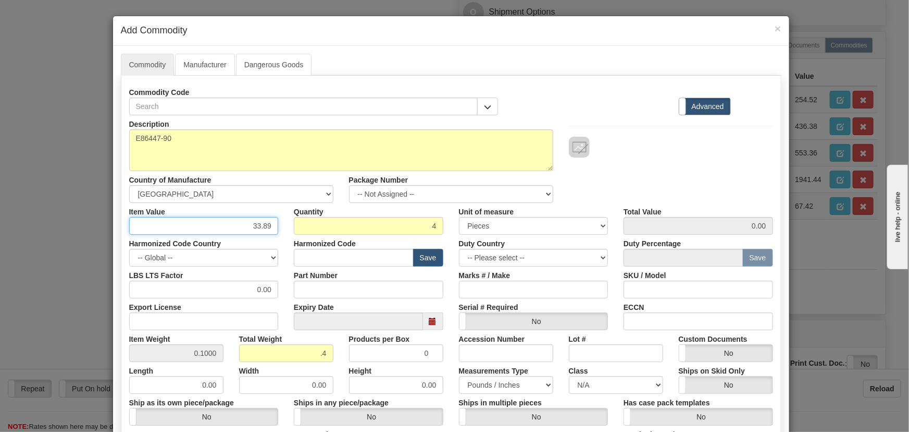
type input "33.89"
type input "135.56"
click at [657, 179] on div "Description E86447-90 Country of Manufacture -- Unknown -- AFGHANISTAN ALAND IS…" at bounding box center [451, 159] width 660 height 88
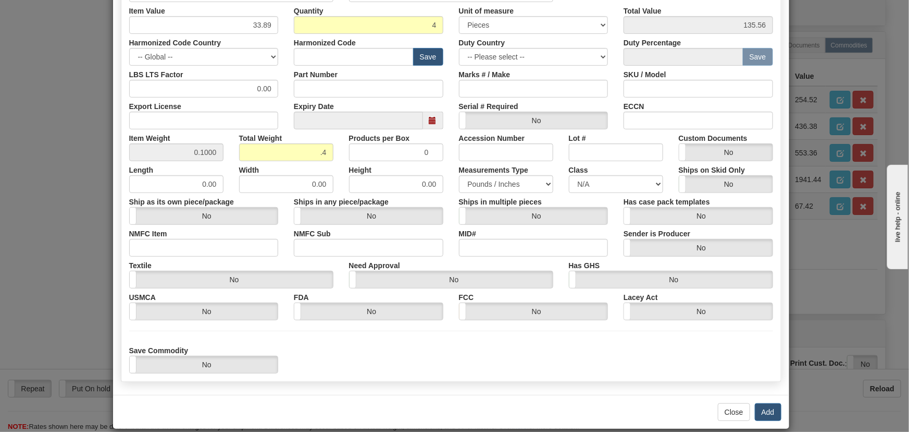
scroll to position [213, 0]
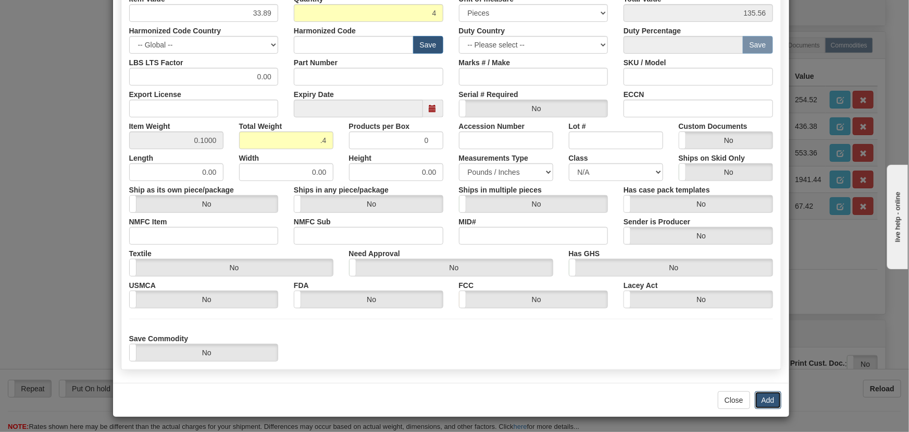
click at [768, 398] on button "Add" at bounding box center [768, 400] width 27 height 18
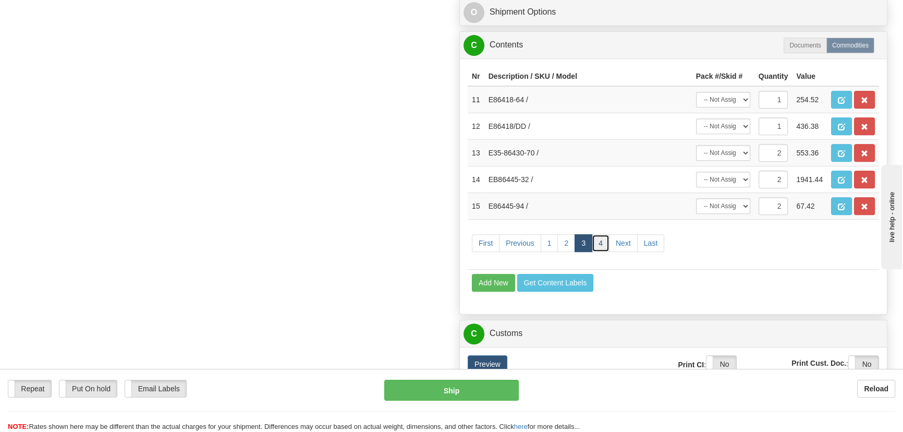
click at [603, 237] on link "4" at bounding box center [601, 243] width 18 height 18
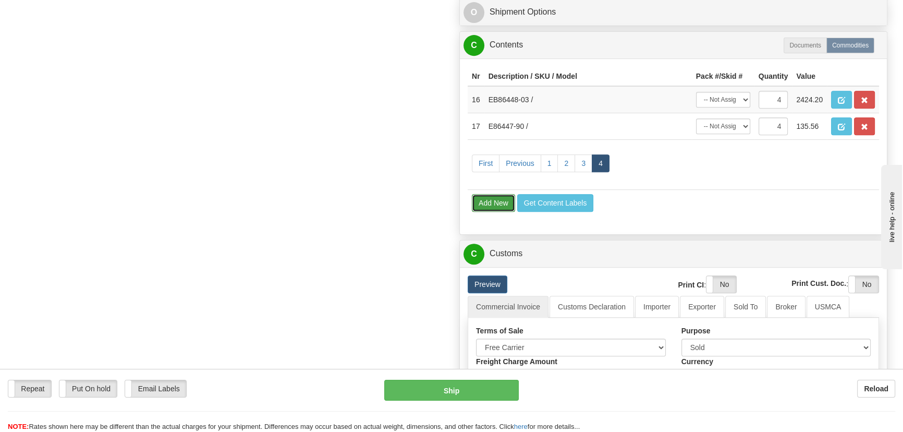
click at [496, 195] on button "Add New" at bounding box center [493, 203] width 43 height 18
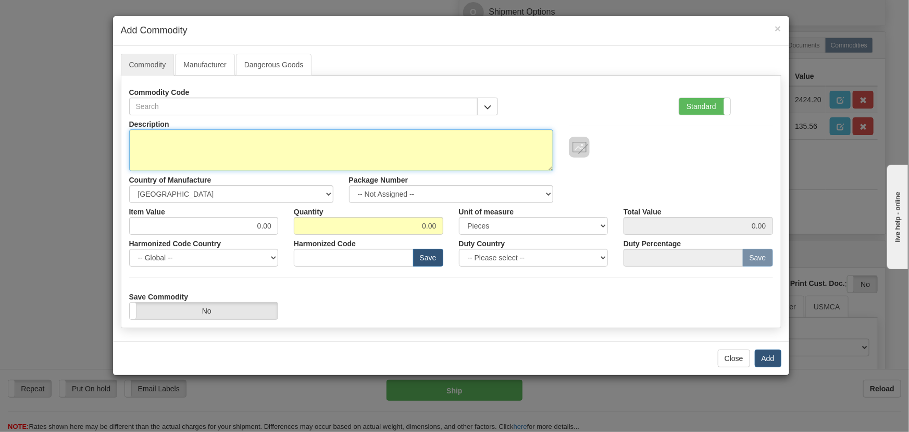
click at [429, 150] on textarea "Description" at bounding box center [341, 150] width 424 height 42
paste textarea "EB86464-01"
type textarea "EB86464-01"
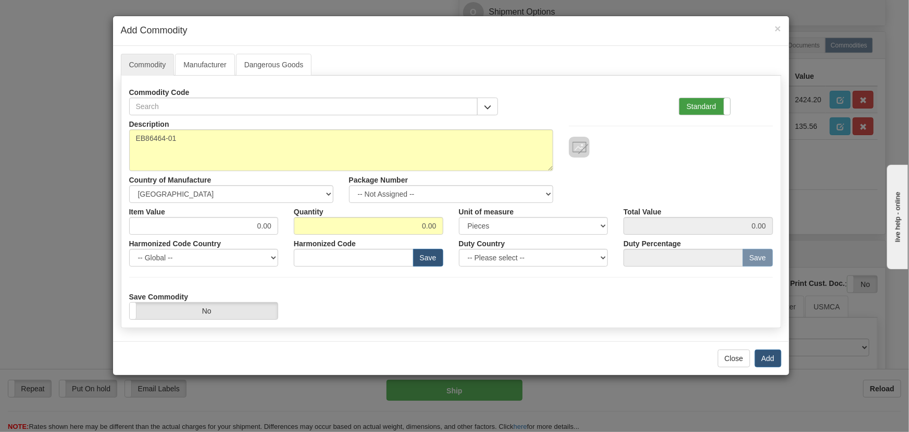
click at [718, 103] on label "Standard" at bounding box center [705, 106] width 51 height 17
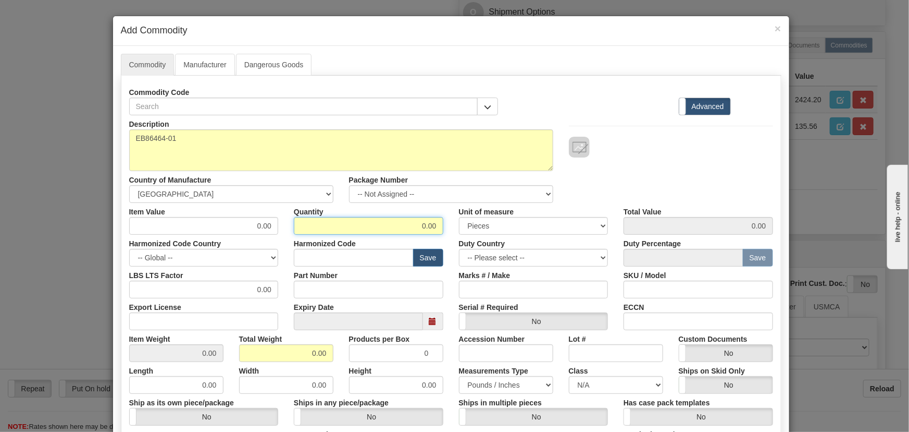
drag, startPoint x: 412, startPoint y: 224, endPoint x: 476, endPoint y: 233, distance: 65.2
click at [479, 233] on div "Item Value 0.00 Quantity 0.00 Unit of measure 3 Thousand Square Inches Adjustme…" at bounding box center [451, 219] width 660 height 32
type input "8"
drag, startPoint x: 300, startPoint y: 353, endPoint x: 339, endPoint y: 362, distance: 39.6
click at [339, 362] on div "Description EB86464-01 Country of Manufacture -- Unknown -- AFGHANISTAN ALAND I…" at bounding box center [451, 344] width 644 height 459
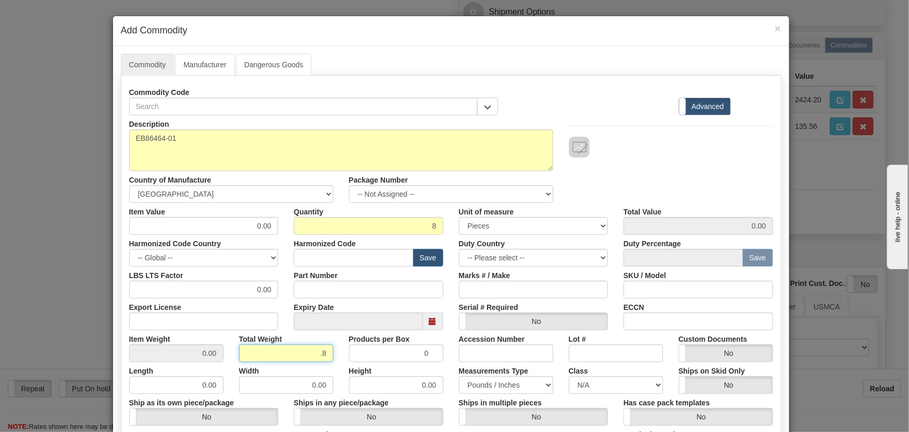
type input ".8"
type input "0.1000"
click at [643, 172] on div "Description EB86464-01 Country of Manufacture -- Unknown -- AFGHANISTAN ALAND I…" at bounding box center [451, 159] width 660 height 88
paste input "607,16"
drag, startPoint x: 252, startPoint y: 221, endPoint x: 302, endPoint y: 240, distance: 53.4
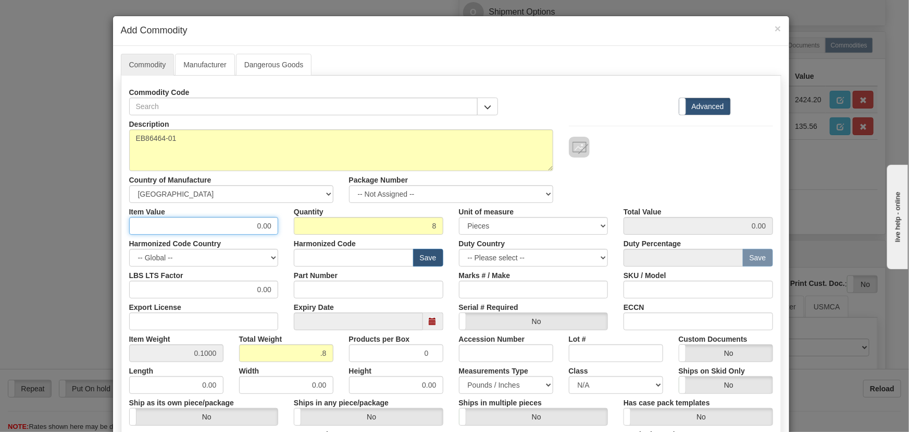
click at [302, 239] on div "Description EB86464-01 Country of Manufacture -- Unknown -- AFGHANISTAN ALAND I…" at bounding box center [451, 344] width 644 height 459
type input "607.16"
type input "4857.28"
drag, startPoint x: 738, startPoint y: 181, endPoint x: 731, endPoint y: 183, distance: 8.2
click at [736, 182] on div "Description EB86464-01 Country of Manufacture -- Unknown -- AFGHANISTAN ALAND I…" at bounding box center [451, 159] width 660 height 88
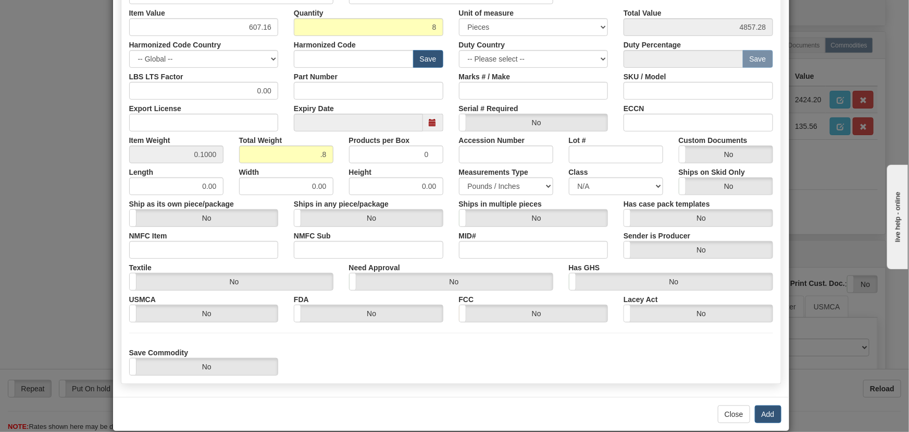
scroll to position [213, 0]
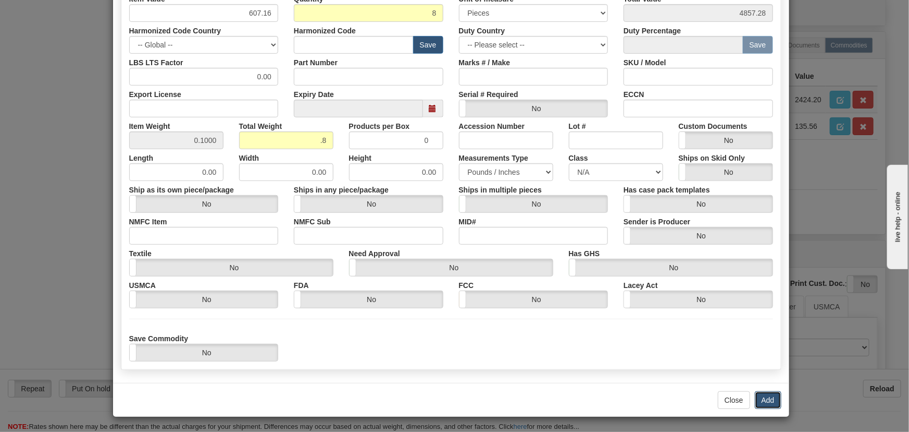
click at [766, 393] on button "Add" at bounding box center [768, 400] width 27 height 18
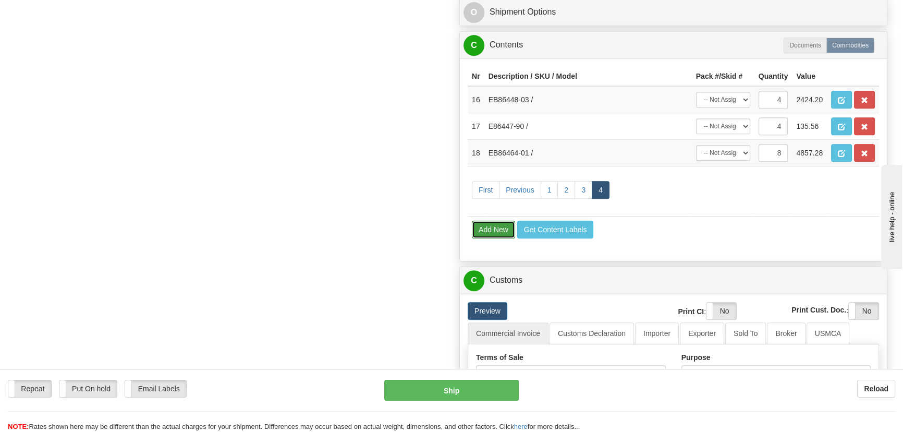
click at [503, 227] on button "Add New" at bounding box center [493, 229] width 43 height 18
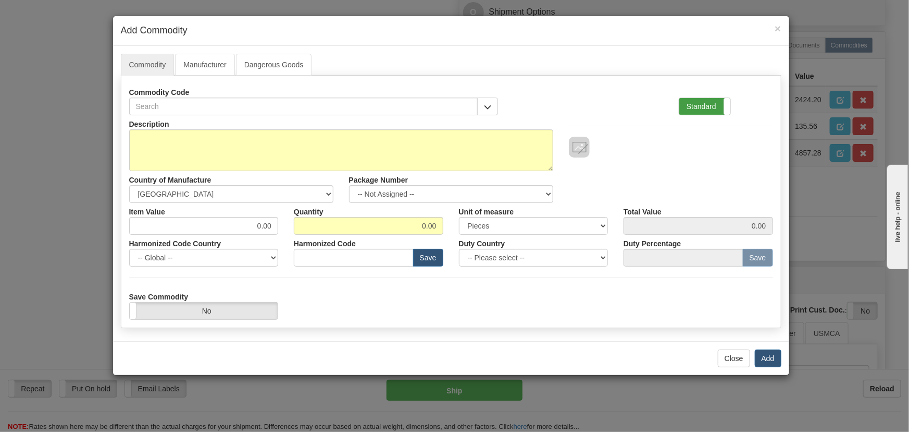
click at [720, 105] on label "Standard" at bounding box center [705, 106] width 51 height 17
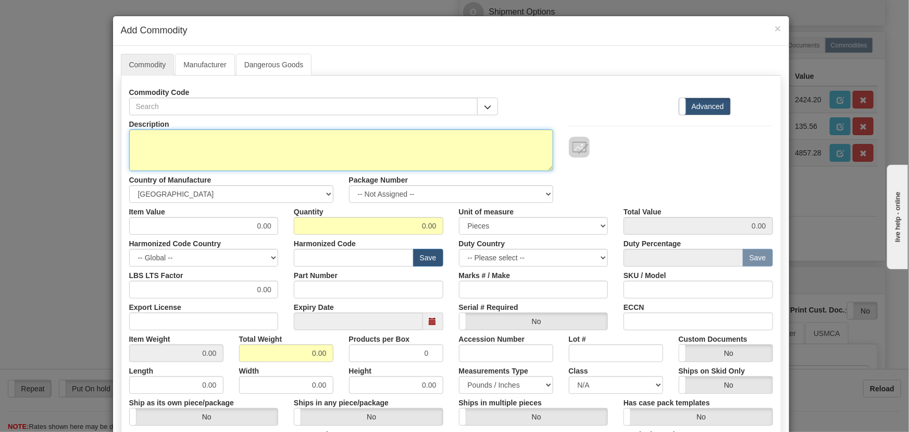
click at [316, 154] on textarea "Description" at bounding box center [341, 150] width 424 height 42
paste textarea "E86447-90"
type textarea "E86447-90"
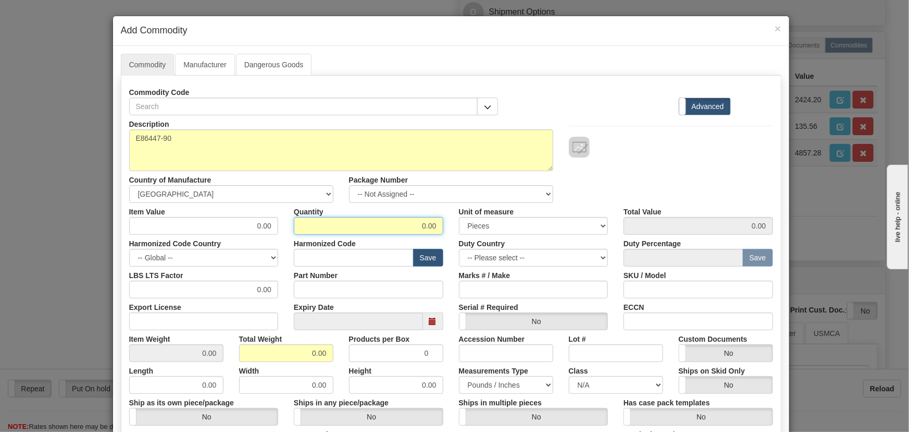
drag, startPoint x: 401, startPoint y: 225, endPoint x: 466, endPoint y: 234, distance: 65.7
click at [469, 235] on div "Description E86447-90 Country of Manufacture -- Unknown -- AFGHANISTAN ALAND IS…" at bounding box center [451, 344] width 644 height 459
type input "8"
drag, startPoint x: 306, startPoint y: 354, endPoint x: 331, endPoint y: 362, distance: 25.7
click at [331, 362] on div "Description E86447-90 Country of Manufacture -- Unknown -- AFGHANISTAN ALAND IS…" at bounding box center [451, 344] width 644 height 459
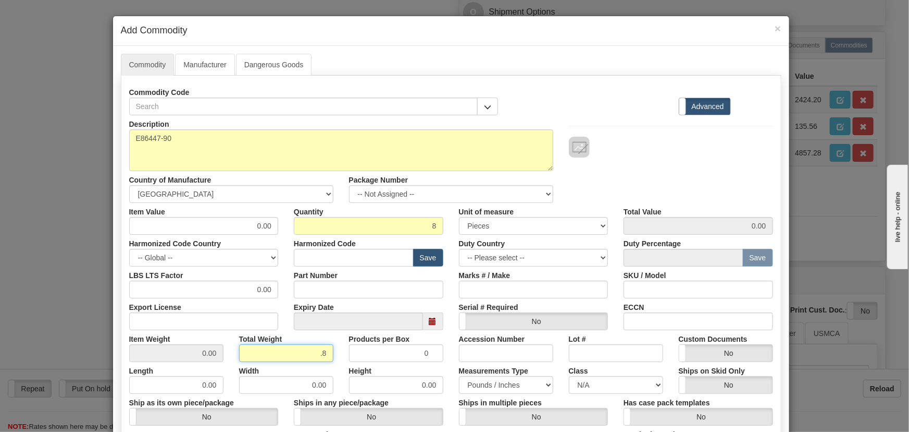
type input ".8"
type input "0.1000"
click at [663, 155] on div at bounding box center [671, 147] width 204 height 21
click at [292, 234] on div "Description E86447-90 Country of Manufacture -- Unknown -- AFGHANISTAN ALAND IS…" at bounding box center [451, 344] width 644 height 459
paste input "33,89"
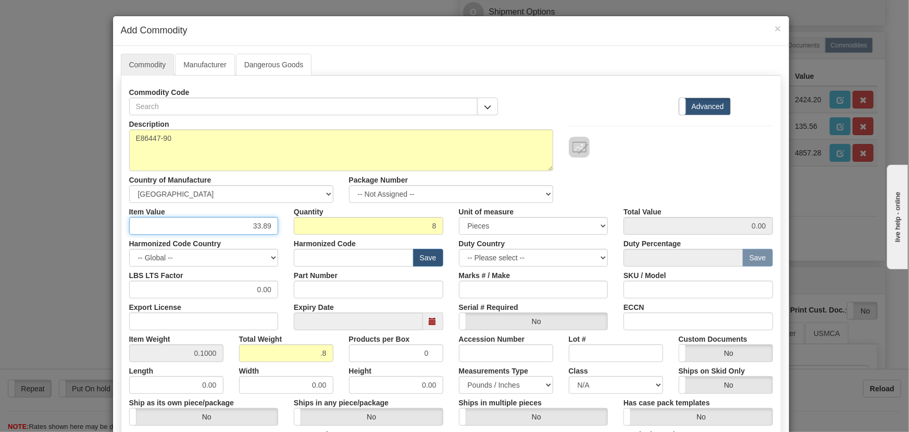
type input "33.89"
type input "271.12"
click at [657, 170] on div "Description E86447-90 Country of Manufacture -- Unknown -- AFGHANISTAN ALAND IS…" at bounding box center [451, 159] width 660 height 88
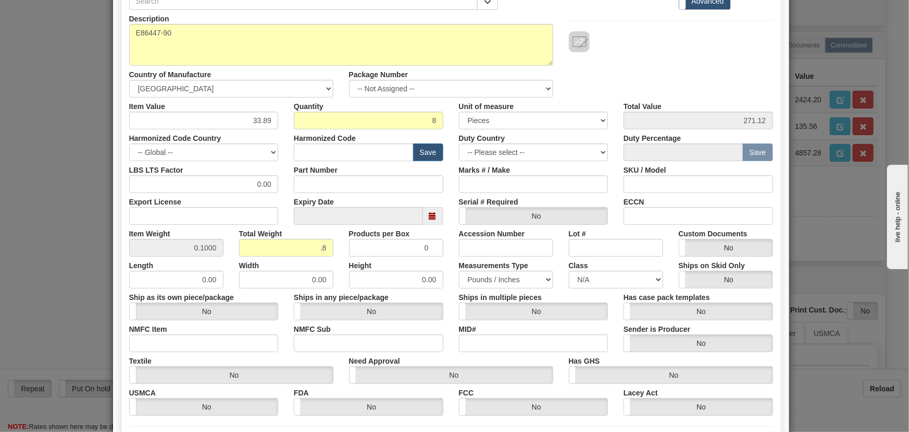
scroll to position [189, 0]
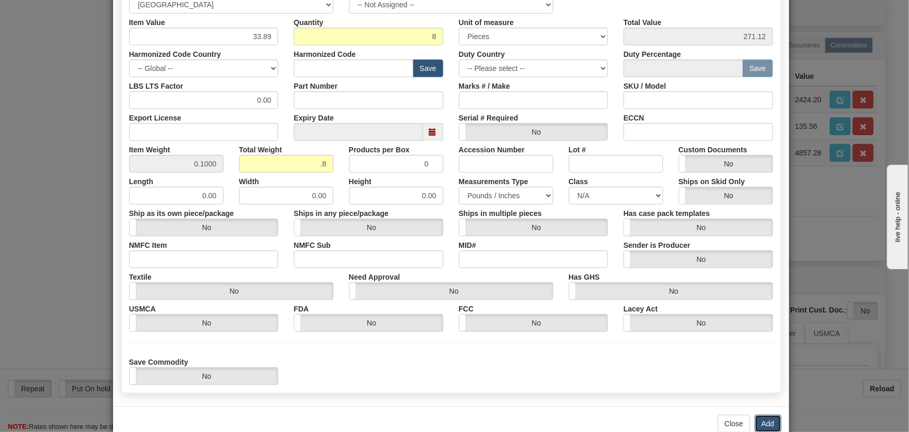
click at [767, 422] on button "Add" at bounding box center [768, 423] width 27 height 18
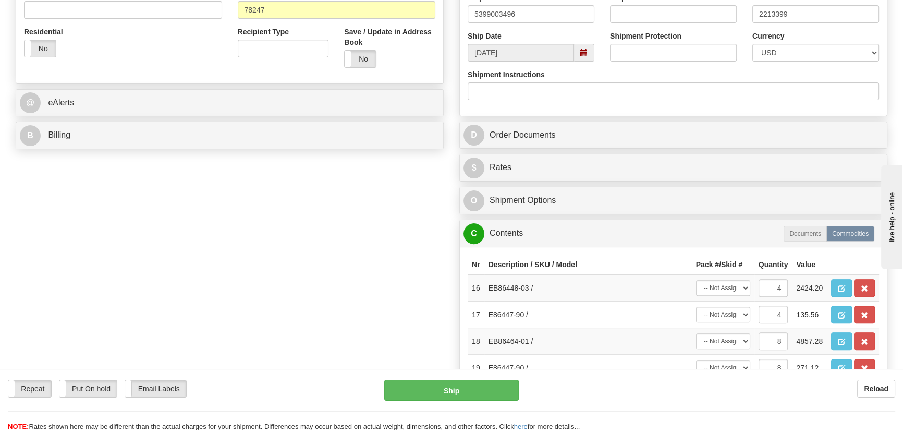
scroll to position [379, 0]
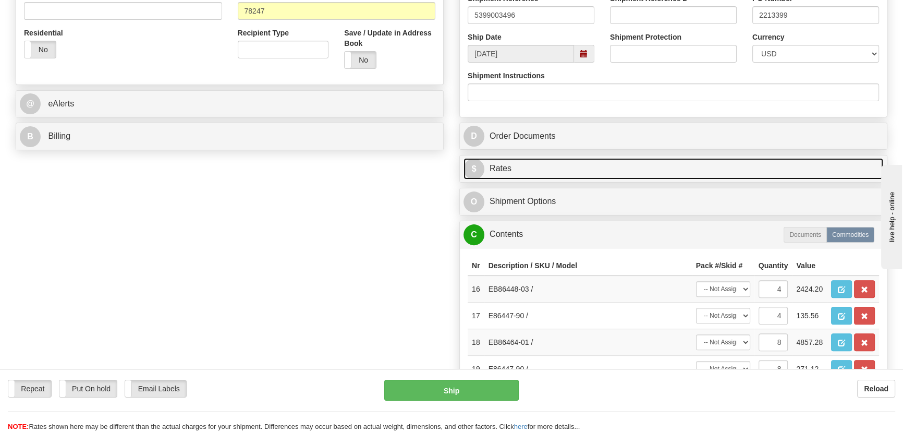
click at [720, 166] on link "$ Rates" at bounding box center [673, 168] width 420 height 21
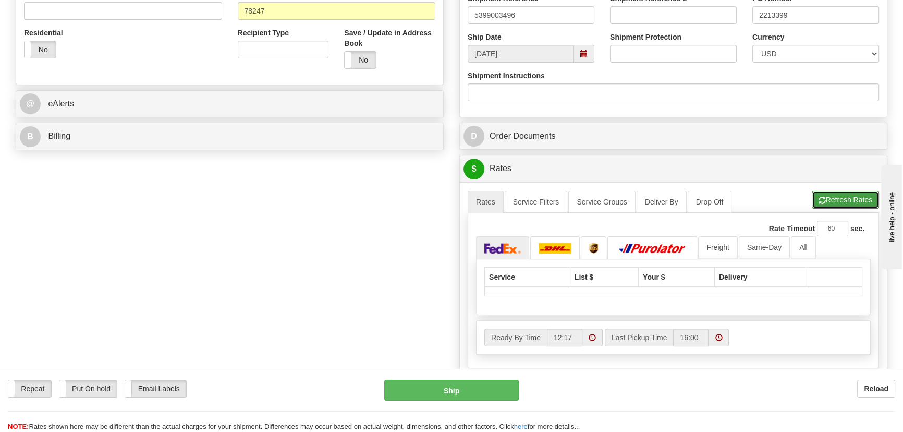
click at [841, 199] on button "Refresh Rates" at bounding box center [844, 200] width 67 height 18
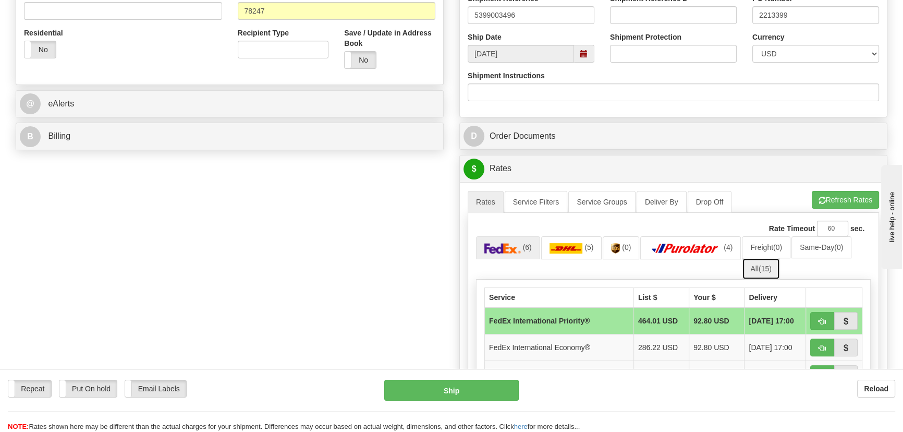
click at [771, 270] on span "(15)" at bounding box center [764, 268] width 13 height 8
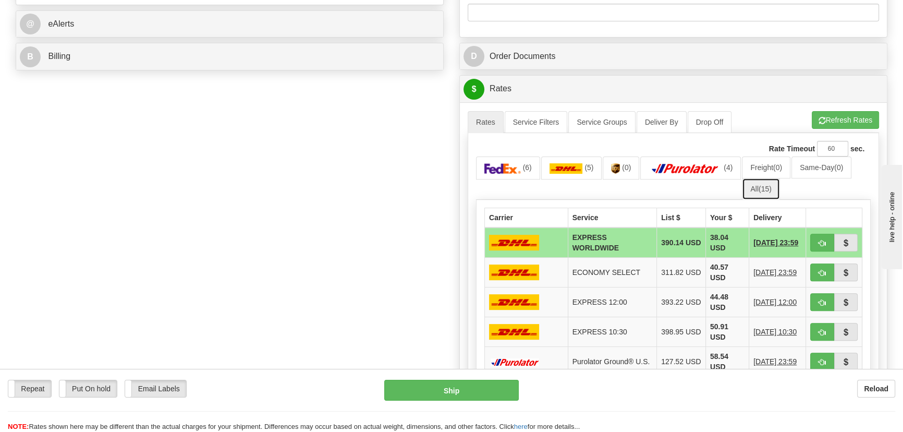
scroll to position [474, 0]
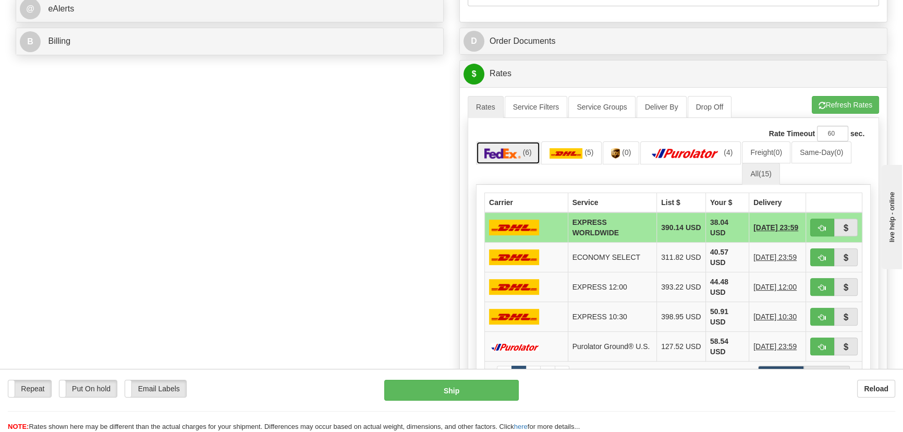
click at [521, 151] on link "(6)" at bounding box center [508, 152] width 64 height 22
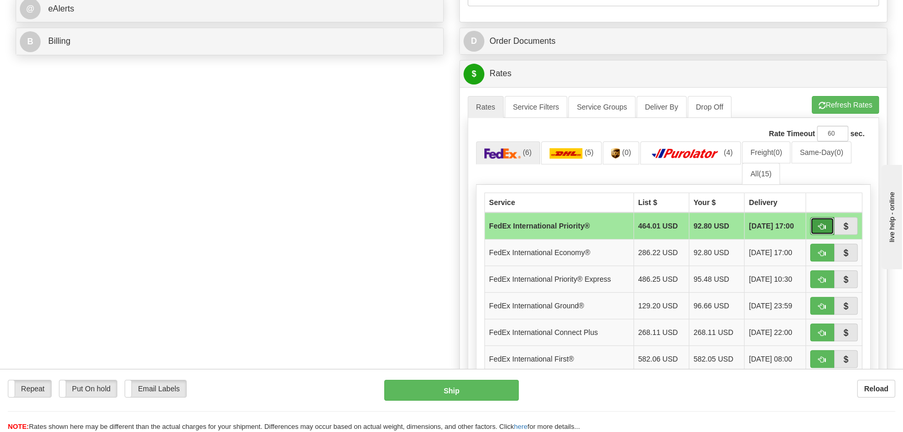
click at [820, 225] on span "button" at bounding box center [821, 226] width 7 height 7
type input "01"
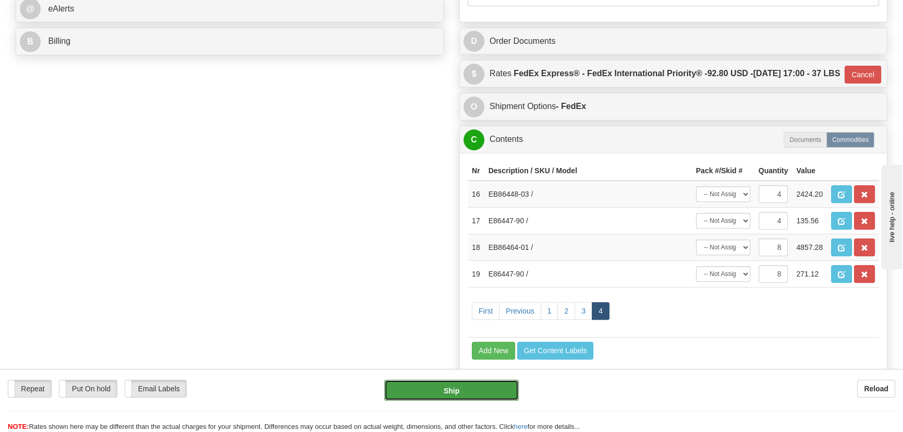
click at [447, 389] on button "Ship" at bounding box center [451, 389] width 135 height 21
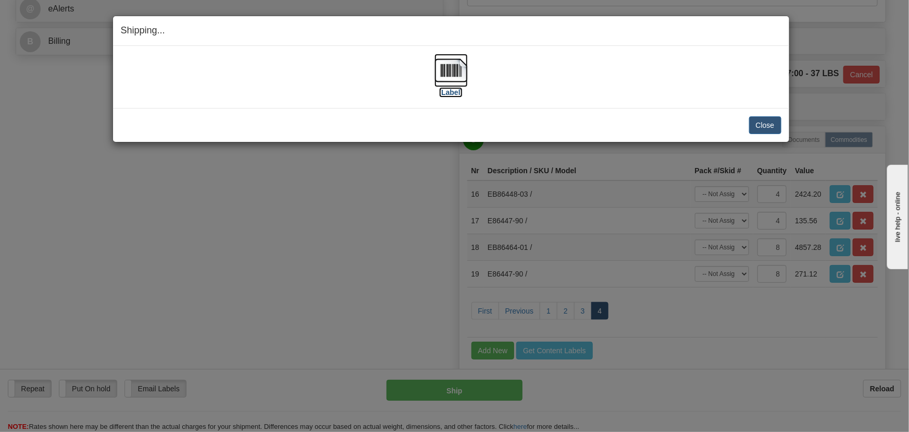
click at [451, 70] on img at bounding box center [451, 70] width 33 height 33
click at [762, 121] on button "Close" at bounding box center [765, 125] width 32 height 18
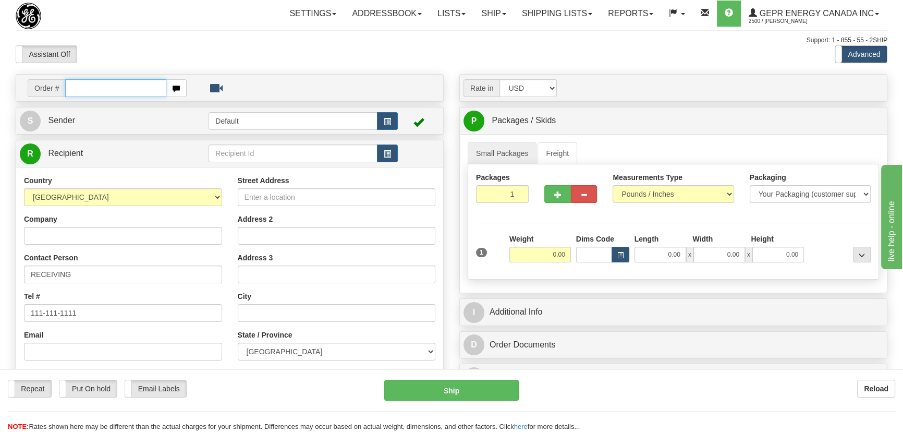
paste input "0086694835"
click at [78, 91] on input "0086694835" at bounding box center [115, 88] width 101 height 18
type input "86694835"
click at [212, 54] on body "Training Course Close Toggle navigation Settings Shipping Preferences New Recip…" at bounding box center [454, 216] width 909 height 432
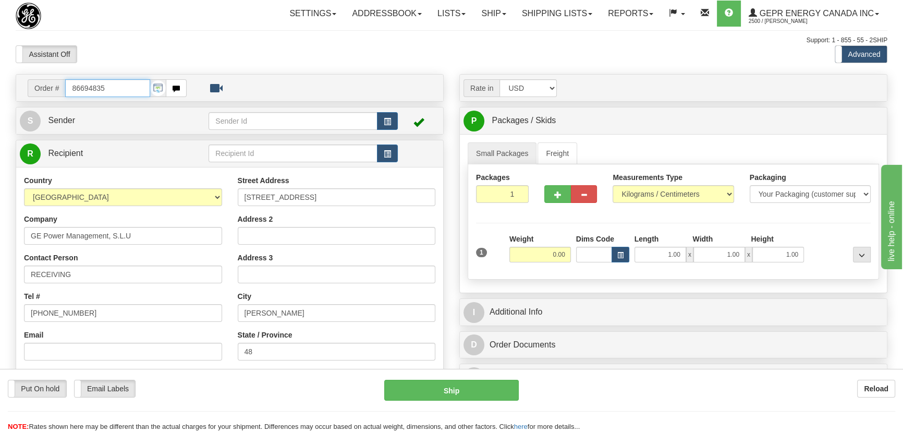
drag, startPoint x: 122, startPoint y: 88, endPoint x: 0, endPoint y: 88, distance: 122.5
click at [0, 88] on div "Toggle navigation Settings Shipping Preferences Fields Preferences New" at bounding box center [451, 293] width 903 height 587
click at [175, 56] on body "Training Course Close Toggle navigation Settings Shipping Preferences New Recip…" at bounding box center [454, 216] width 909 height 432
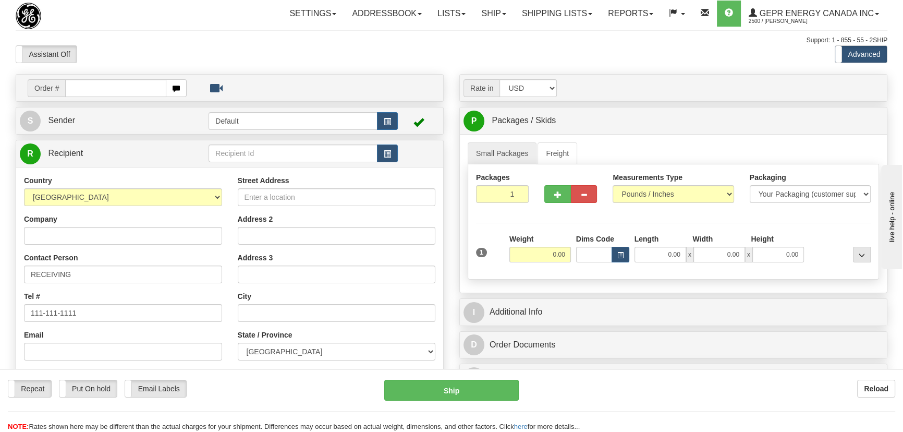
click at [192, 196] on div "Toggle navigation Settings Shipping Preferences Fields Preferences New" at bounding box center [451, 293] width 903 height 587
click at [192, 196] on select "AFGHANISTAN ALAND ISLANDS ALBANIA ALGERIA AMERICAN SAMOA ANDORRA ANGOLA ANGUILL…" at bounding box center [123, 197] width 198 height 18
select select "ES"
click at [24, 188] on select "AFGHANISTAN ALAND ISLANDS ALBANIA ALGERIA AMERICAN SAMOA ANDORRA ANGOLA ANGUILL…" at bounding box center [123, 197] width 198 height 18
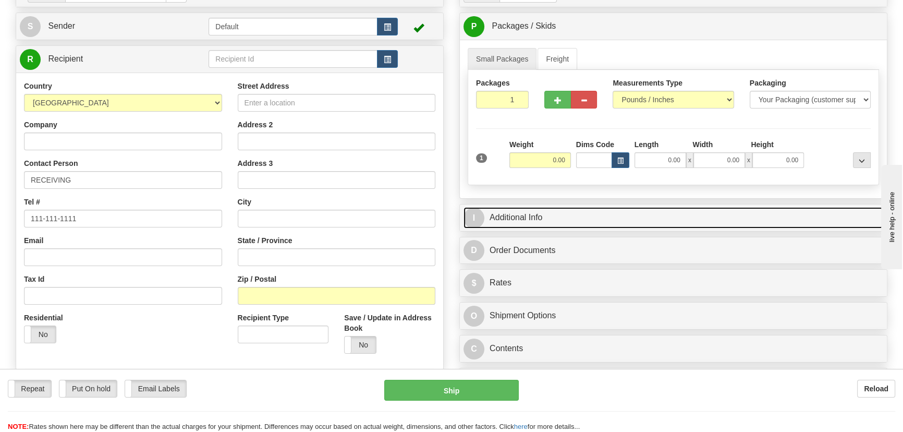
click at [724, 217] on link "I Additional Info" at bounding box center [673, 217] width 420 height 21
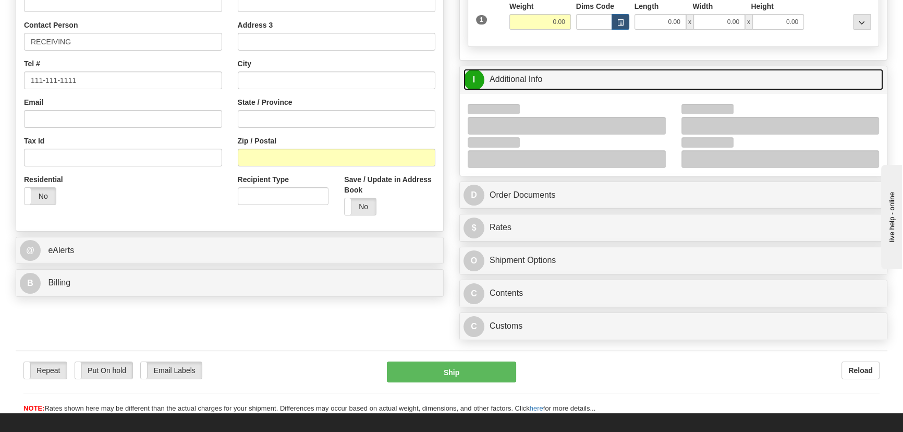
scroll to position [237, 0]
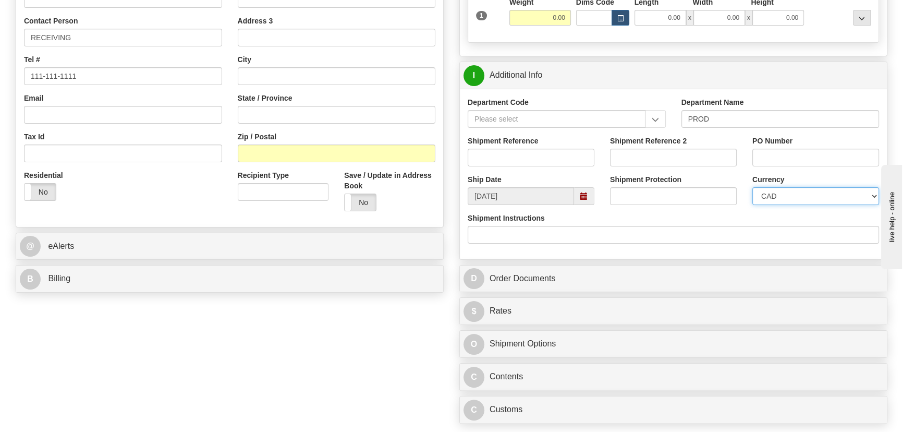
click at [811, 197] on select "CAD USD EUR ZAR RON ANG ARN AUD AUS AWG BBD BFR BGN BHD BMD BND BRC BRL CHP CKZ…" at bounding box center [815, 196] width 127 height 18
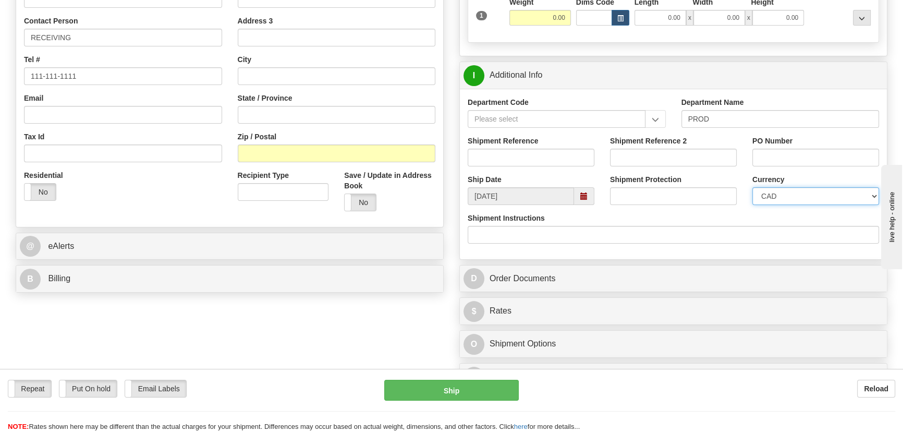
select select "1"
click at [752, 187] on select "CAD USD EUR ZAR RON ANG ARN AUD AUS AWG BBD BFR BGN BHD BMD BND BRC BRL CHP CKZ…" at bounding box center [815, 196] width 127 height 18
click at [560, 160] on input "Shipment Reference" at bounding box center [530, 158] width 127 height 18
drag, startPoint x: 558, startPoint y: 153, endPoint x: 417, endPoint y: 164, distance: 141.1
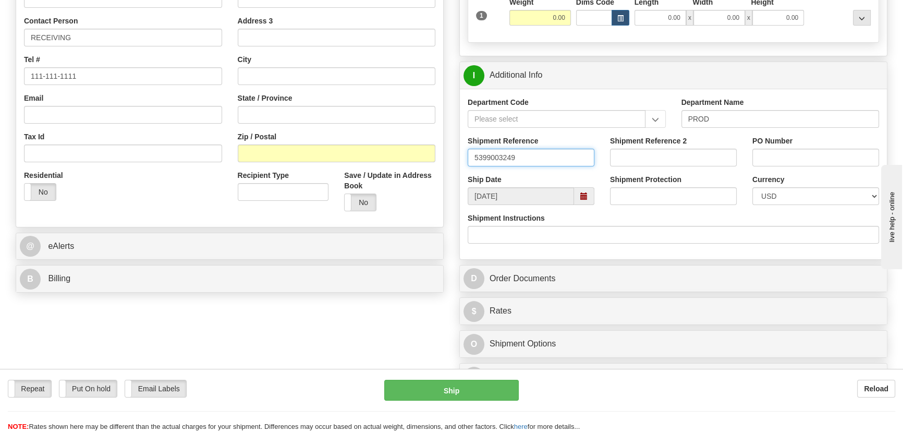
type input "5399003249"
click at [218, 267] on div "B Billing" at bounding box center [229, 278] width 427 height 27
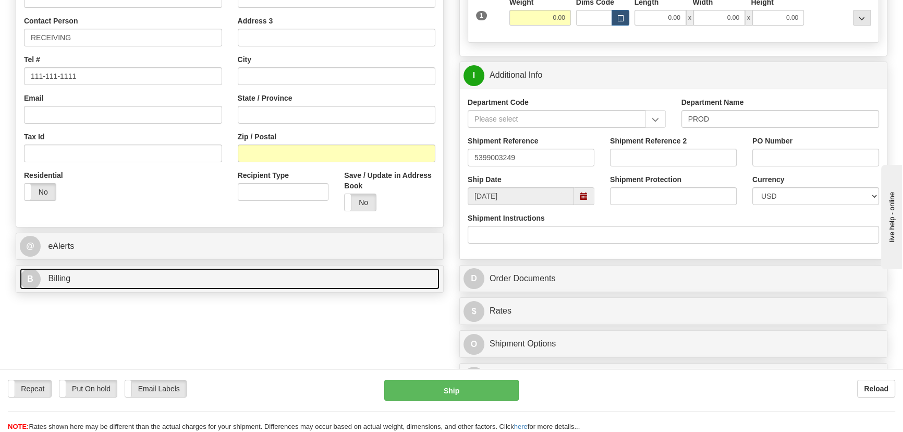
click at [220, 270] on link "B Billing" at bounding box center [230, 278] width 420 height 21
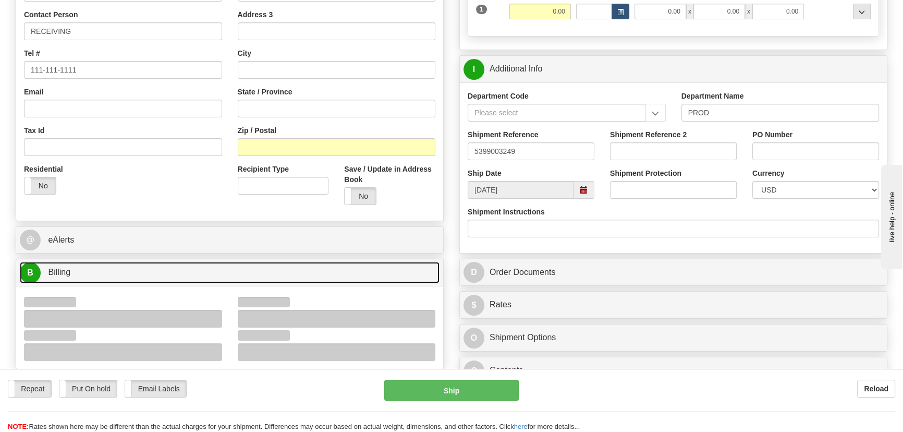
scroll to position [379, 0]
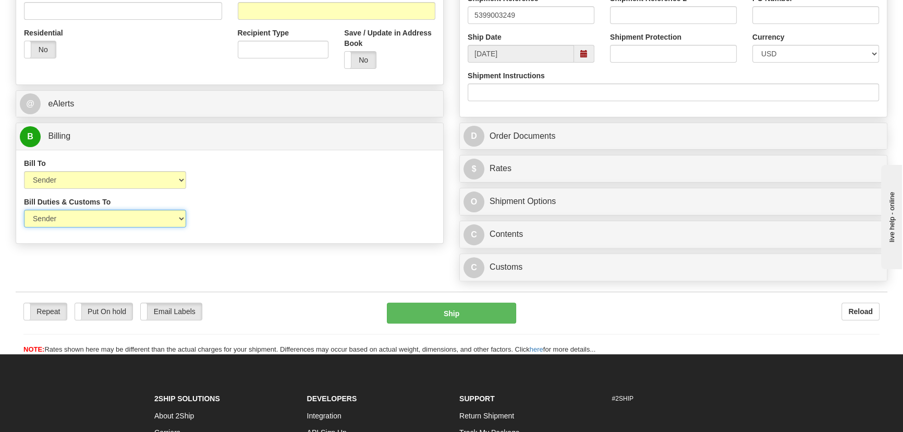
drag, startPoint x: 103, startPoint y: 223, endPoint x: 100, endPoint y: 228, distance: 6.3
click at [100, 228] on div "Bill Duties & Customs To Sender Recipient Third Party UPS Split Duty VAT Indica…" at bounding box center [105, 215] width 178 height 39
select select "2"
click at [24, 210] on select "Sender Recipient Third Party" at bounding box center [105, 219] width 162 height 18
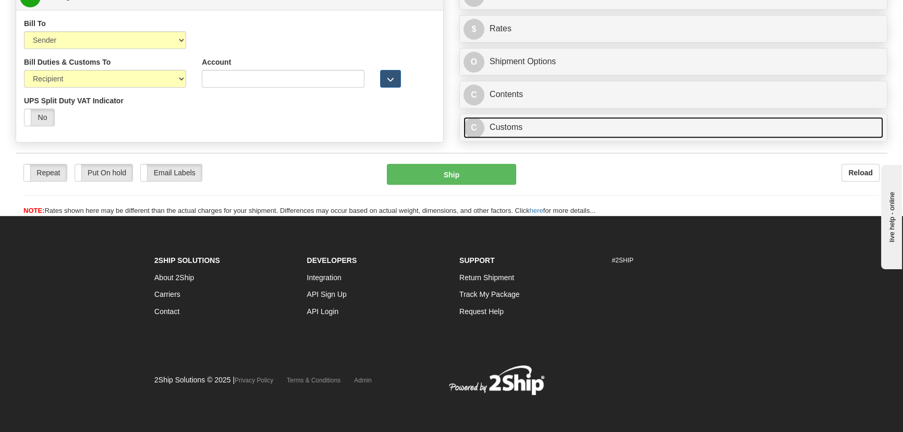
click at [667, 130] on link "C Customs" at bounding box center [673, 127] width 420 height 21
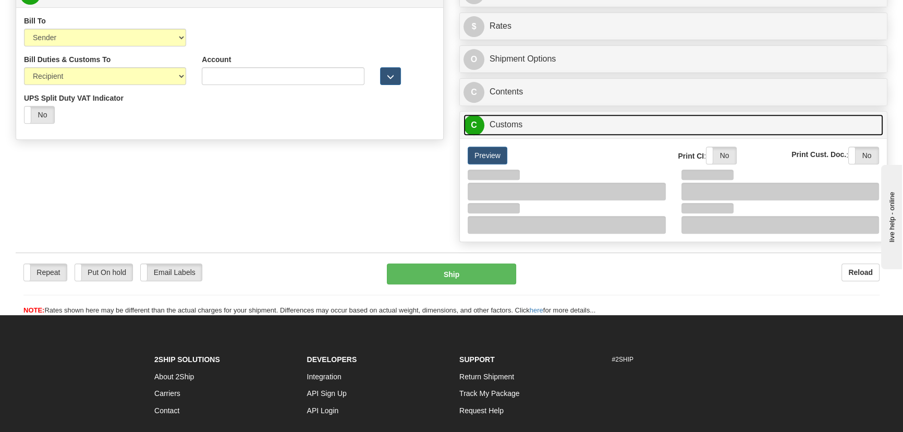
scroll to position [613, 0]
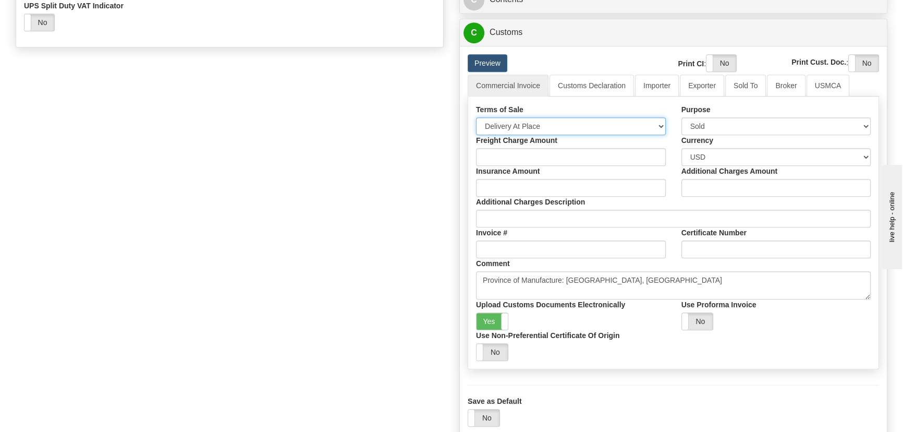
drag, startPoint x: 589, startPoint y: 129, endPoint x: 582, endPoint y: 132, distance: 8.2
click at [589, 129] on select "Free Carrier Free On Board Ex Works Delivered Duty Unpaid Delivered Duty Paid C…" at bounding box center [571, 126] width 190 height 18
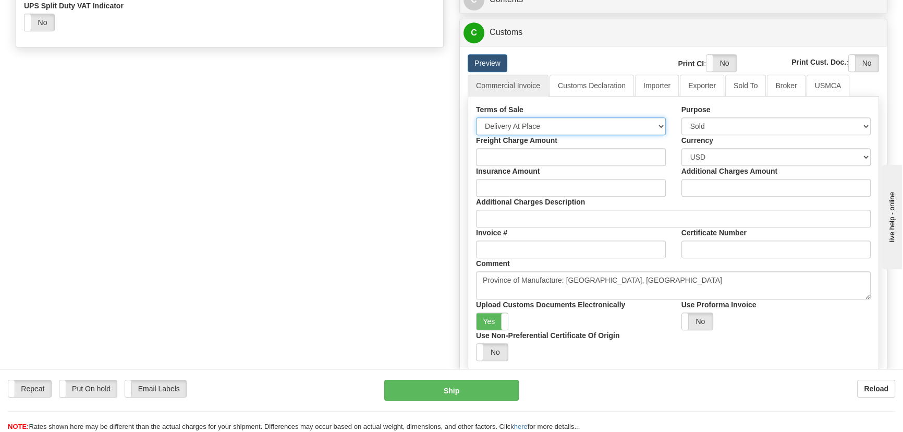
select select "7"
click at [476, 117] on select "Free Carrier Free On Board Ex Works Delivered Duty Unpaid Delivered Duty Paid C…" at bounding box center [571, 126] width 190 height 18
click at [662, 85] on link "Importer" at bounding box center [657, 86] width 44 height 22
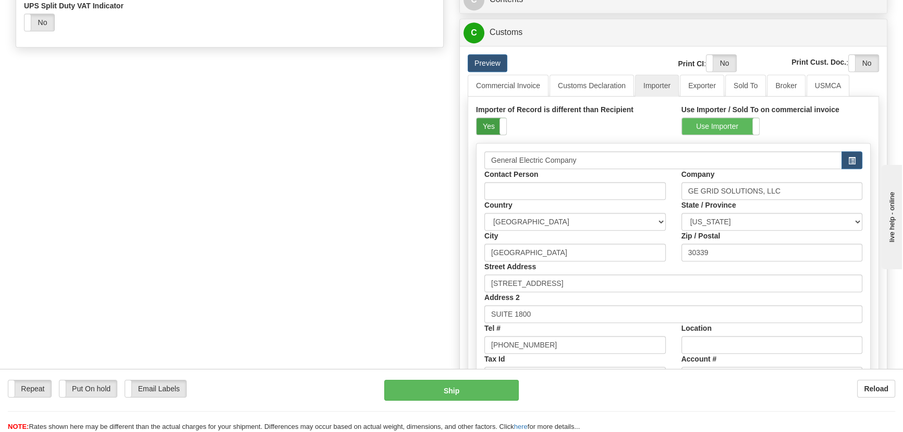
click at [495, 124] on label "Yes" at bounding box center [491, 126] width 30 height 17
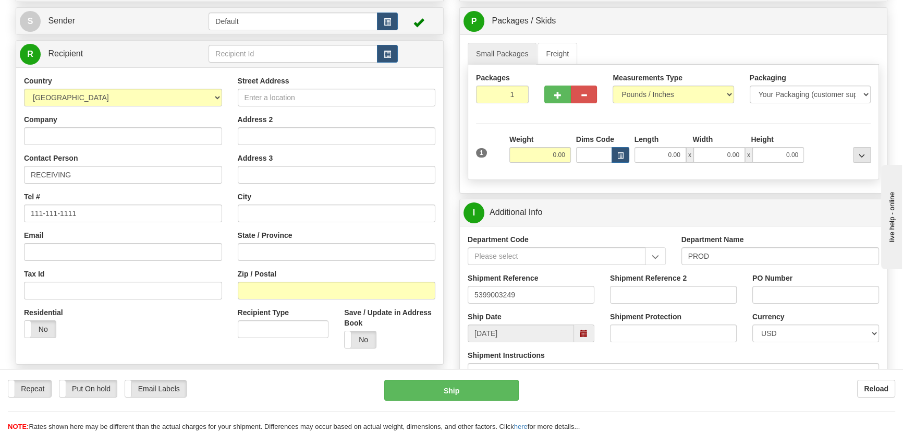
scroll to position [92, 0]
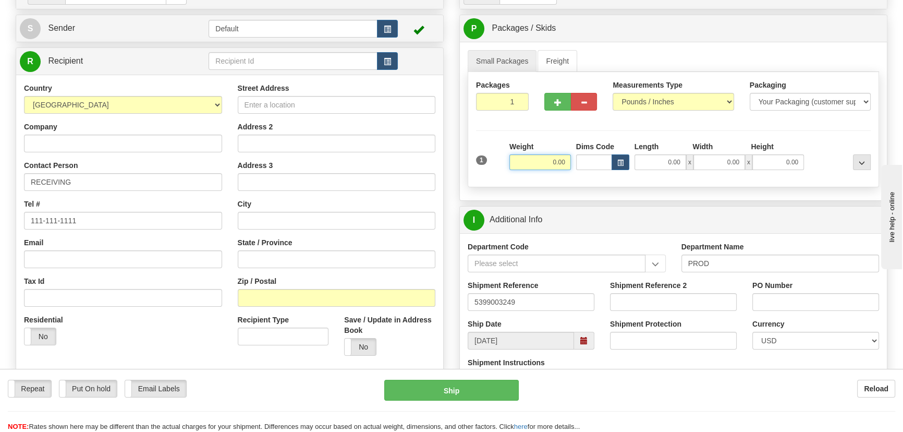
drag, startPoint x: 568, startPoint y: 166, endPoint x: 578, endPoint y: 168, distance: 11.1
click at [578, 168] on div "1 Weight 0.00 Dims Code 0.00" at bounding box center [673, 159] width 400 height 37
type input "37.00"
click at [819, 133] on div "Packages 1 1 Measurements Type" at bounding box center [672, 129] width 411 height 115
drag, startPoint x: 799, startPoint y: 299, endPoint x: 793, endPoint y: 188, distance: 111.7
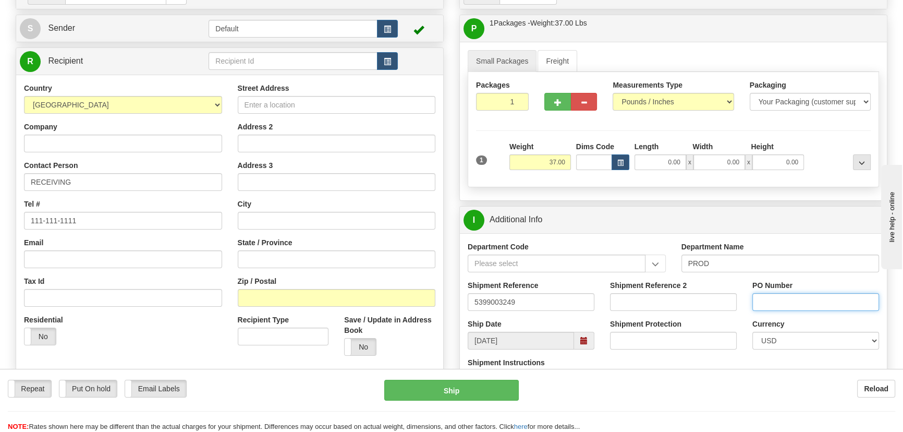
click at [801, 300] on input "PO Number" at bounding box center [815, 302] width 127 height 18
paste input "4501369963"
type input "4501369963"
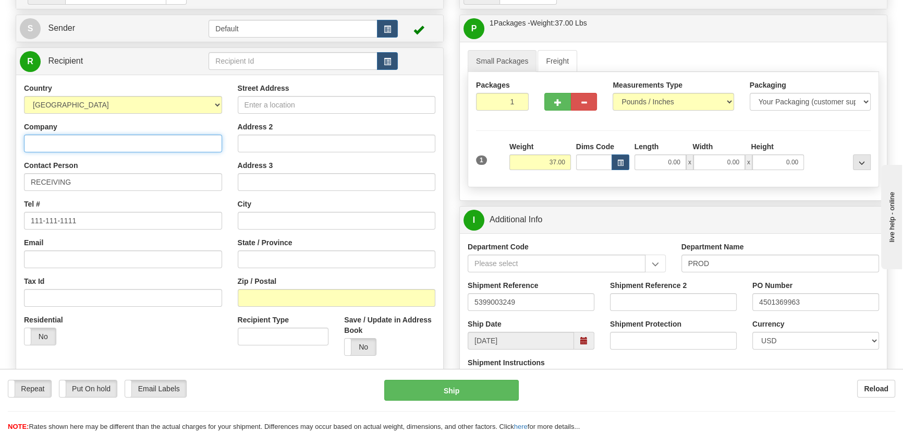
click at [143, 146] on input "Company" at bounding box center [123, 143] width 198 height 18
paste input "GE Power Management, S.L.U"
type input "GE Power Management, S.L.U"
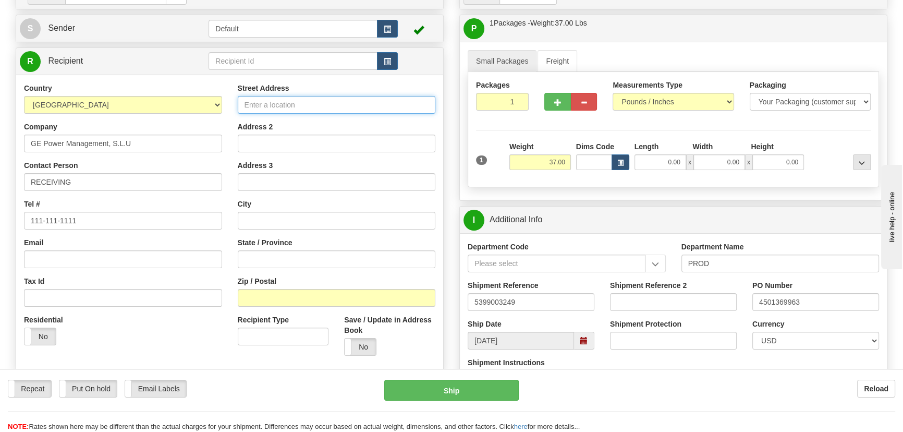
click at [364, 101] on input "Street Address" at bounding box center [337, 105] width 198 height 18
paste input "Avenida Pinoa 10"
type input "Avenida Pinoa 10"
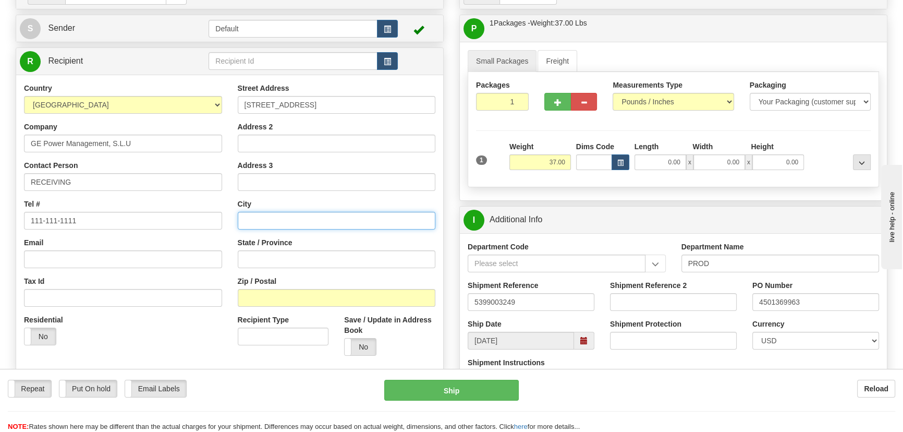
click at [285, 220] on input "text" at bounding box center [337, 221] width 198 height 18
paste input "ZAMUDIO"
type input "ZAMUDIO"
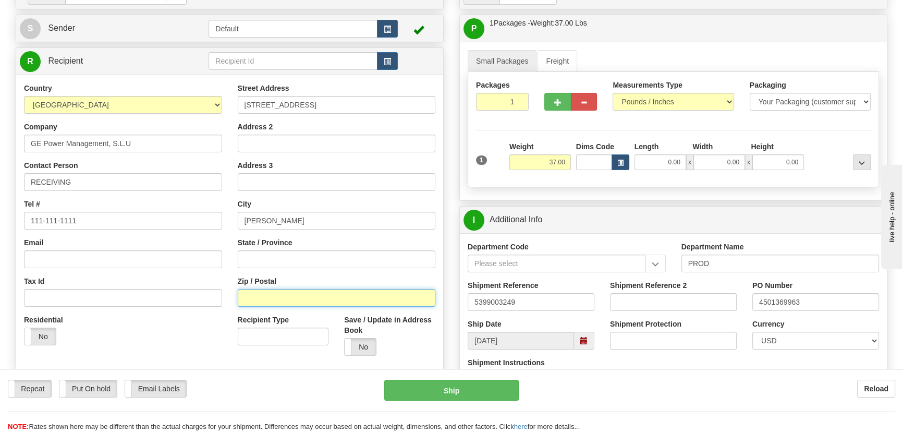
drag, startPoint x: 338, startPoint y: 293, endPoint x: 177, endPoint y: 333, distance: 166.3
click at [338, 293] on input "Zip / Postal" at bounding box center [337, 298] width 198 height 18
paste input "48170"
type input "48170"
drag, startPoint x: 177, startPoint y: 333, endPoint x: 184, endPoint y: 329, distance: 8.4
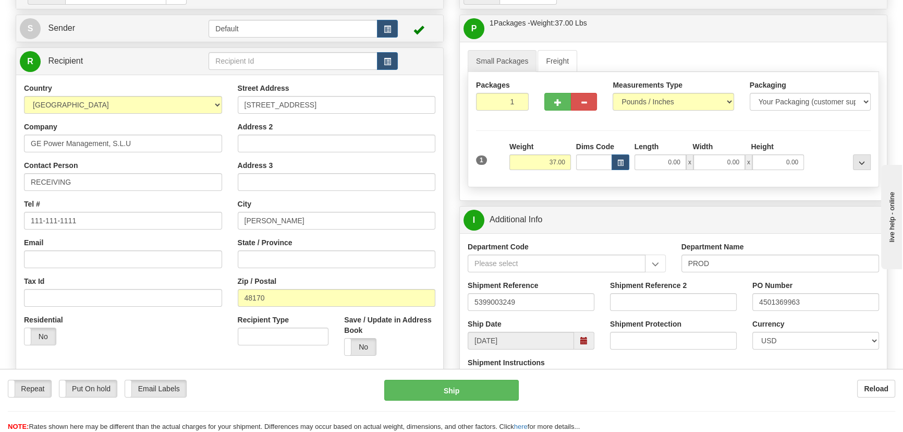
click at [178, 332] on div "Residential Yes No" at bounding box center [123, 333] width 214 height 39
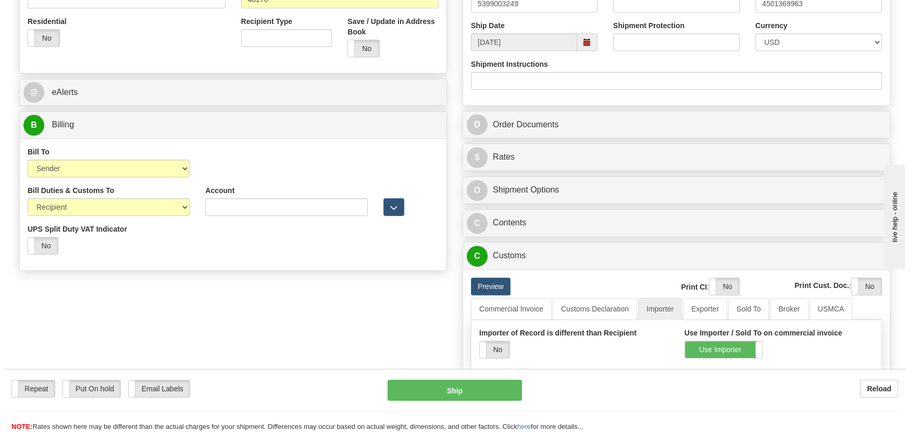
scroll to position [424, 0]
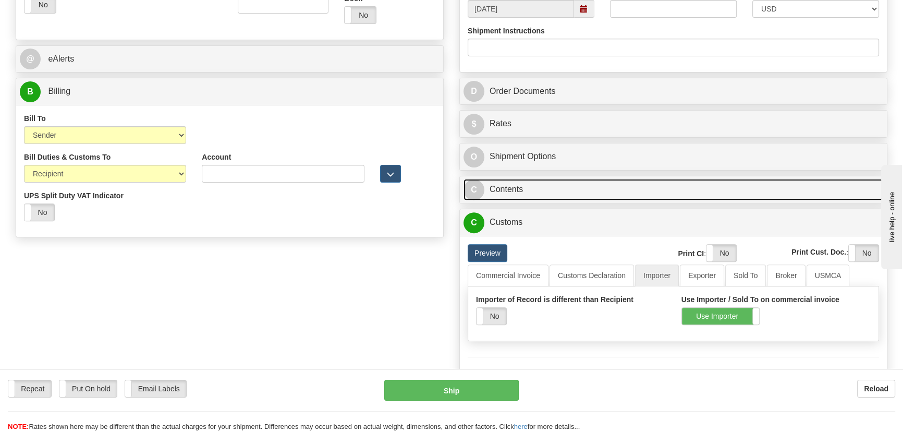
click at [610, 189] on link "C Contents" at bounding box center [673, 189] width 420 height 21
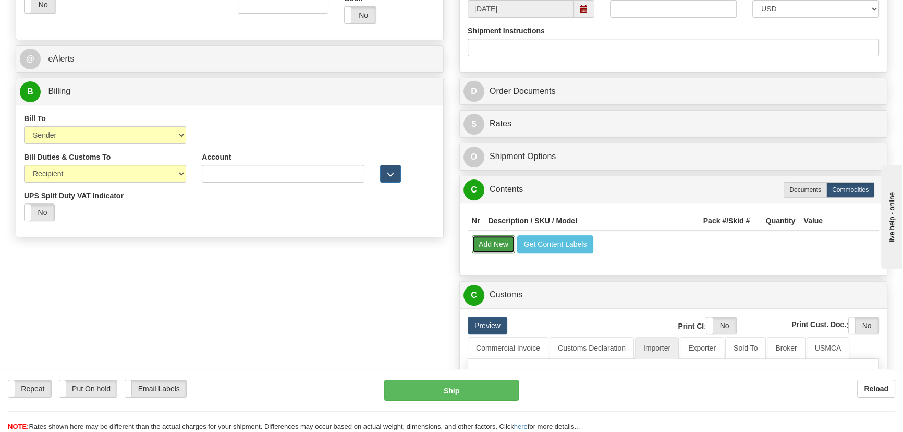
click at [498, 252] on button "Add New" at bounding box center [493, 244] width 43 height 18
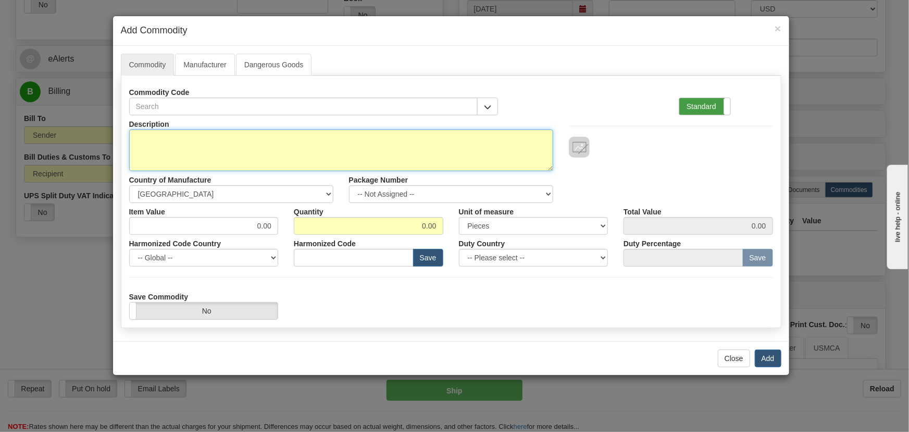
drag, startPoint x: 423, startPoint y: 147, endPoint x: 712, endPoint y: 106, distance: 292.7
click at [424, 147] on textarea "Description" at bounding box center [341, 150] width 424 height 42
paste textarea "GPMSB"
type textarea "GPMSB"
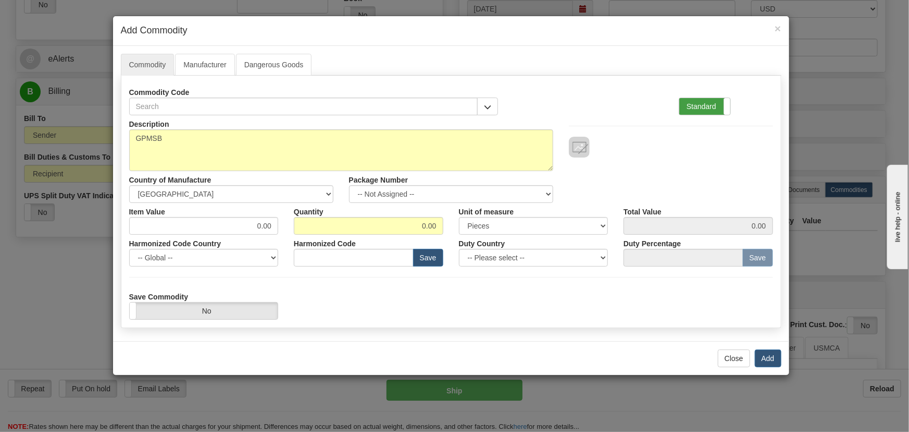
drag, startPoint x: 712, startPoint y: 106, endPoint x: 642, endPoint y: 122, distance: 72.7
click at [712, 105] on label "Standard" at bounding box center [705, 106] width 51 height 17
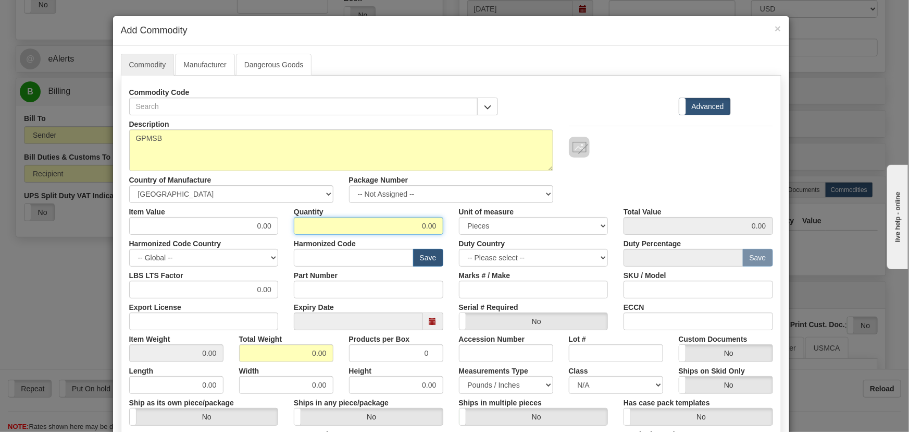
drag, startPoint x: 412, startPoint y: 228, endPoint x: 455, endPoint y: 242, distance: 45.3
click at [455, 242] on div "Description GPMSB Country of Manufacture -- Unknown -- AFGHANISTAN ALAND ISLAND…" at bounding box center [451, 344] width 644 height 459
type input "1"
drag, startPoint x: 303, startPoint y: 352, endPoint x: 370, endPoint y: 360, distance: 67.2
click at [370, 360] on div "Item Weight 0.00 Total Weight 0.00 Products per Box 0 Accession Number Lot # Cu…" at bounding box center [451, 346] width 660 height 32
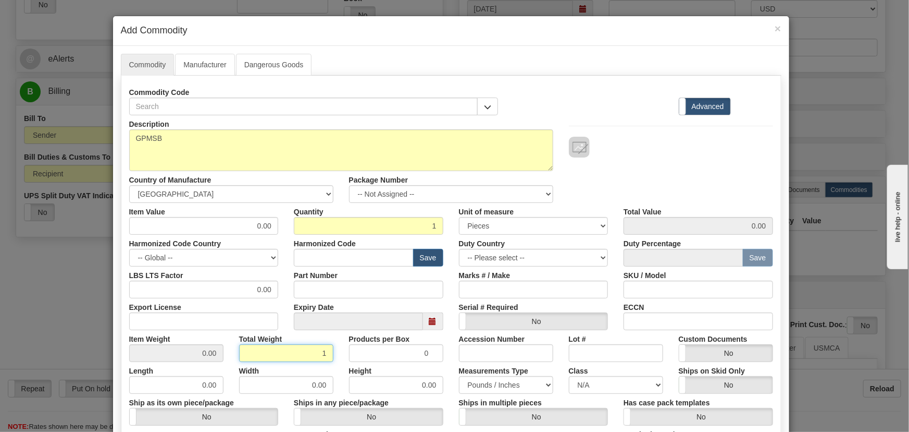
type input "1"
type input "1.0000"
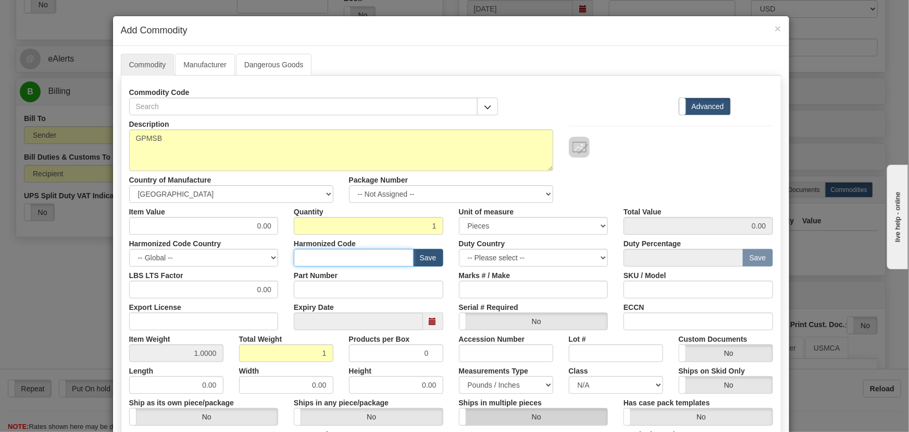
drag, startPoint x: 373, startPoint y: 263, endPoint x: 570, endPoint y: 422, distance: 253.1
click at [373, 263] on input "text" at bounding box center [354, 258] width 120 height 18
paste input "8537.10.3999"
type input "8537.10.3999"
paste input "1.896,36"
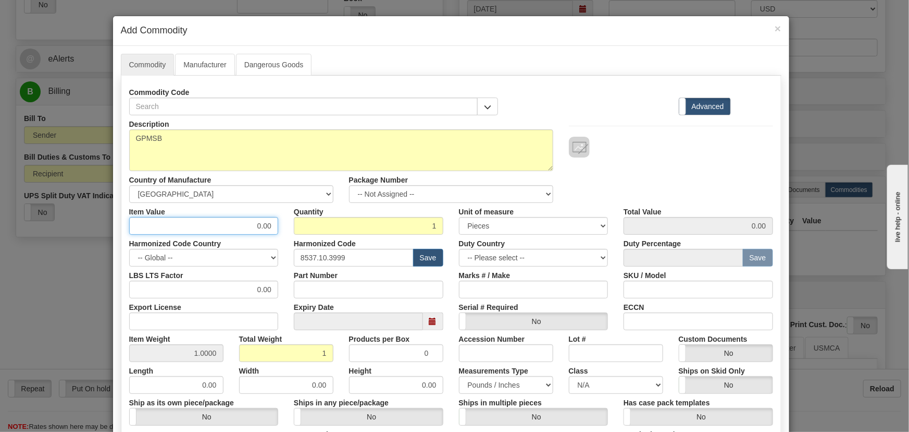
drag, startPoint x: 249, startPoint y: 219, endPoint x: 276, endPoint y: 225, distance: 27.8
click at [272, 225] on input "0.00" at bounding box center [204, 226] width 150 height 18
type input "1896.36"
click at [620, 154] on div at bounding box center [671, 147] width 204 height 21
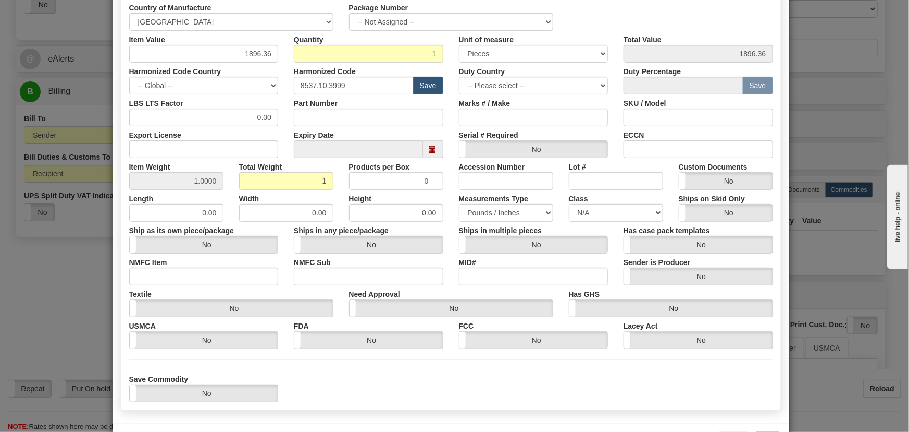
scroll to position [189, 0]
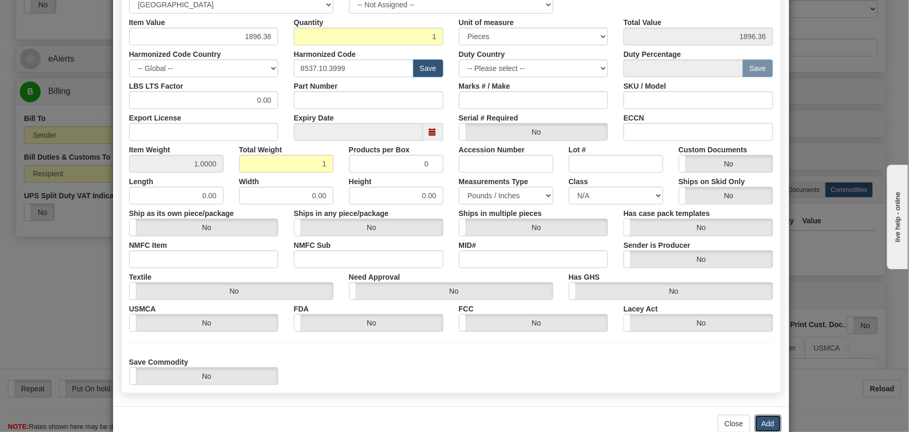
click at [762, 415] on button "Add" at bounding box center [768, 423] width 27 height 18
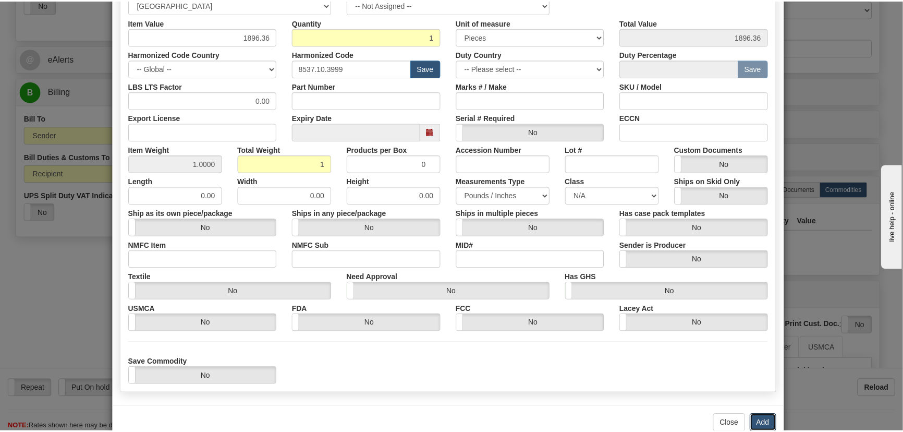
scroll to position [0, 0]
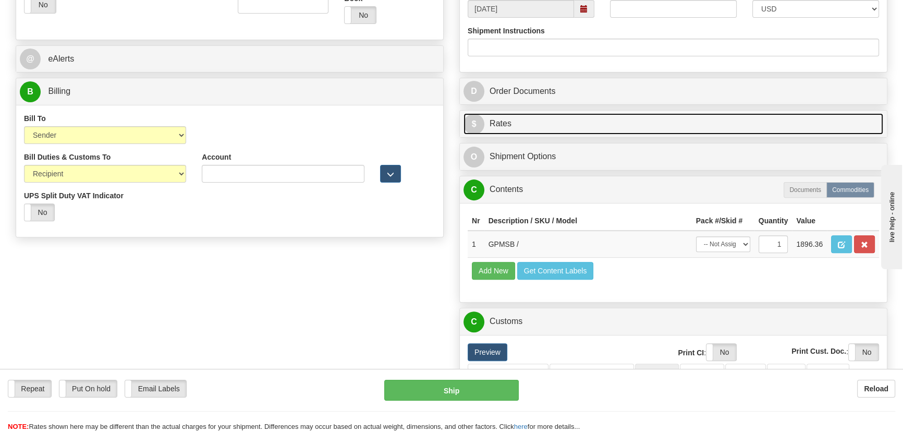
click at [693, 123] on link "$ Rates" at bounding box center [673, 123] width 420 height 21
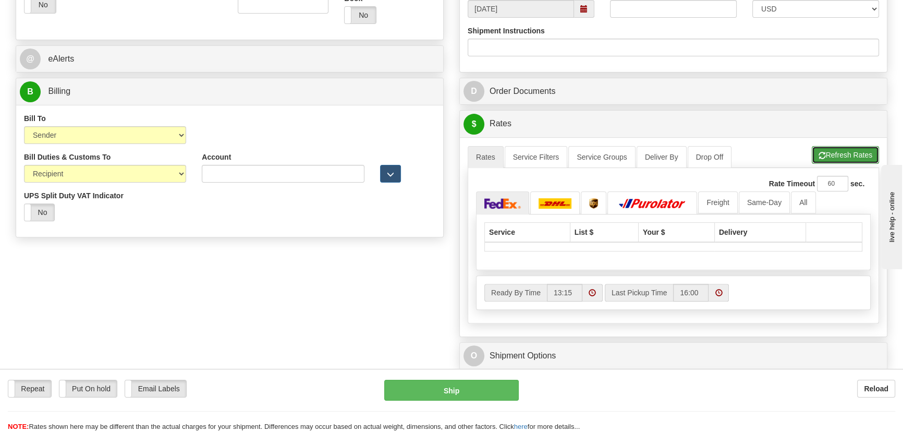
click at [834, 153] on button "Refresh Rates" at bounding box center [844, 155] width 67 height 18
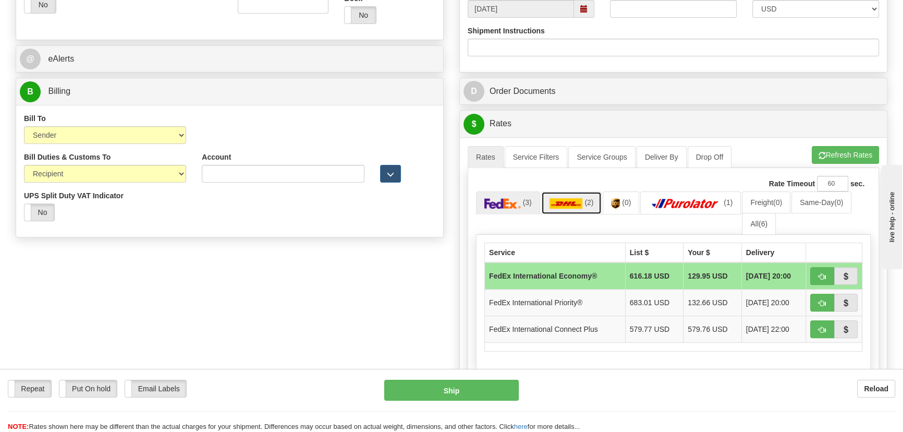
click at [582, 202] on link "(2)" at bounding box center [571, 202] width 61 height 22
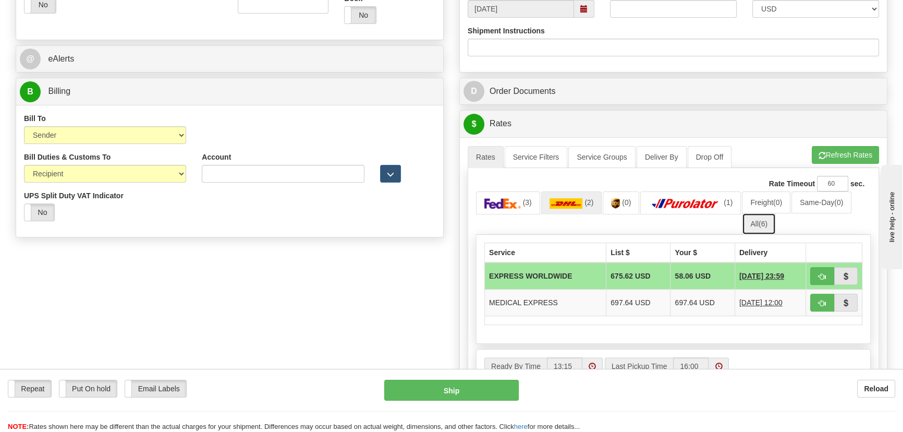
click at [751, 224] on link "All (6)" at bounding box center [759, 224] width 34 height 22
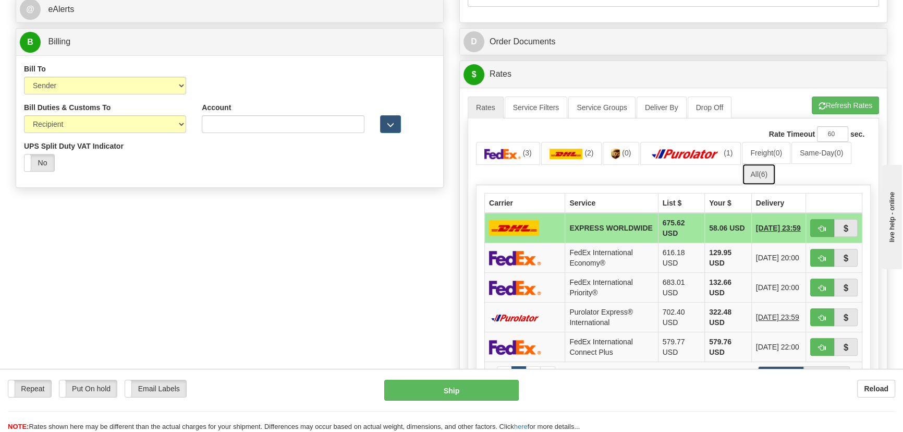
scroll to position [519, 0]
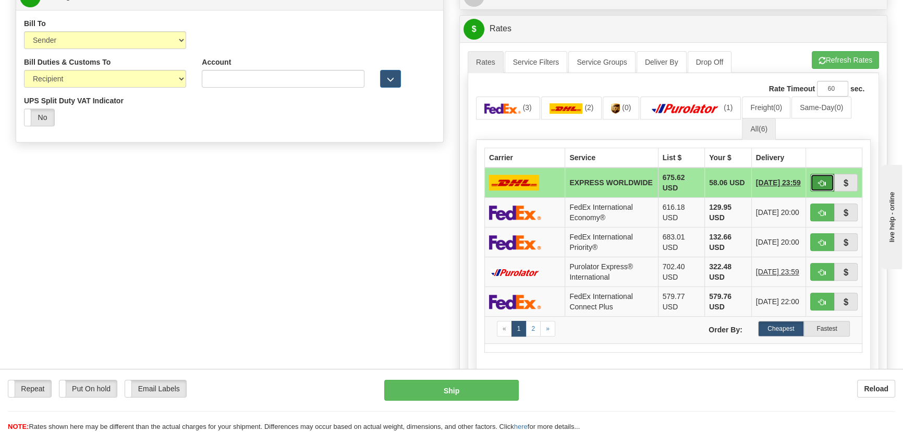
click at [820, 180] on span "button" at bounding box center [821, 183] width 7 height 7
type input "P"
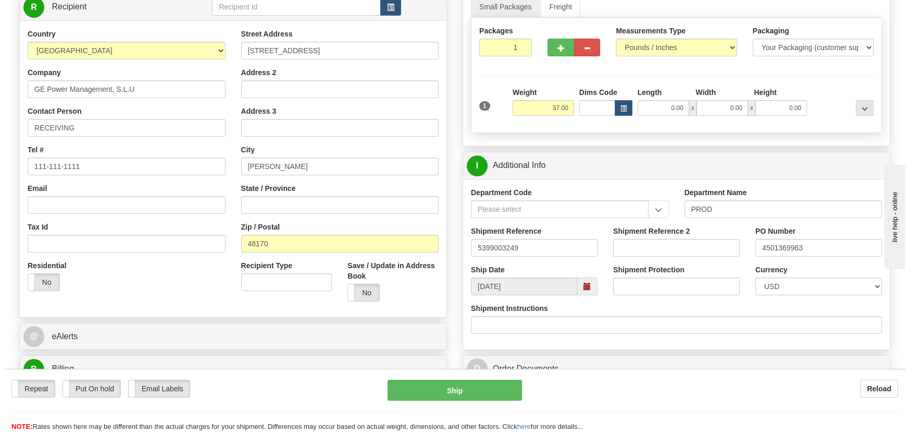
scroll to position [140, 0]
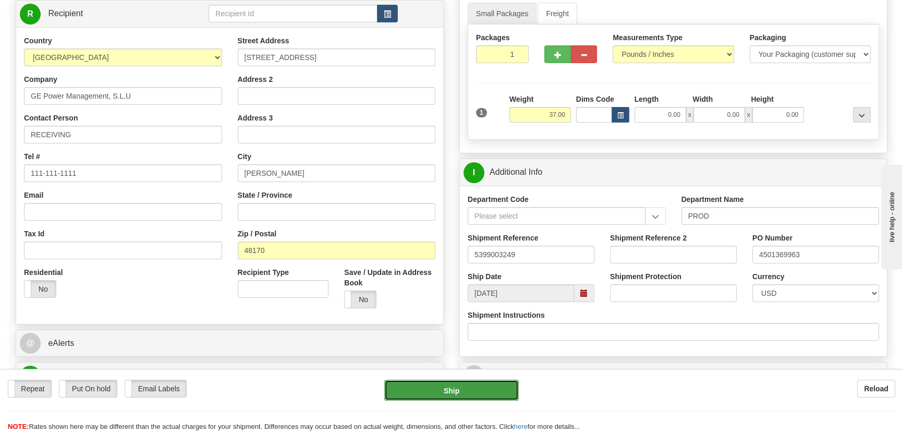
click at [482, 393] on button "Ship" at bounding box center [451, 389] width 135 height 21
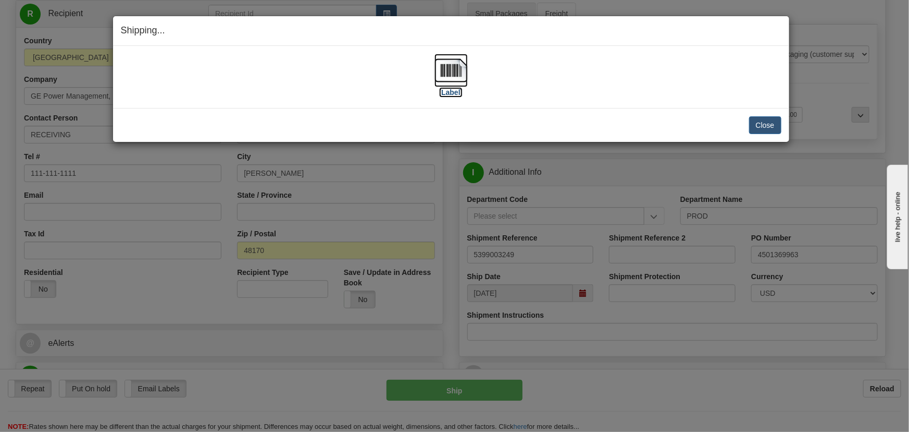
click at [458, 69] on img at bounding box center [451, 70] width 33 height 33
click at [767, 126] on button "Close" at bounding box center [765, 125] width 32 height 18
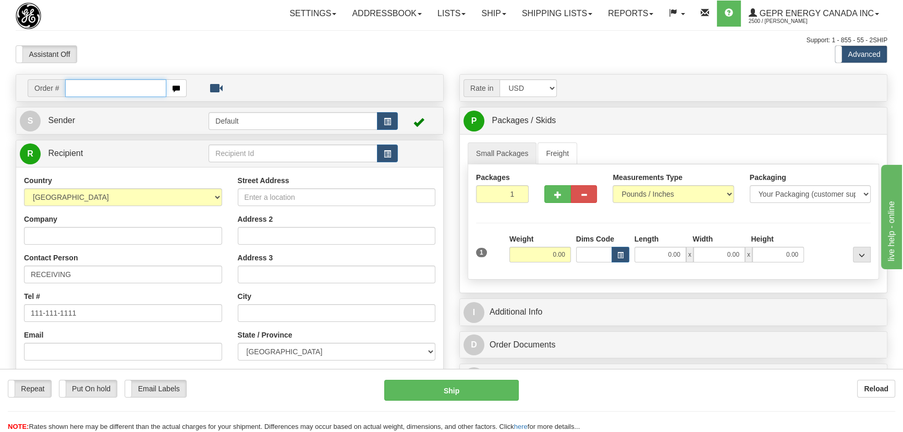
click at [135, 83] on input "text" at bounding box center [115, 88] width 101 height 18
paste input "86702693"
drag, startPoint x: 146, startPoint y: 85, endPoint x: 172, endPoint y: 48, distance: 44.8
click at [0, 91] on div "Toggle navigation Settings Shipping Preferences Fields Preferences New" at bounding box center [451, 293] width 903 height 587
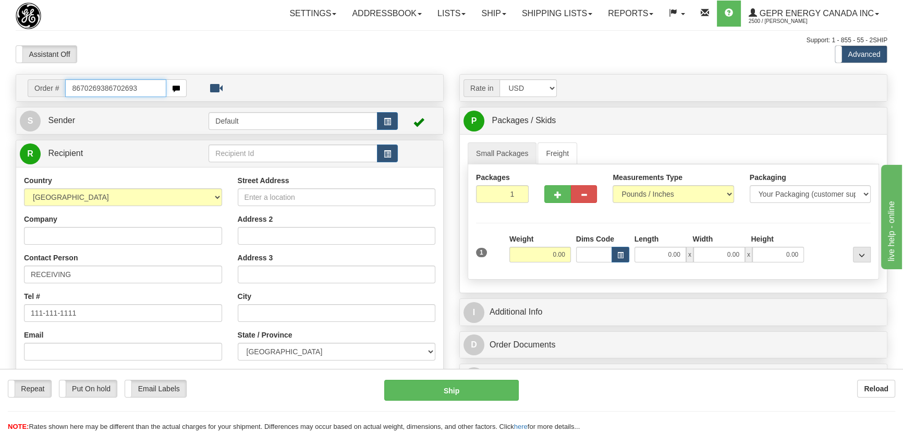
paste input "text"
type input "86702693"
click at [173, 50] on body "Training Course Close Toggle navigation Settings Shipping Preferences New Recip…" at bounding box center [454, 216] width 909 height 432
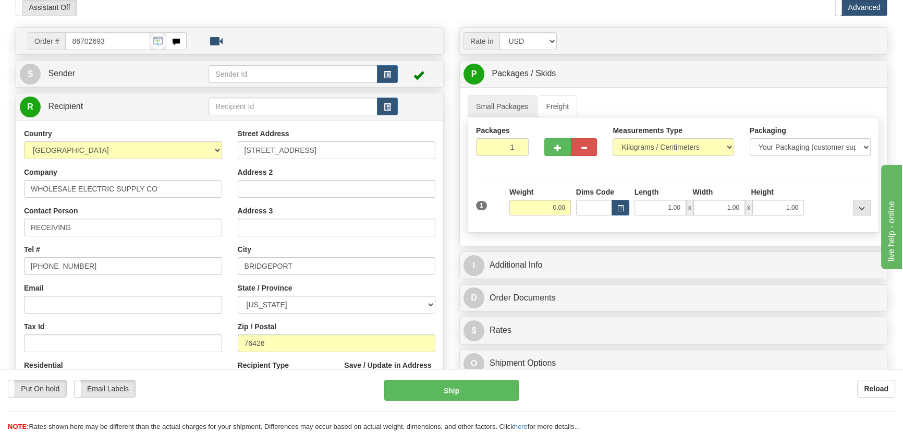
scroll to position [47, 0]
drag, startPoint x: 506, startPoint y: 151, endPoint x: 535, endPoint y: 167, distance: 33.6
click at [531, 163] on div "Packages 1 1" at bounding box center [673, 145] width 410 height 40
type input "4"
click at [548, 178] on div "Packages 4 1 Measurements Type" at bounding box center [672, 174] width 411 height 115
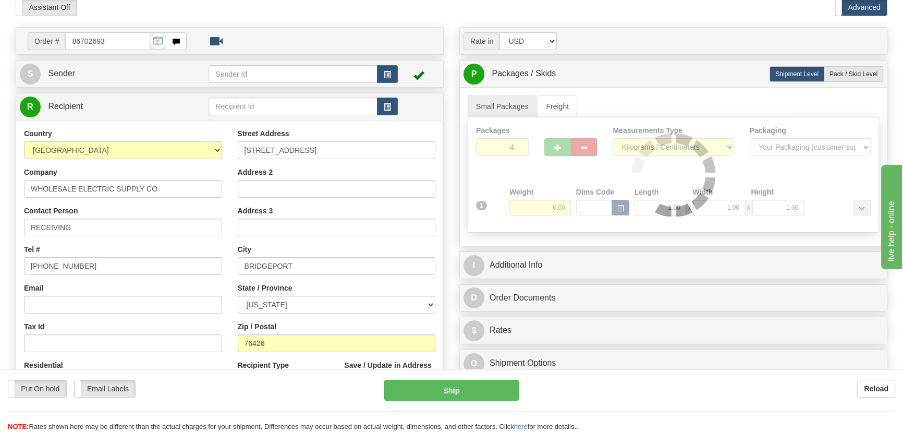
click at [541, 205] on div at bounding box center [673, 174] width 410 height 115
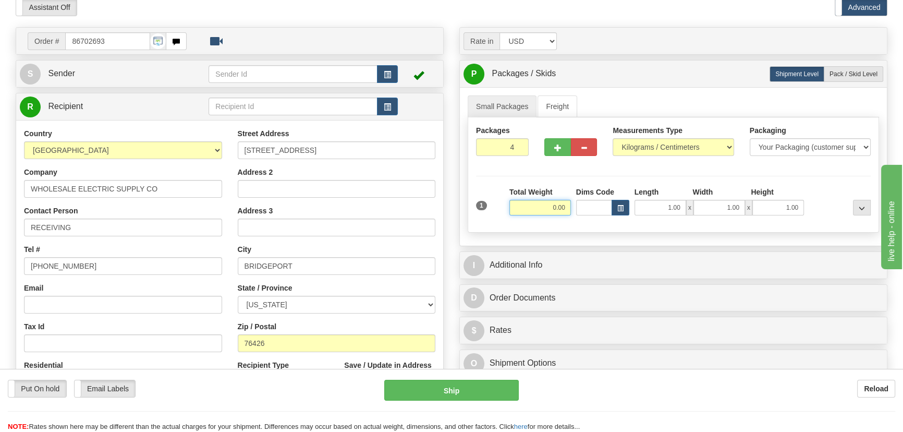
click at [541, 210] on input "0.00" at bounding box center [539, 208] width 61 height 16
type input "40.00"
drag, startPoint x: 720, startPoint y: 138, endPoint x: 705, endPoint y: 141, distance: 15.3
click at [719, 138] on select "Pounds / Inches Kilograms / Centimeters" at bounding box center [672, 147] width 121 height 18
select select "0"
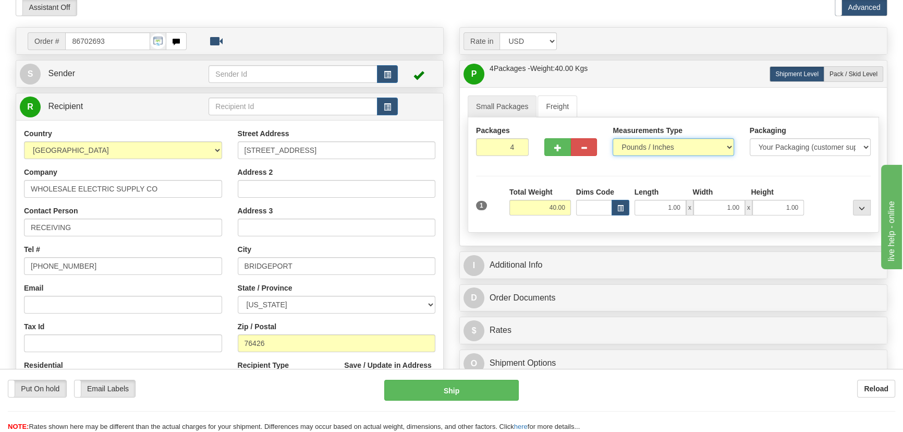
click at [612, 138] on select "Pounds / Inches Kilograms / Centimeters" at bounding box center [672, 147] width 121 height 18
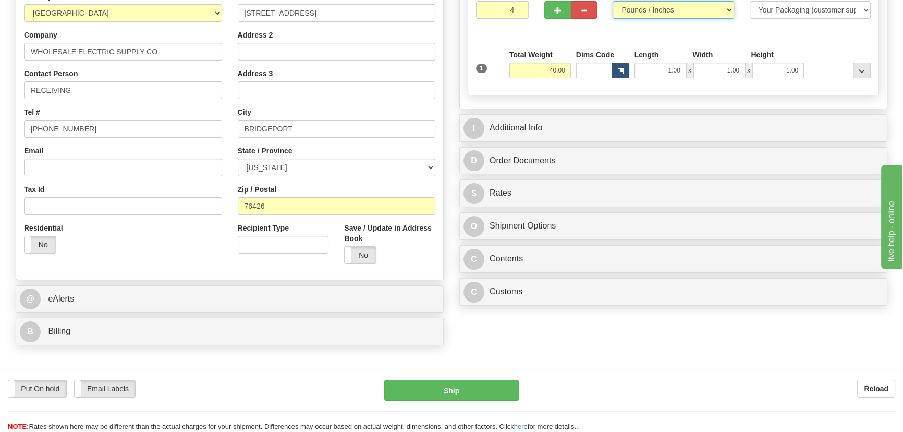
scroll to position [189, 0]
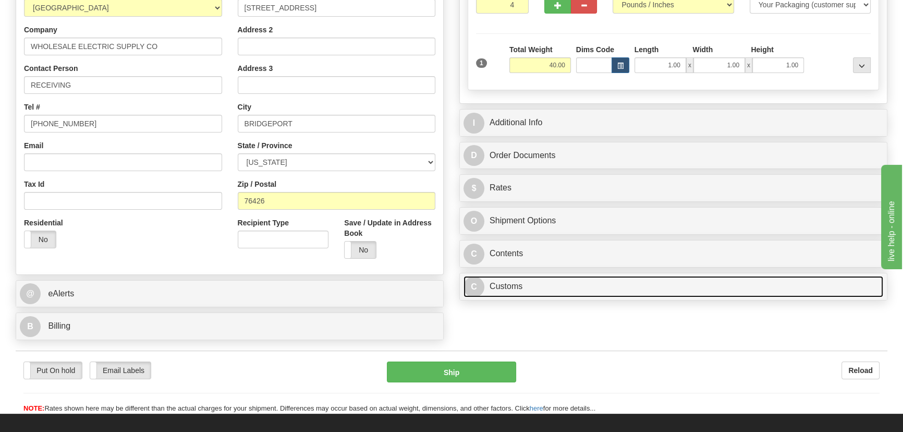
click at [615, 288] on link "C Customs" at bounding box center [673, 286] width 420 height 21
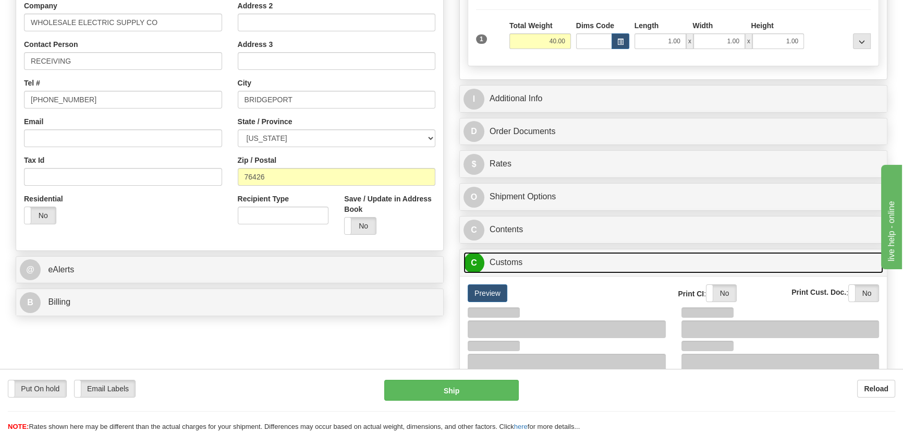
scroll to position [237, 0]
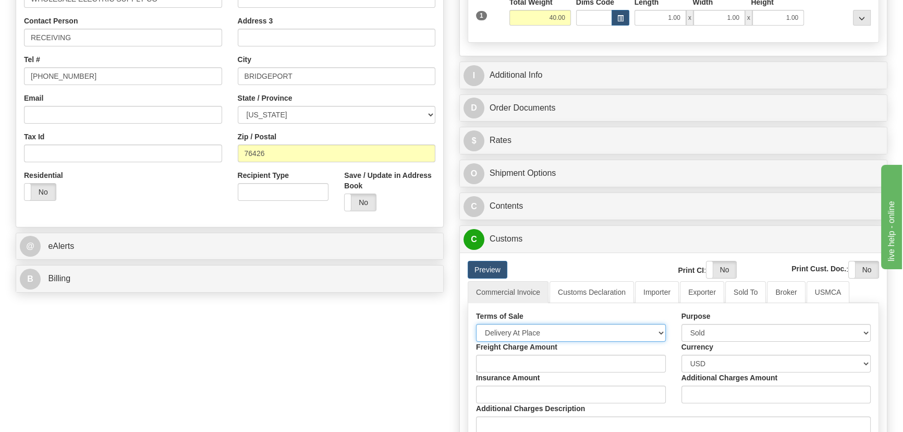
click at [540, 334] on select "Free Carrier Free On Board Ex Works Delivered Duty Unpaid Delivered Duty Paid C…" at bounding box center [571, 333] width 190 height 18
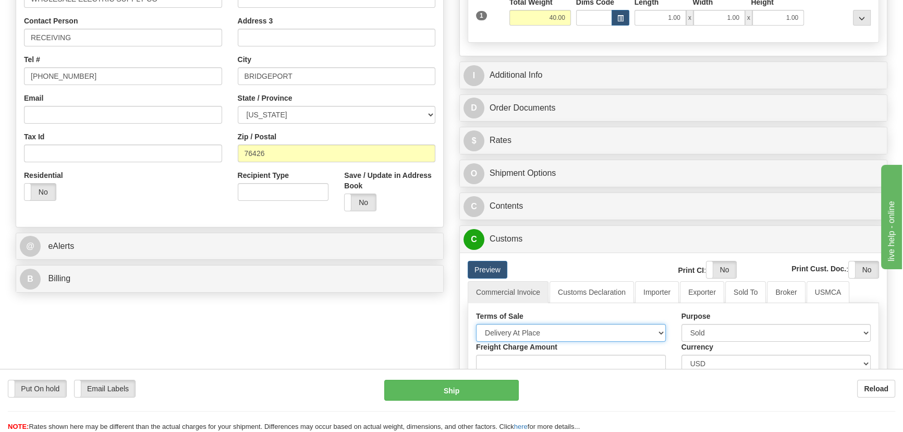
select select "7"
click at [476, 324] on select "Free Carrier Free On Board Ex Works Delivered Duty Unpaid Delivered Duty Paid C…" at bounding box center [571, 333] width 190 height 18
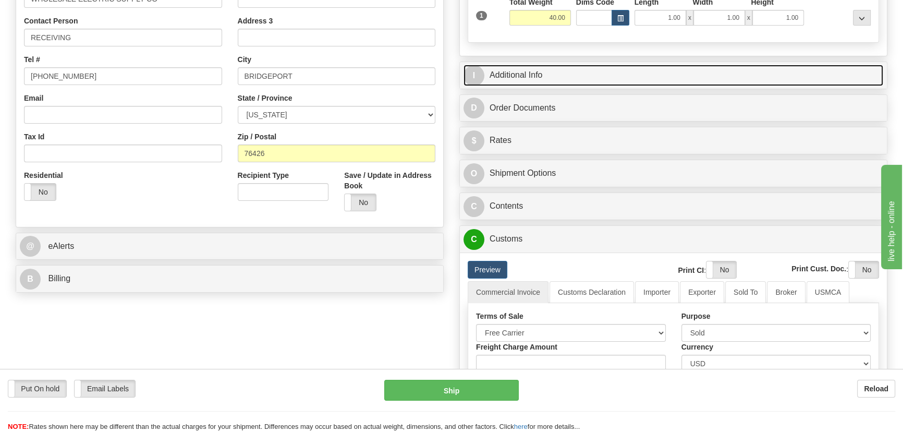
click at [715, 75] on link "I Additional Info" at bounding box center [673, 75] width 420 height 21
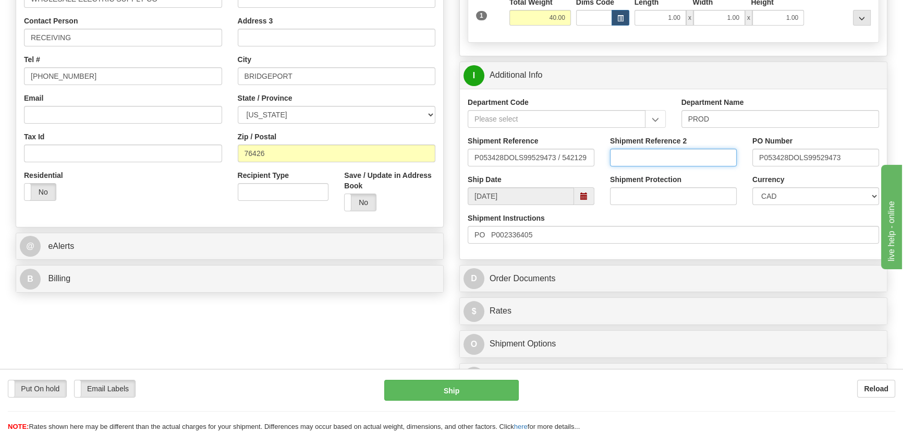
click at [676, 158] on input "Shipment Reference 2" at bounding box center [673, 158] width 127 height 18
type input "5399006204"
drag, startPoint x: 682, startPoint y: 156, endPoint x: 564, endPoint y: 152, distance: 117.9
click at [562, 153] on div "Shipment Reference P053428DOLS99529473 / 542129 Shipment Reference 2 5399006204…" at bounding box center [673, 155] width 427 height 39
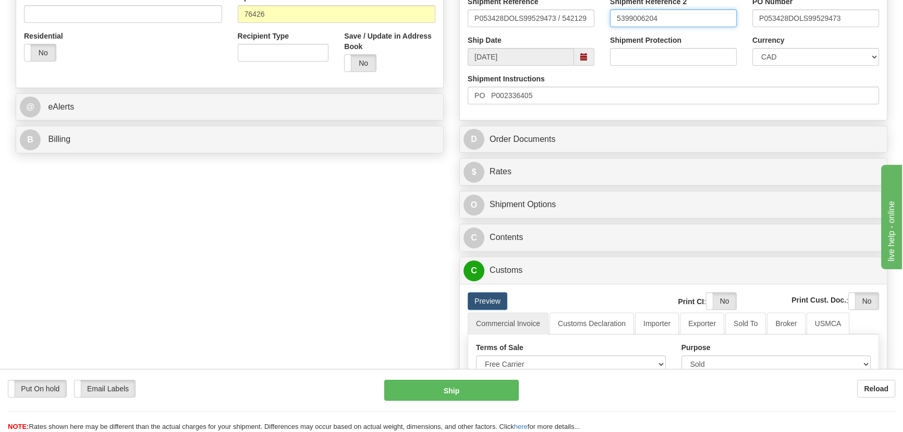
scroll to position [379, 0]
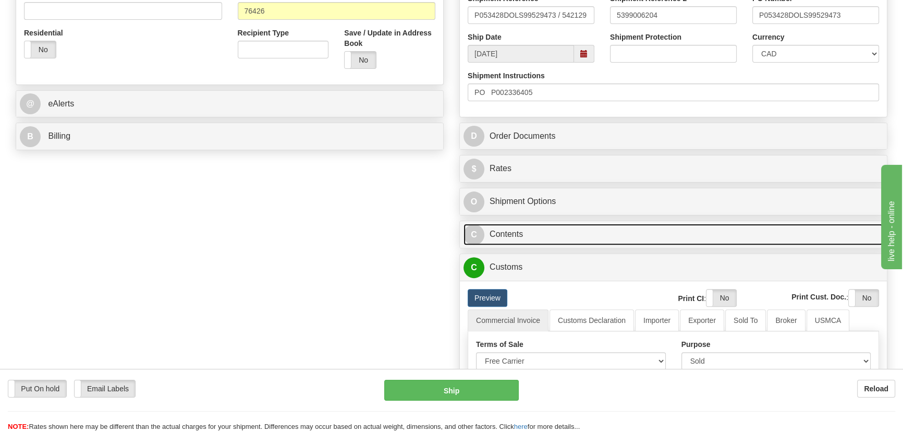
click at [645, 228] on link "C Contents" at bounding box center [673, 234] width 420 height 21
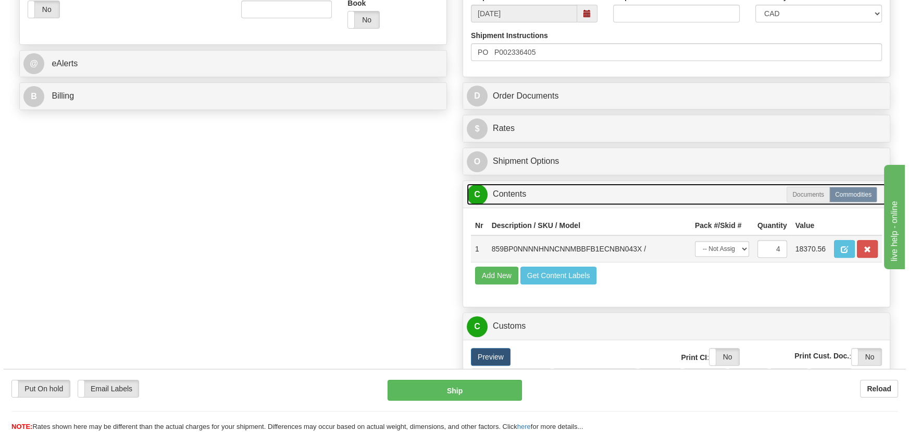
scroll to position [474, 0]
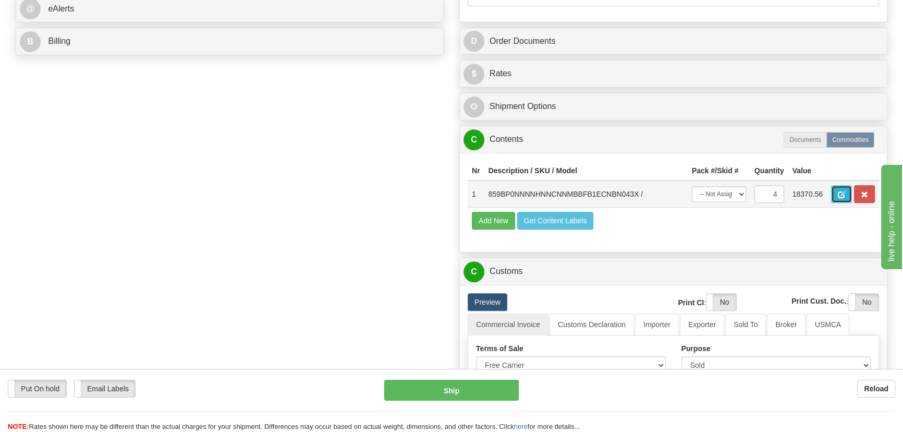
click at [836, 193] on button "button" at bounding box center [841, 194] width 21 height 18
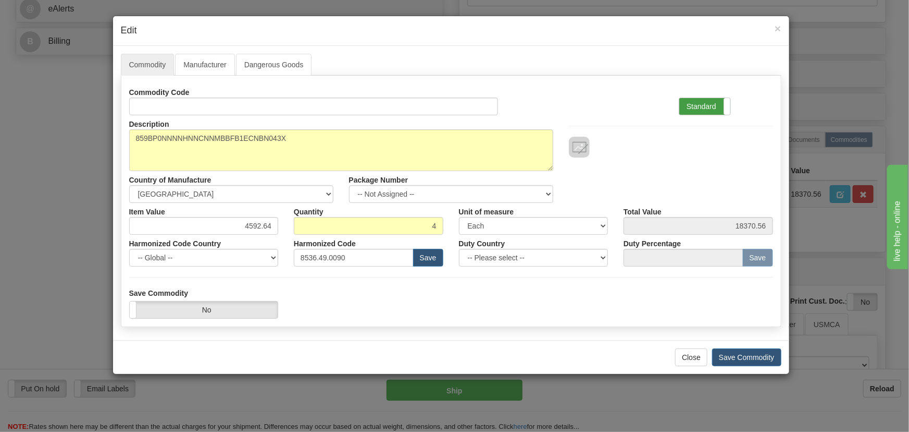
click at [715, 99] on label "Standard" at bounding box center [705, 106] width 51 height 17
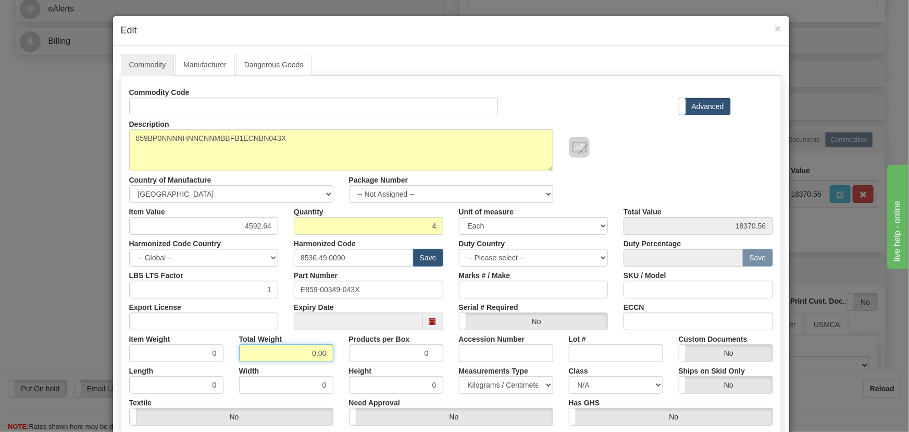
drag, startPoint x: 311, startPoint y: 360, endPoint x: 335, endPoint y: 367, distance: 25.2
click at [338, 367] on div "Commodity Code Standard Advanced Description 859BP0NNNNHNNCNNMBBFB1ECNBN043X Co…" at bounding box center [451, 270] width 644 height 374
type input "4"
type input "1.0000"
drag, startPoint x: 242, startPoint y: 223, endPoint x: 281, endPoint y: 228, distance: 40.0
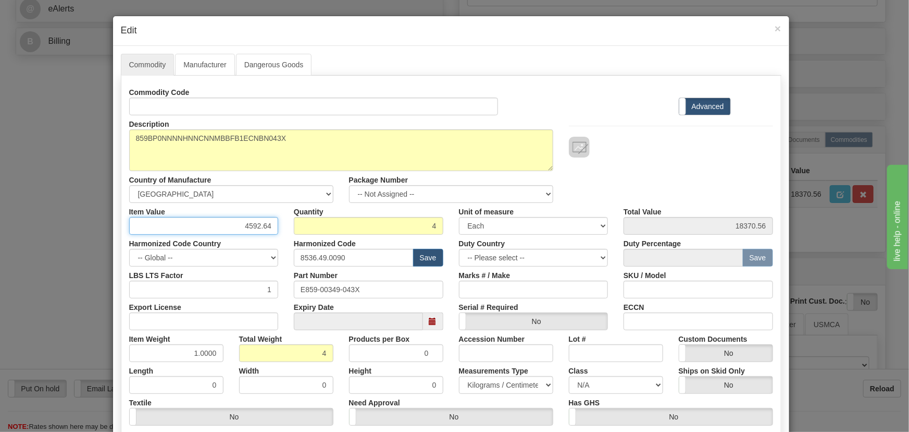
click at [281, 228] on div "Item Value 4592.64" at bounding box center [203, 219] width 165 height 32
paste input "3.956,96"
type input "3956.96"
type input "15827.84"
click at [606, 165] on div "Description 859BP0NNNNHNNCNNMBBFB1ECNBN043X Country of Manufacture -- Unknown -…" at bounding box center [451, 159] width 660 height 88
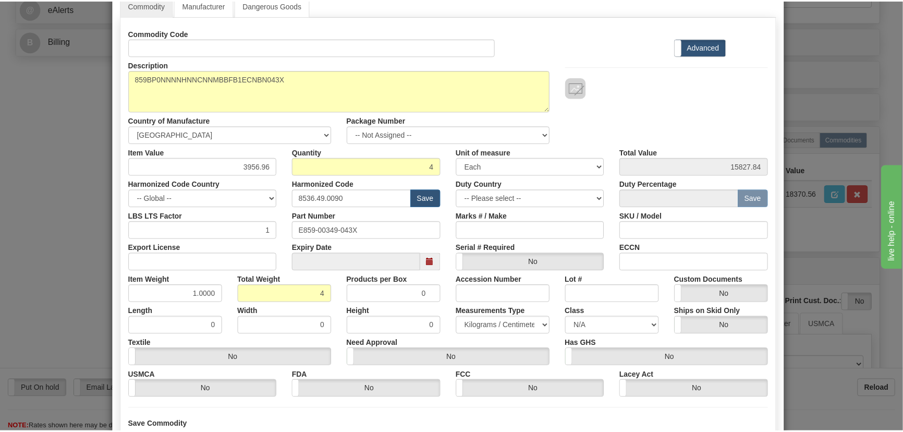
scroll to position [148, 0]
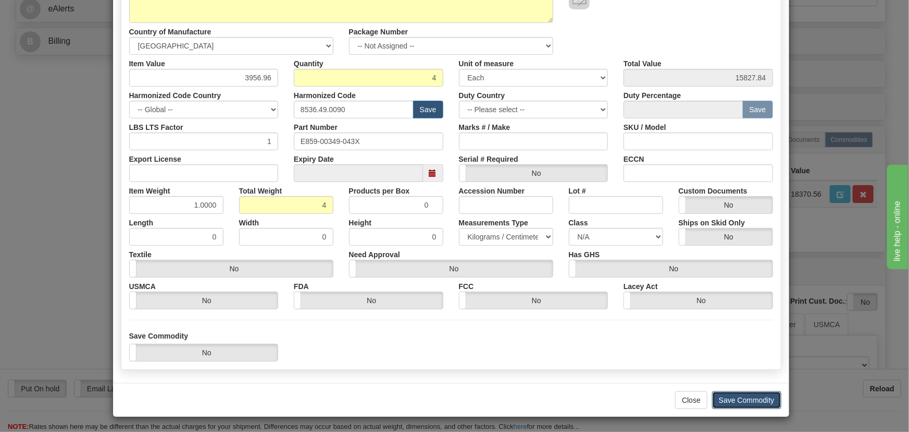
click at [758, 393] on button "Save Commodity" at bounding box center [746, 400] width 69 height 18
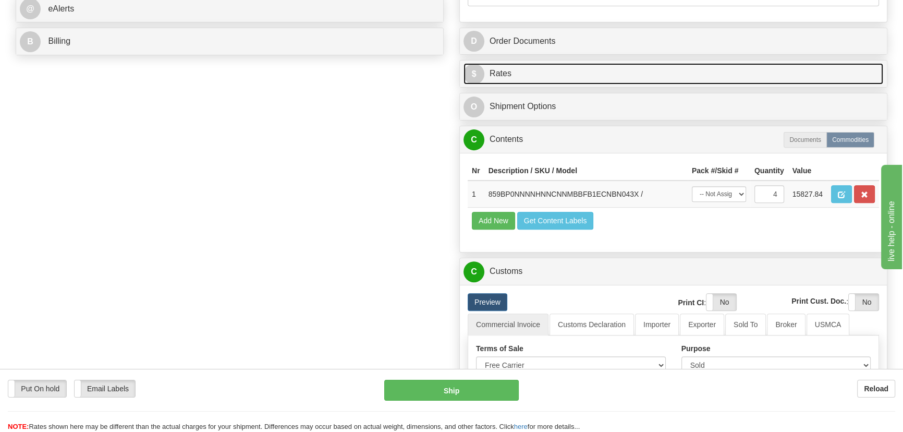
click at [823, 77] on link "$ Rates" at bounding box center [673, 73] width 420 height 21
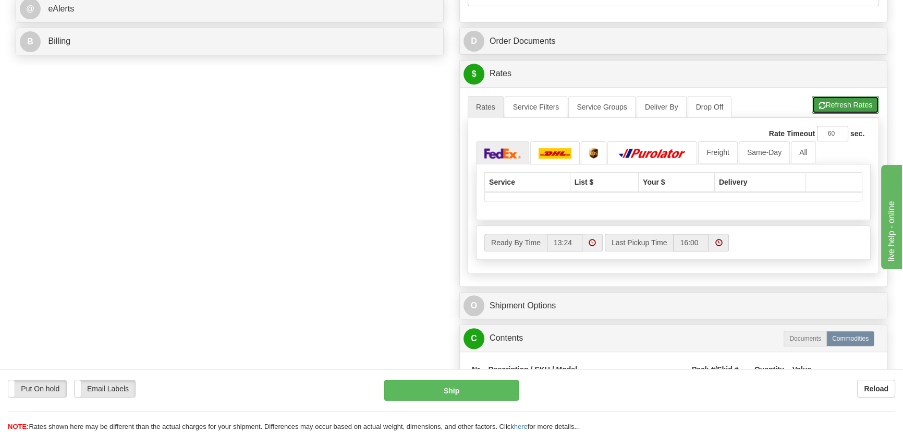
click at [850, 104] on button "Refresh Rates" at bounding box center [844, 105] width 67 height 18
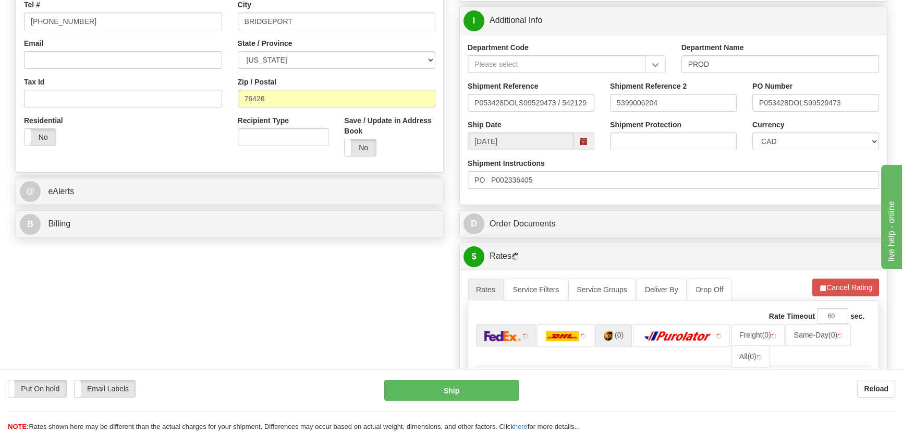
scroll to position [284, 0]
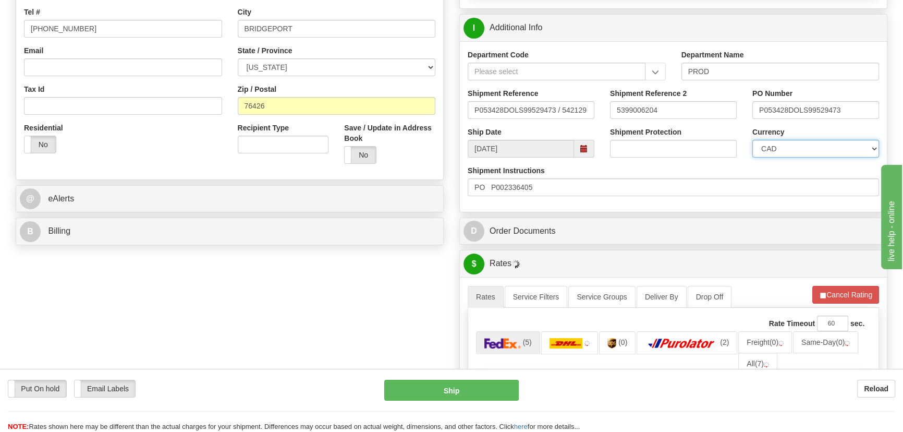
click at [810, 146] on select "CAD USD EUR ZAR RON ANG ARN AUD AUS AWG BBD BFR BGN BHD BMD BND BRC BRL CHP CKZ…" at bounding box center [815, 149] width 127 height 18
select select "1"
click at [752, 140] on select "CAD USD EUR ZAR RON ANG ARN AUD AUS AWG BBD BFR BGN BHD BMD BND BRC BRL CHP CKZ…" at bounding box center [815, 149] width 127 height 18
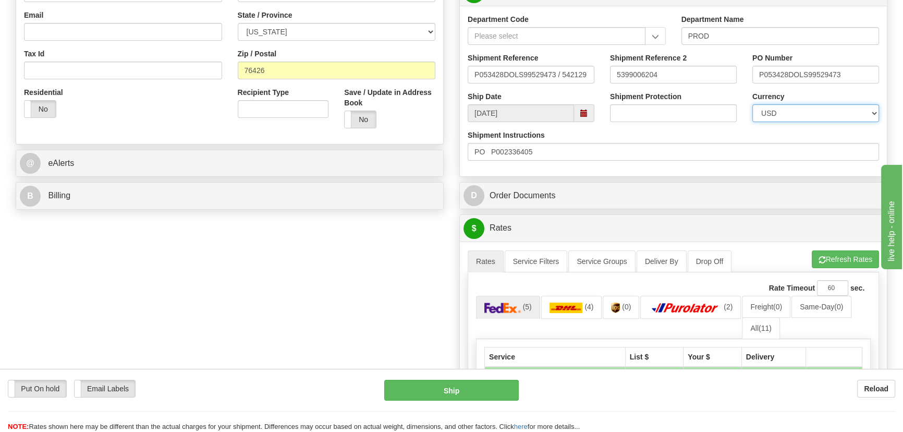
scroll to position [379, 0]
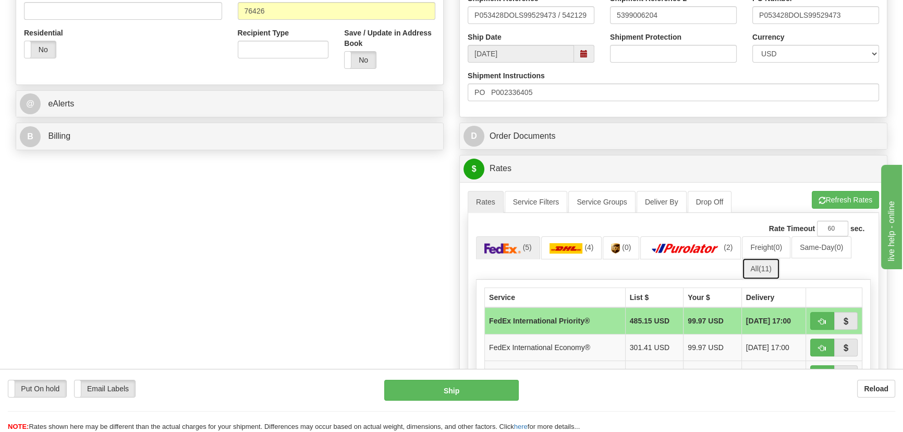
click at [762, 261] on link "All (11)" at bounding box center [761, 268] width 38 height 22
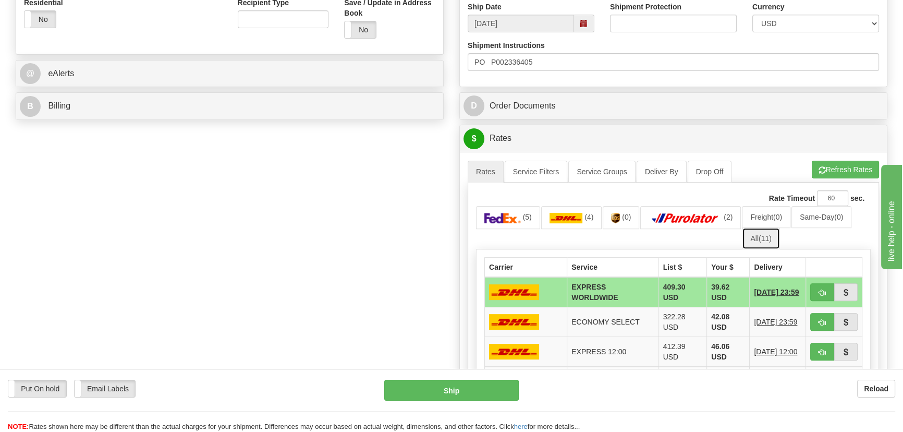
scroll to position [426, 0]
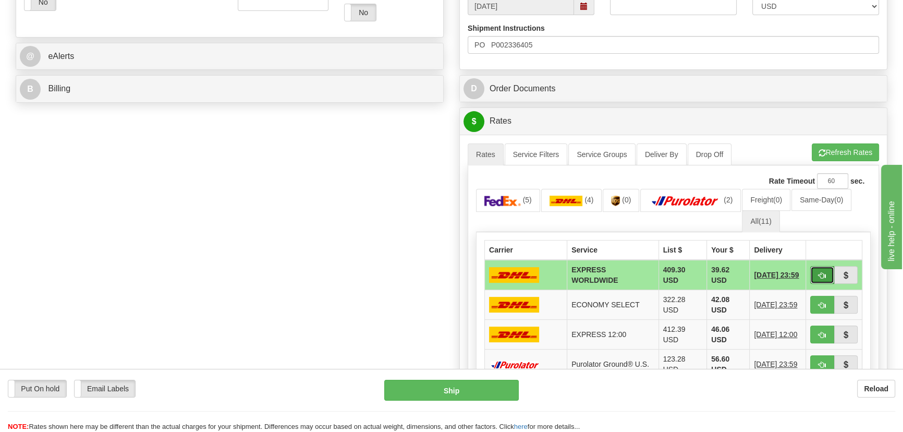
click at [818, 273] on span "button" at bounding box center [821, 275] width 7 height 7
type input "P"
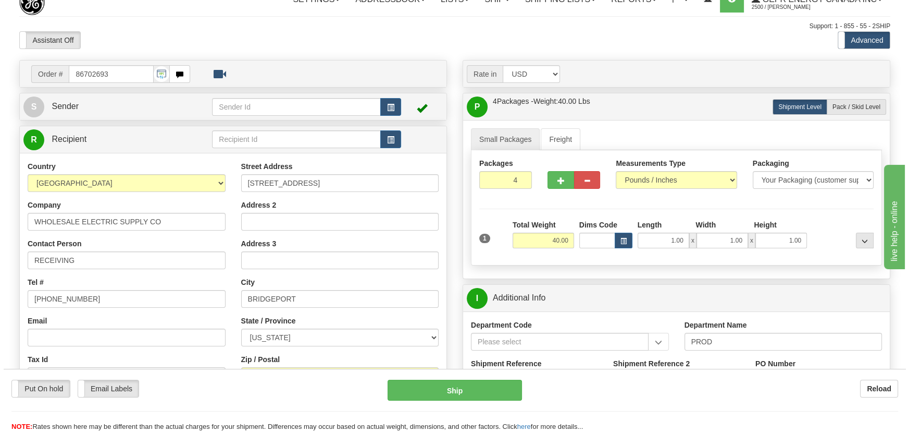
scroll to position [0, 0]
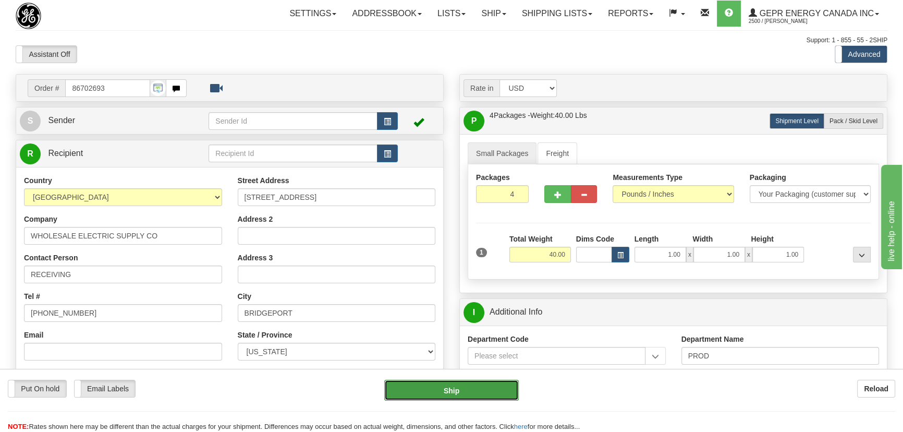
click at [486, 385] on button "Ship" at bounding box center [451, 389] width 135 height 21
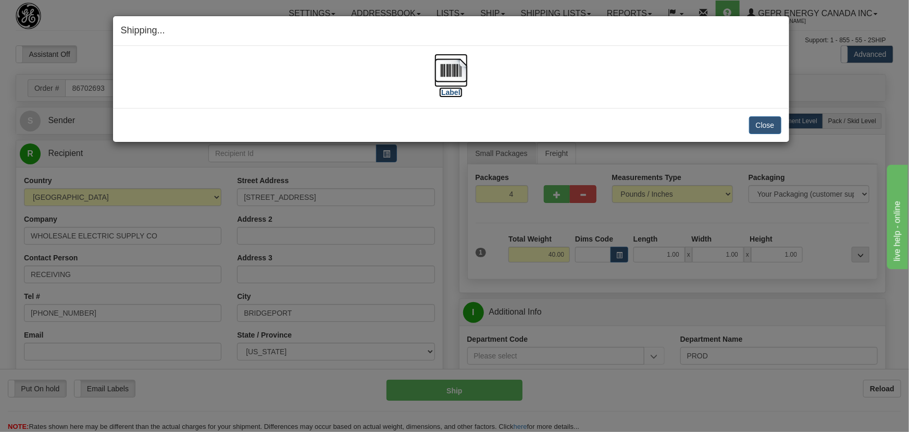
click at [457, 70] on img at bounding box center [451, 70] width 33 height 33
drag, startPoint x: 769, startPoint y: 119, endPoint x: 717, endPoint y: 100, distance: 55.6
click at [767, 119] on button "Close" at bounding box center [765, 125] width 32 height 18
